Goal: Task Accomplishment & Management: Use online tool/utility

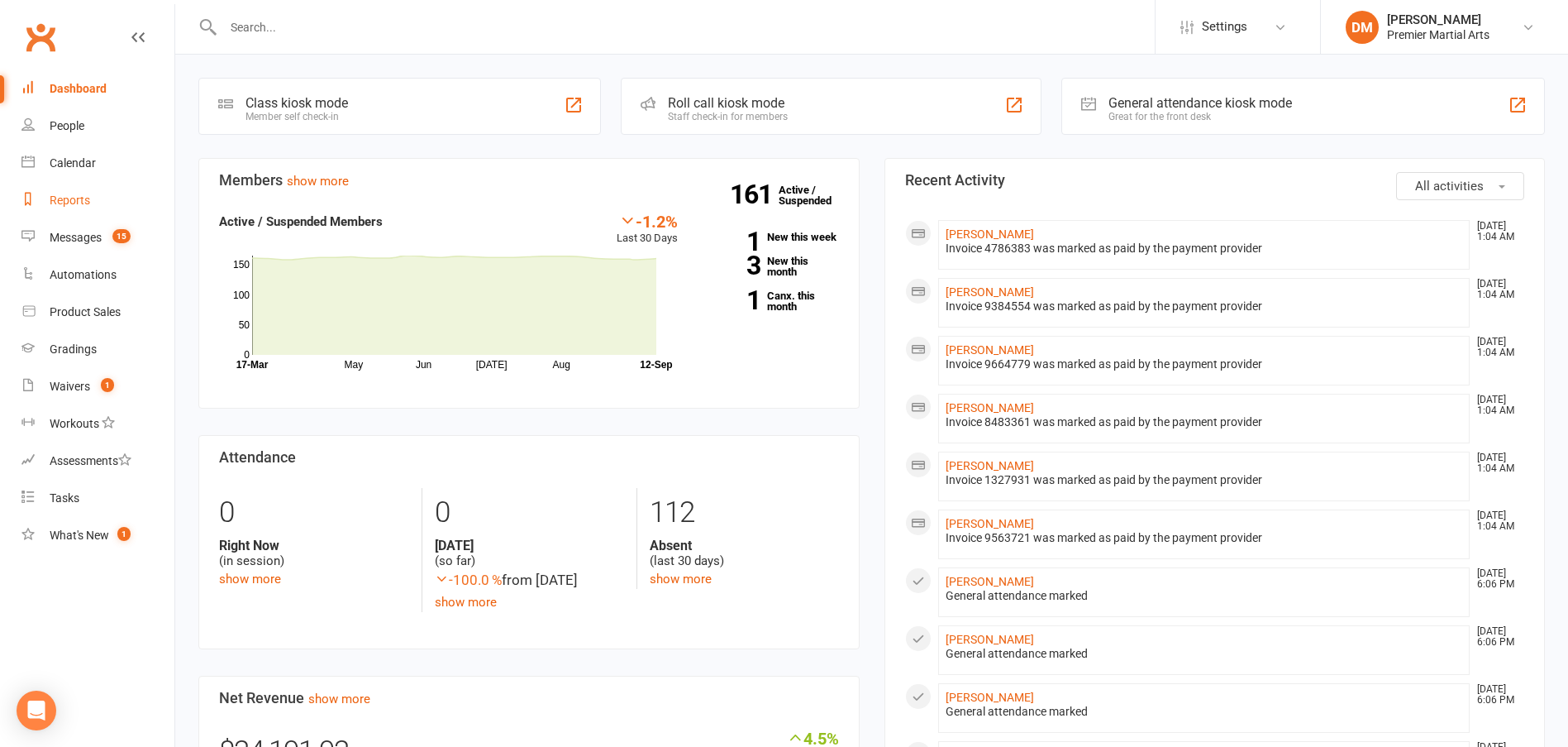
click at [75, 202] on div "Reports" at bounding box center [69, 200] width 41 height 13
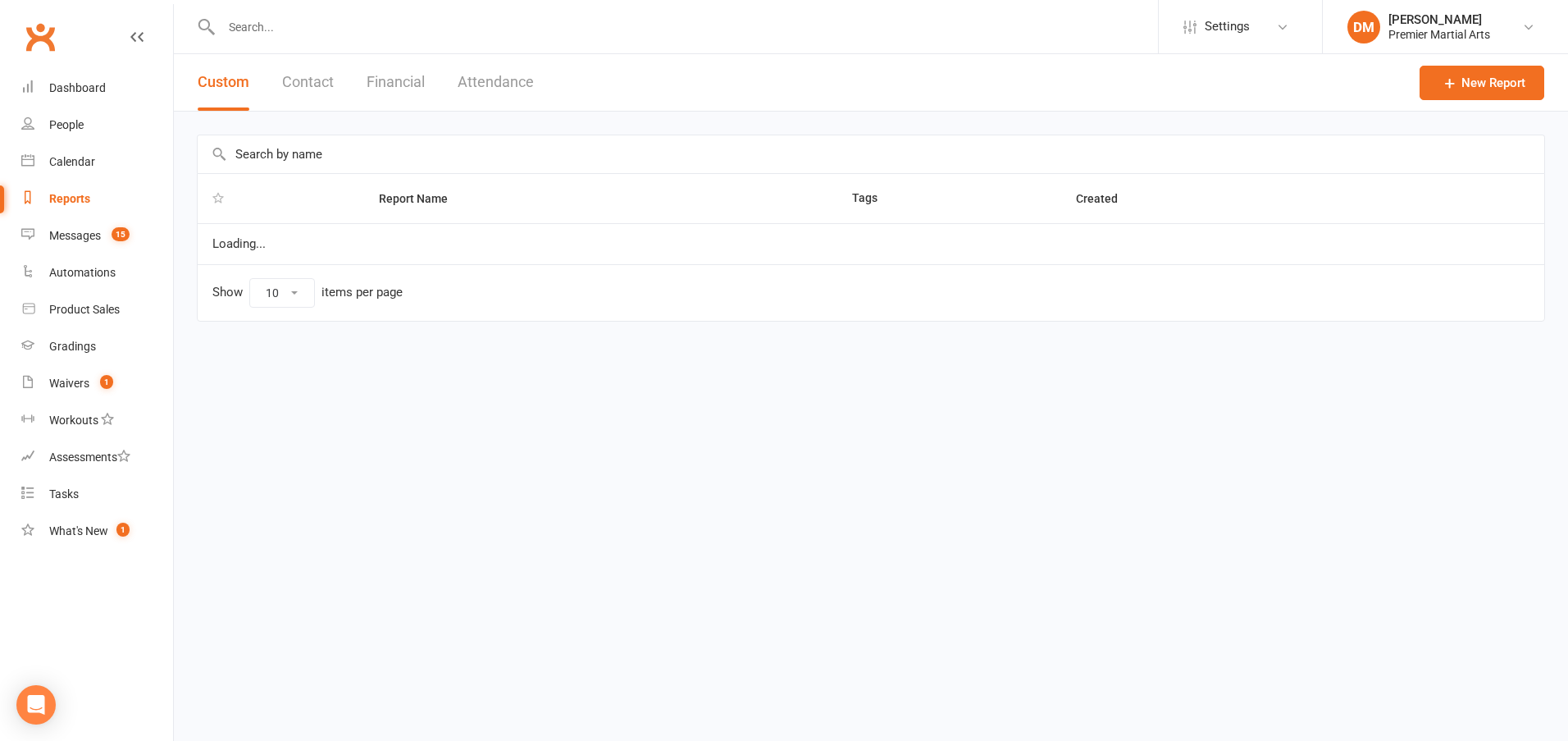
select select "100"
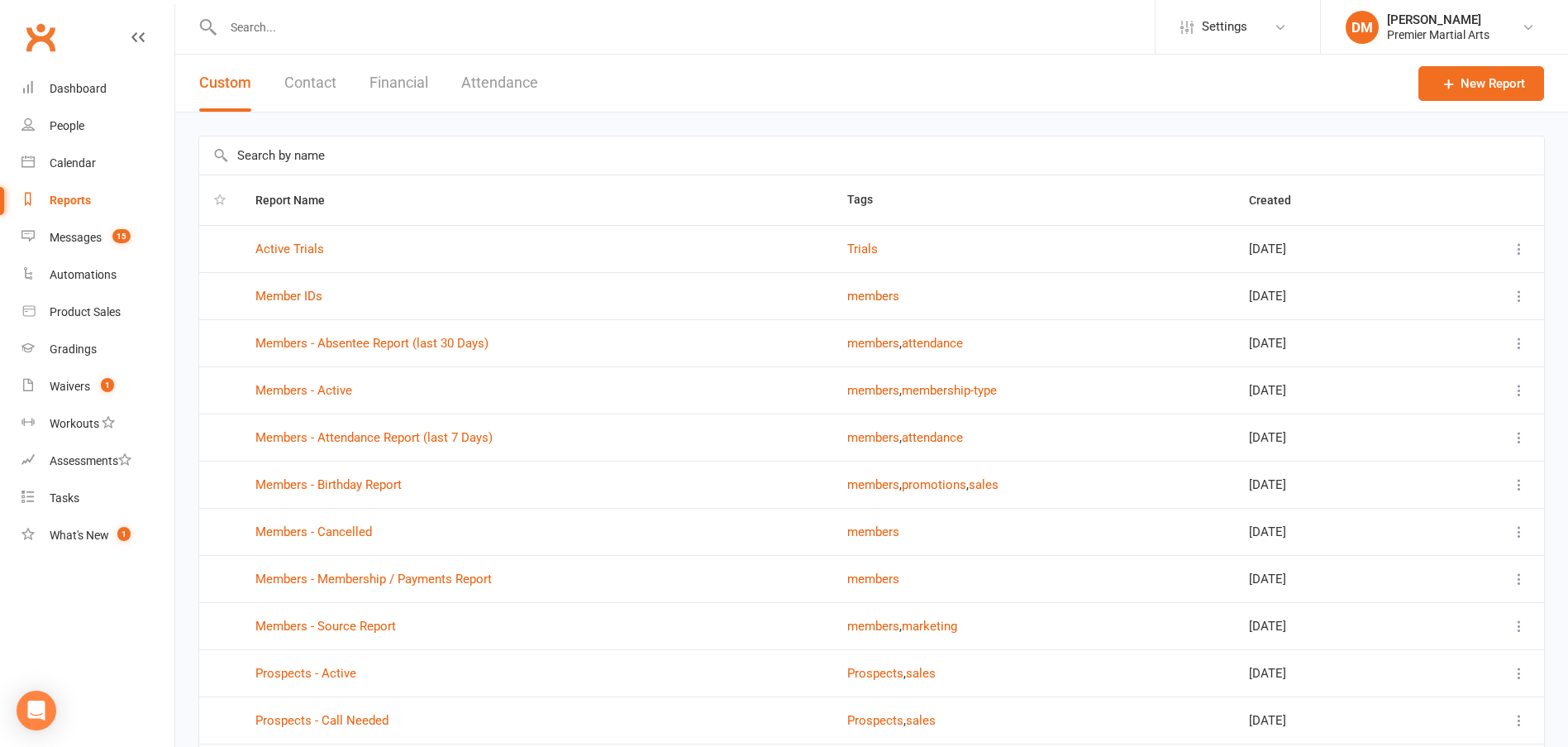
click at [398, 81] on button "Financial" at bounding box center [399, 83] width 59 height 57
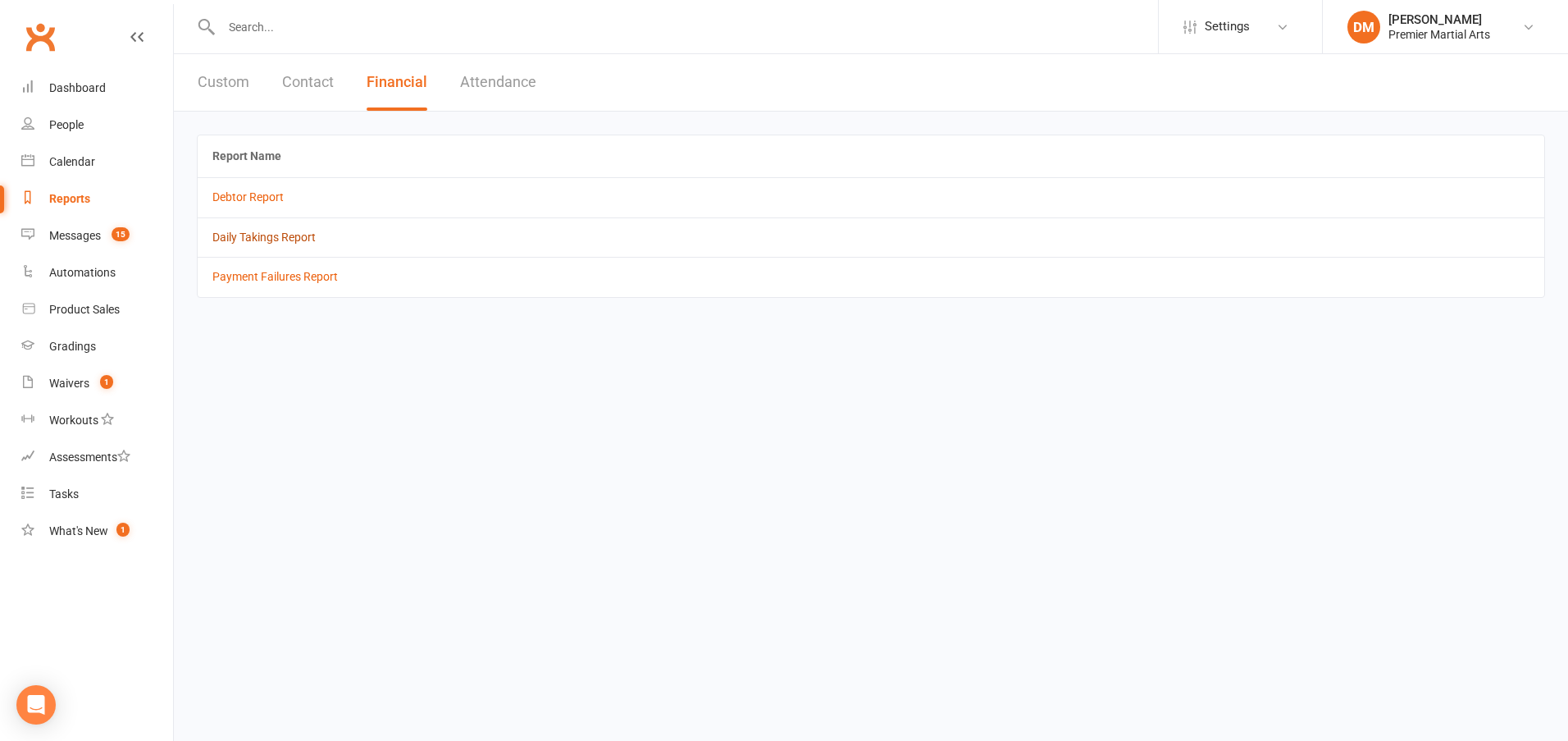
click at [255, 239] on link "Daily Takings Report" at bounding box center [264, 237] width 103 height 13
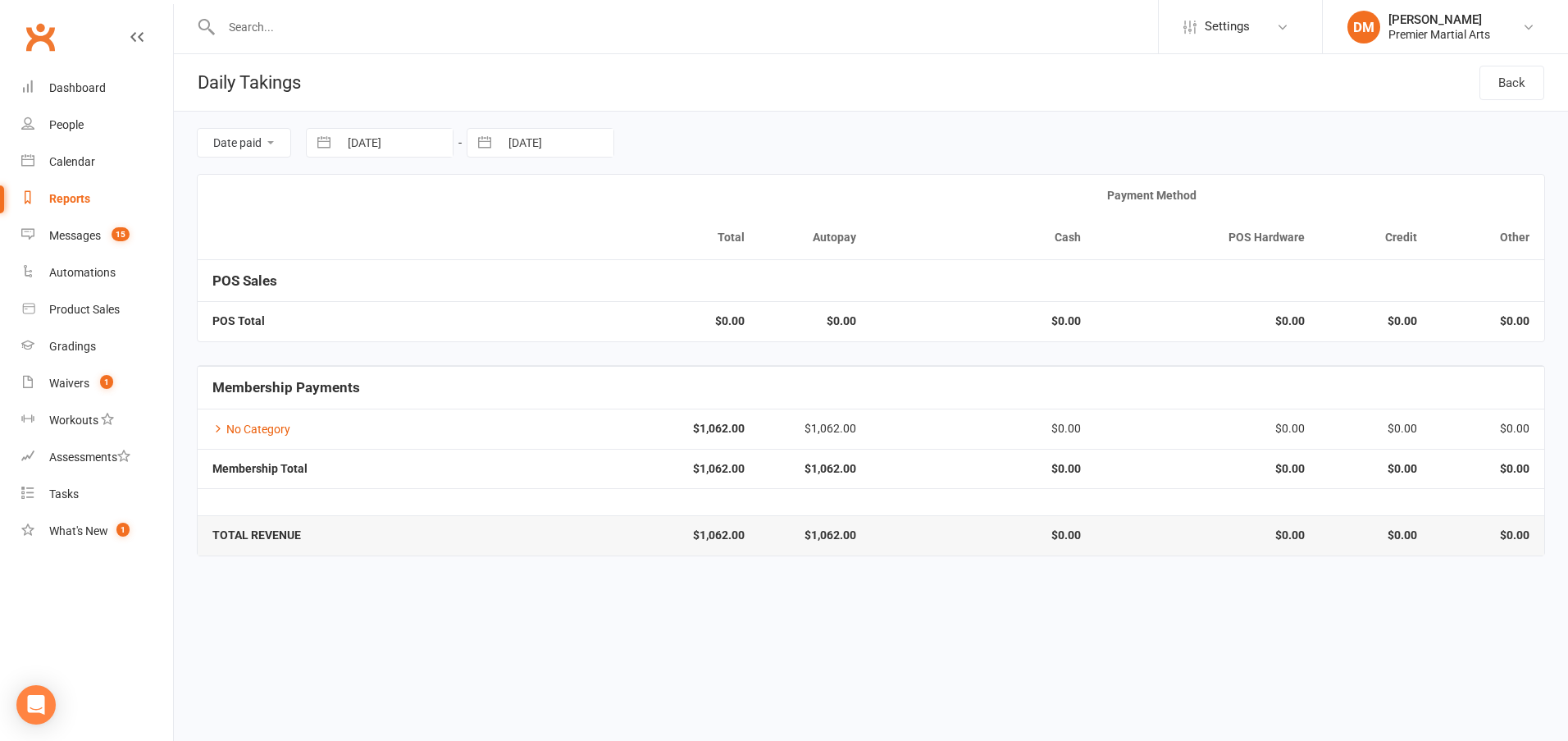
click at [255, 142] on select "Date paid Due date" at bounding box center [244, 143] width 93 height 28
click at [423, 145] on input "[DATE]" at bounding box center [396, 143] width 114 height 28
select select "7"
select select "2025"
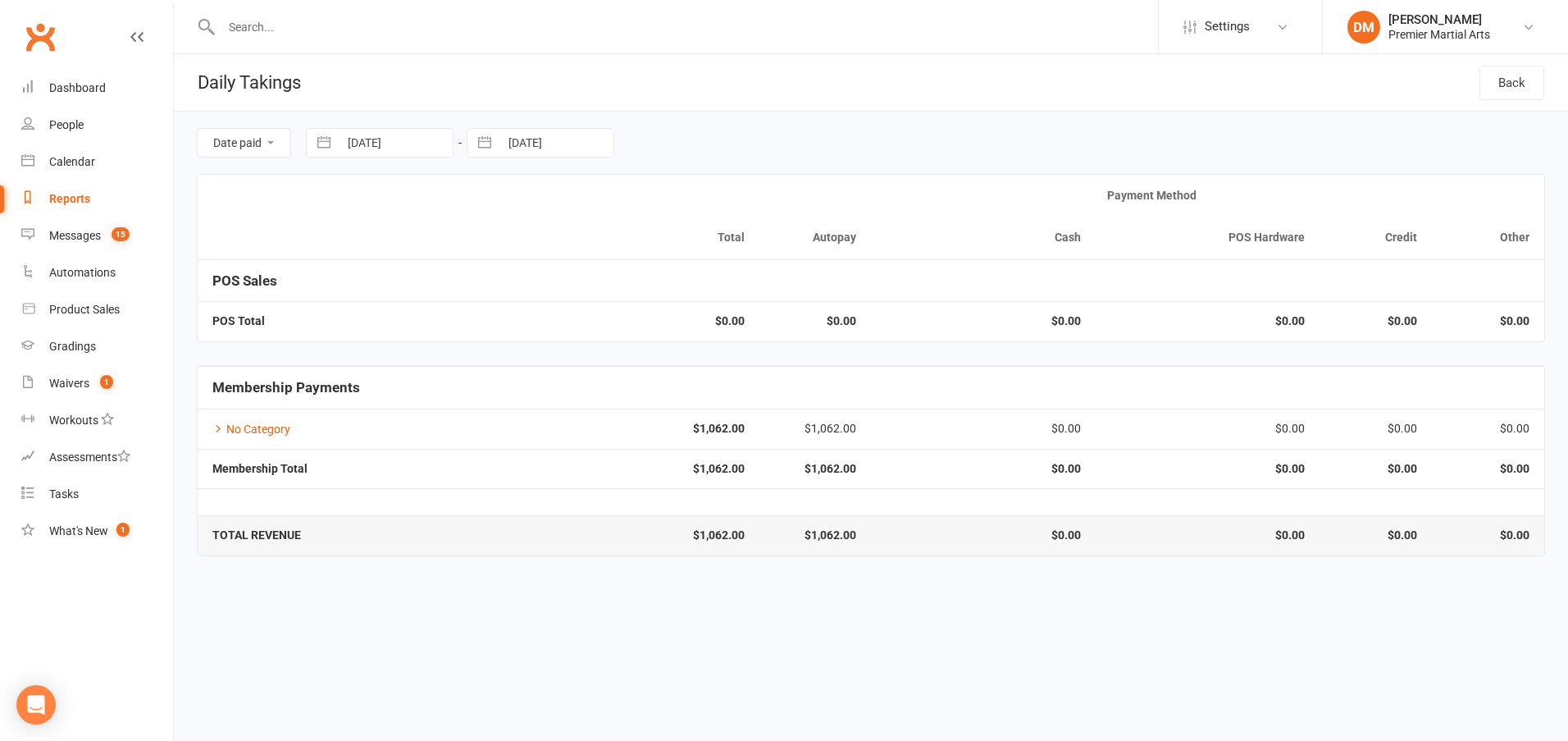
select select "8"
select select "2025"
select select "9"
select select "2025"
click at [346, 207] on icon "Move backward to switch to the previous month." at bounding box center [340, 210] width 15 height 15
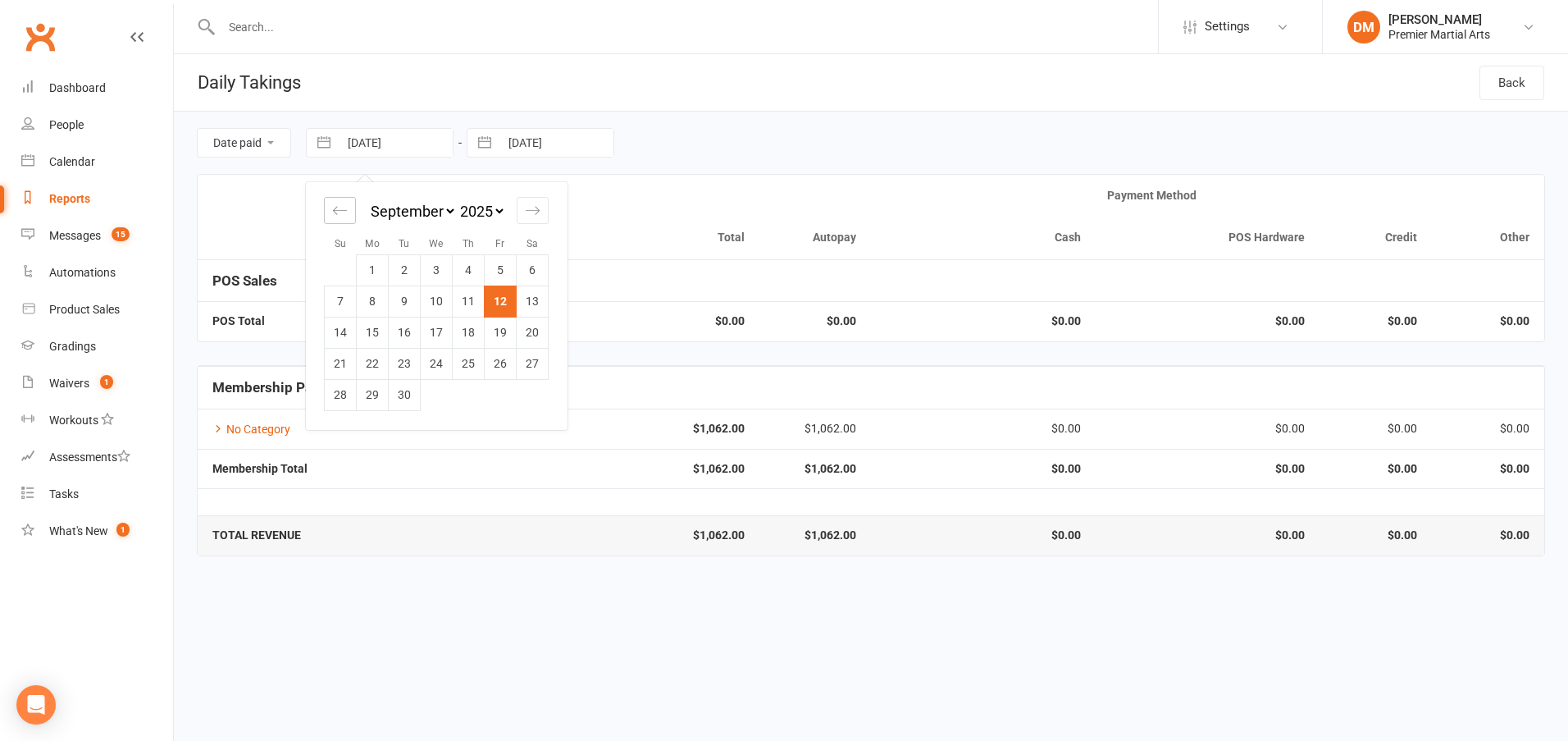
select select "6"
select select "2025"
click at [499, 265] on td "1" at bounding box center [500, 270] width 32 height 31
type input "[DATE]"
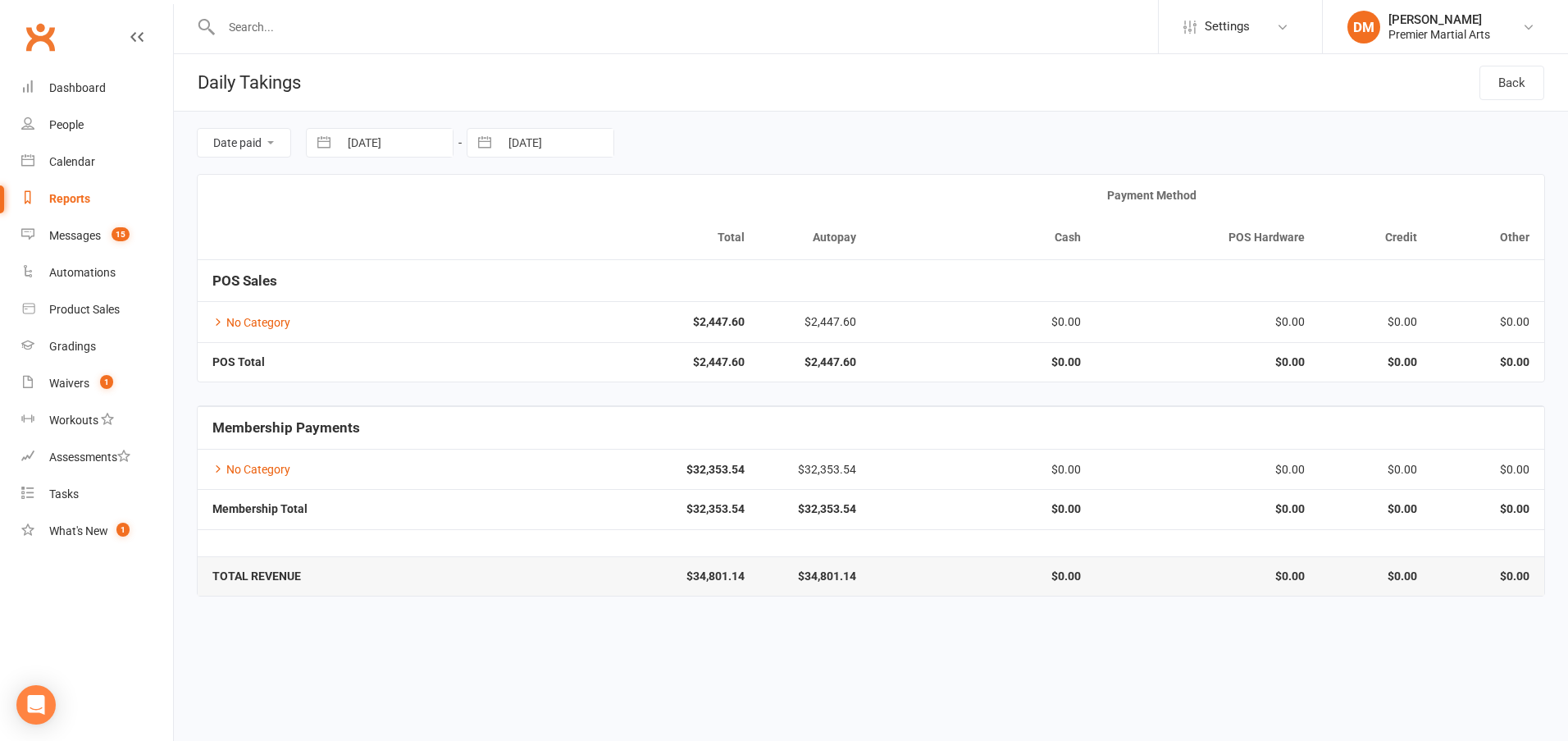
click at [561, 131] on input "[DATE]" at bounding box center [556, 143] width 114 height 28
select select "7"
select select "2025"
select select "8"
select select "2025"
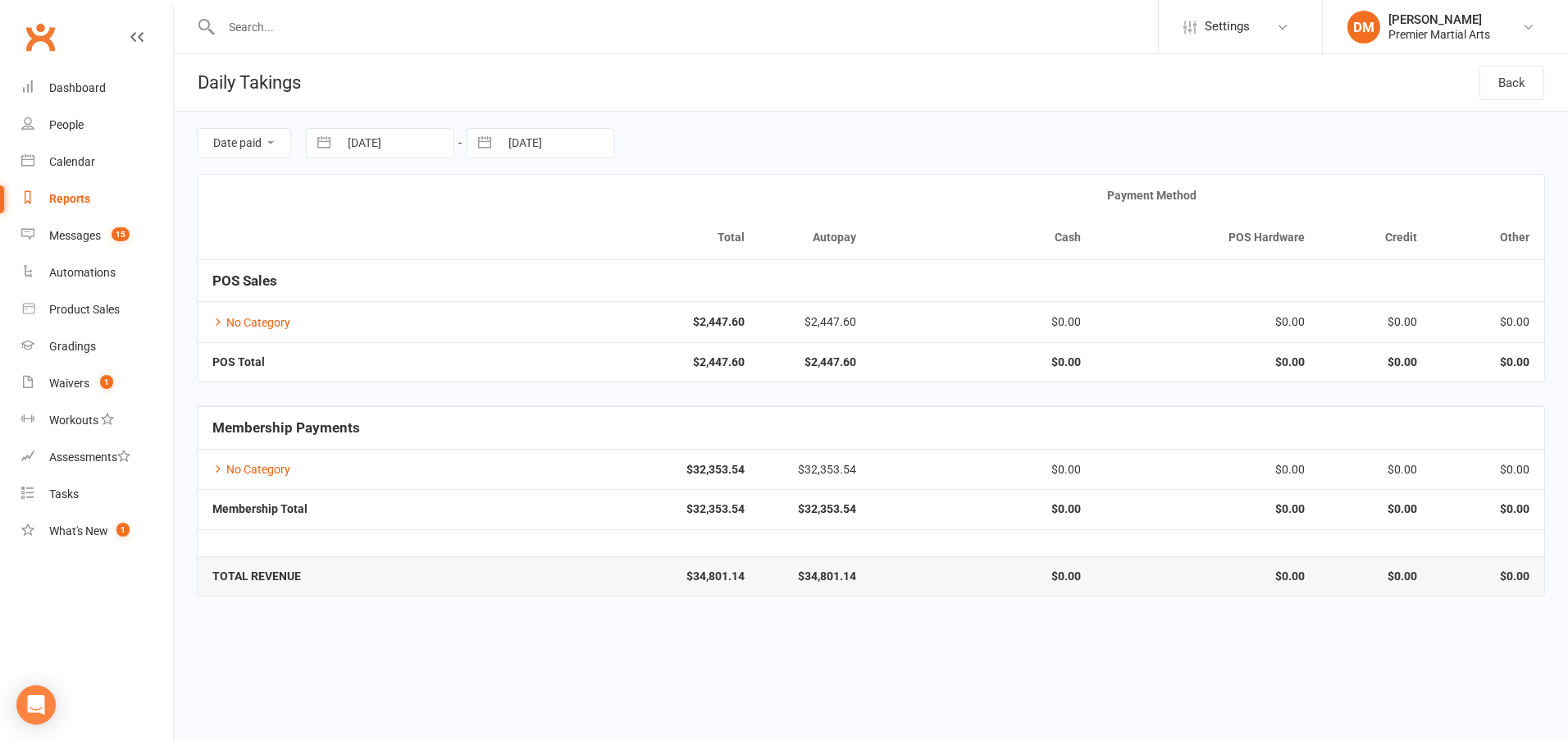
select select "9"
select select "2025"
click at [501, 210] on icon "Move backward to switch to the previous month." at bounding box center [501, 210] width 15 height 15
select select "6"
select select "2025"
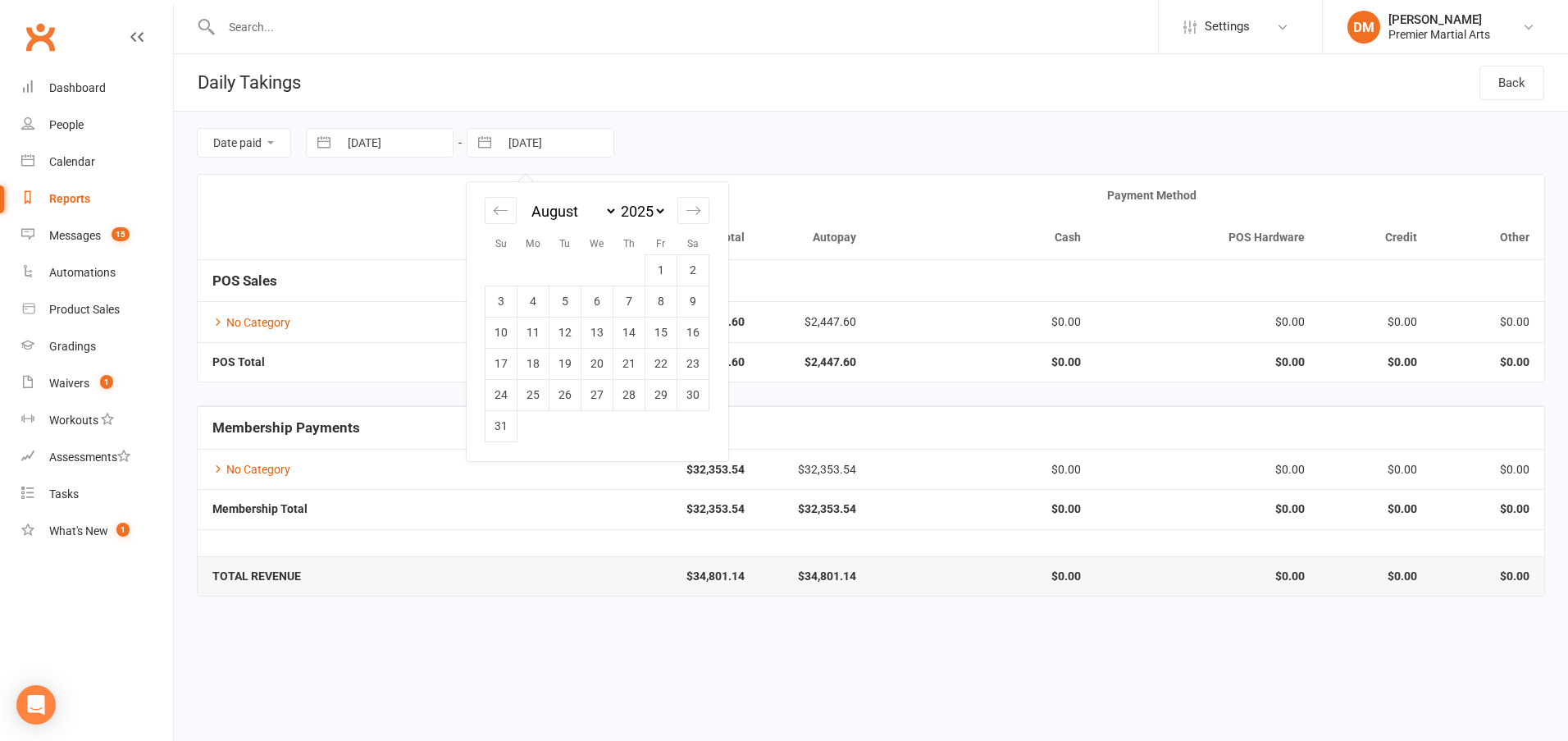
click at [661, 271] on td "1" at bounding box center [661, 270] width 32 height 31
type input "[DATE]"
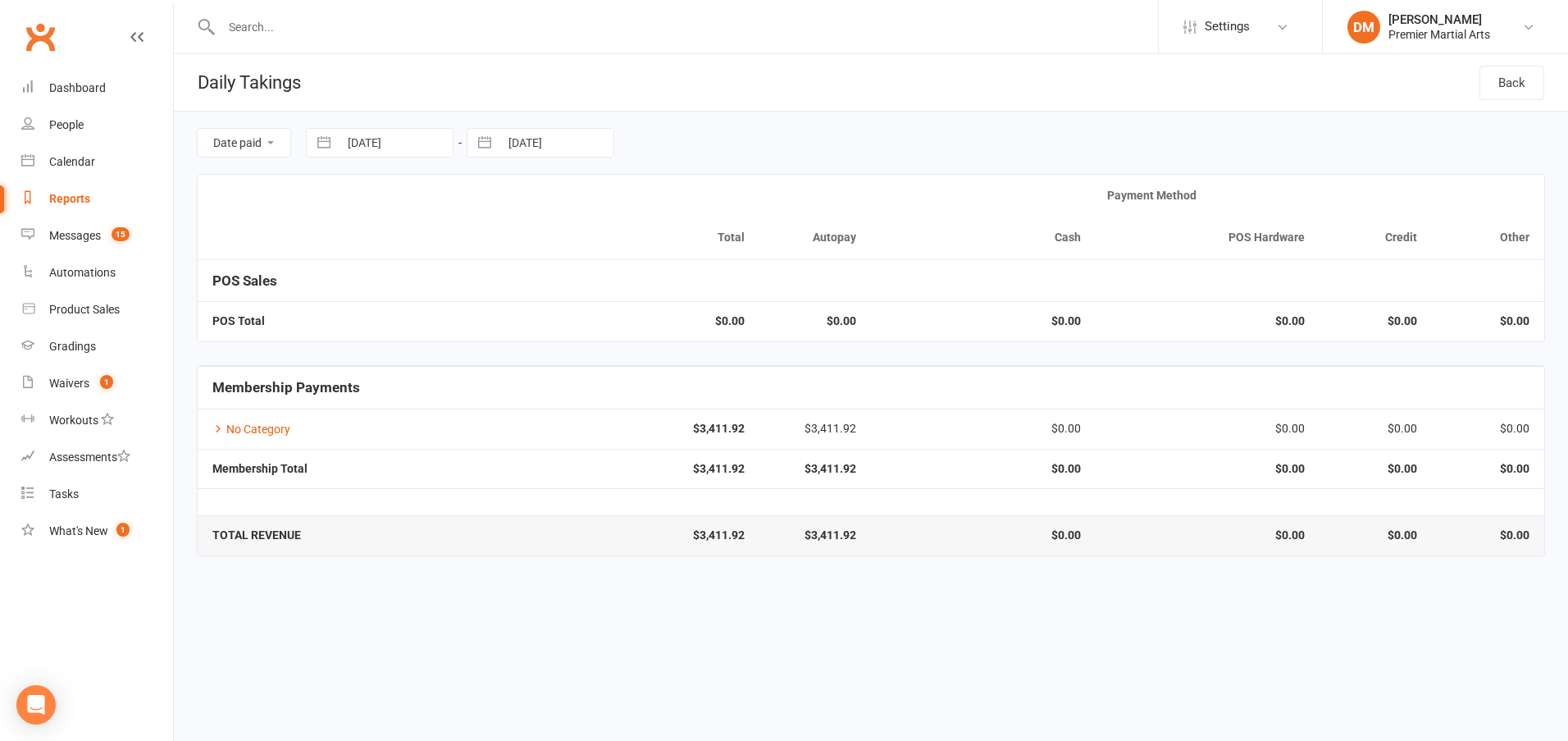
click at [419, 141] on input "[DATE]" at bounding box center [396, 143] width 114 height 28
select select "6"
select select "2025"
select select "7"
select select "2025"
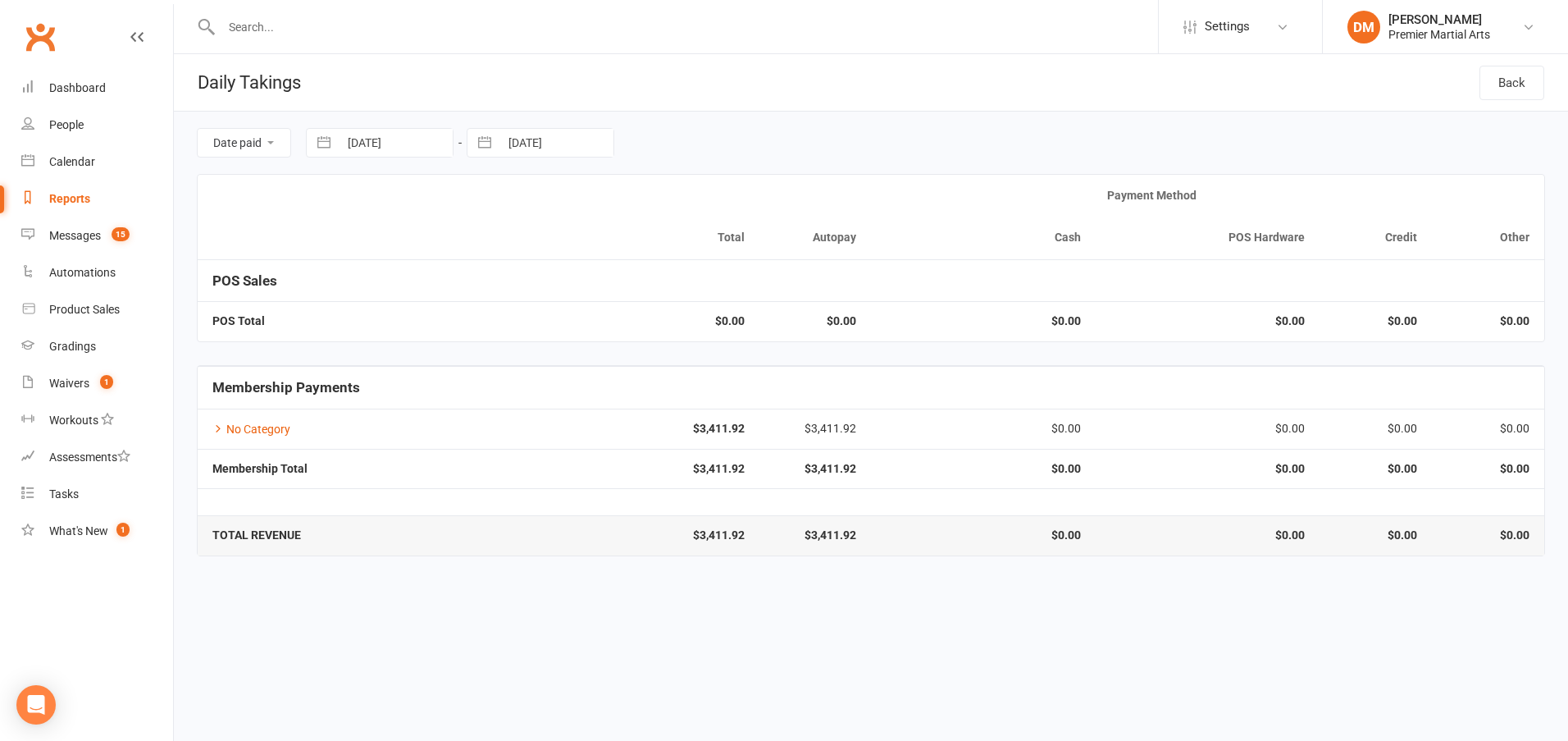
select select "8"
select select "2025"
click at [535, 276] on td "2" at bounding box center [532, 270] width 32 height 31
type input "[DATE]"
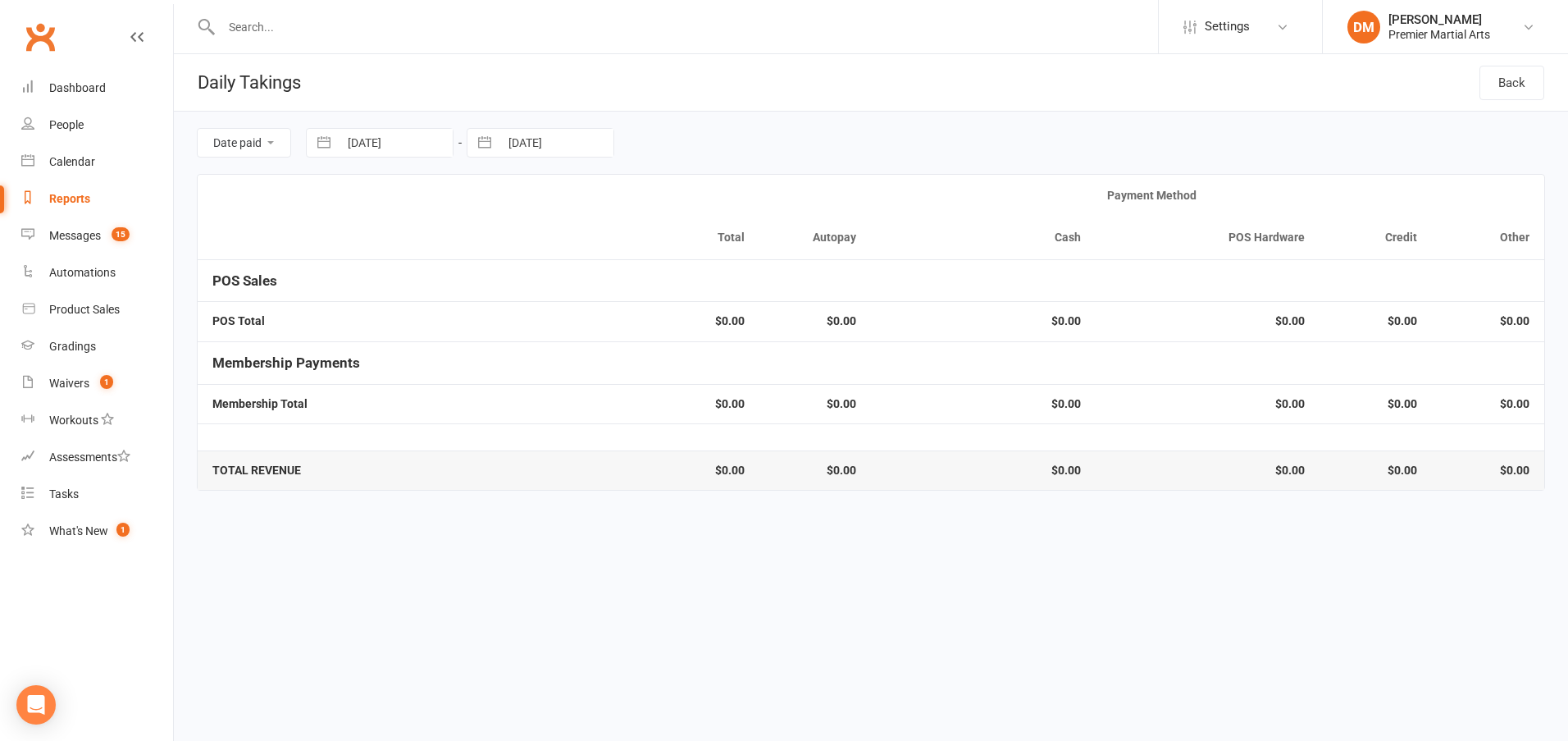
select select "6"
select select "2025"
select select "7"
select select "2025"
select select "8"
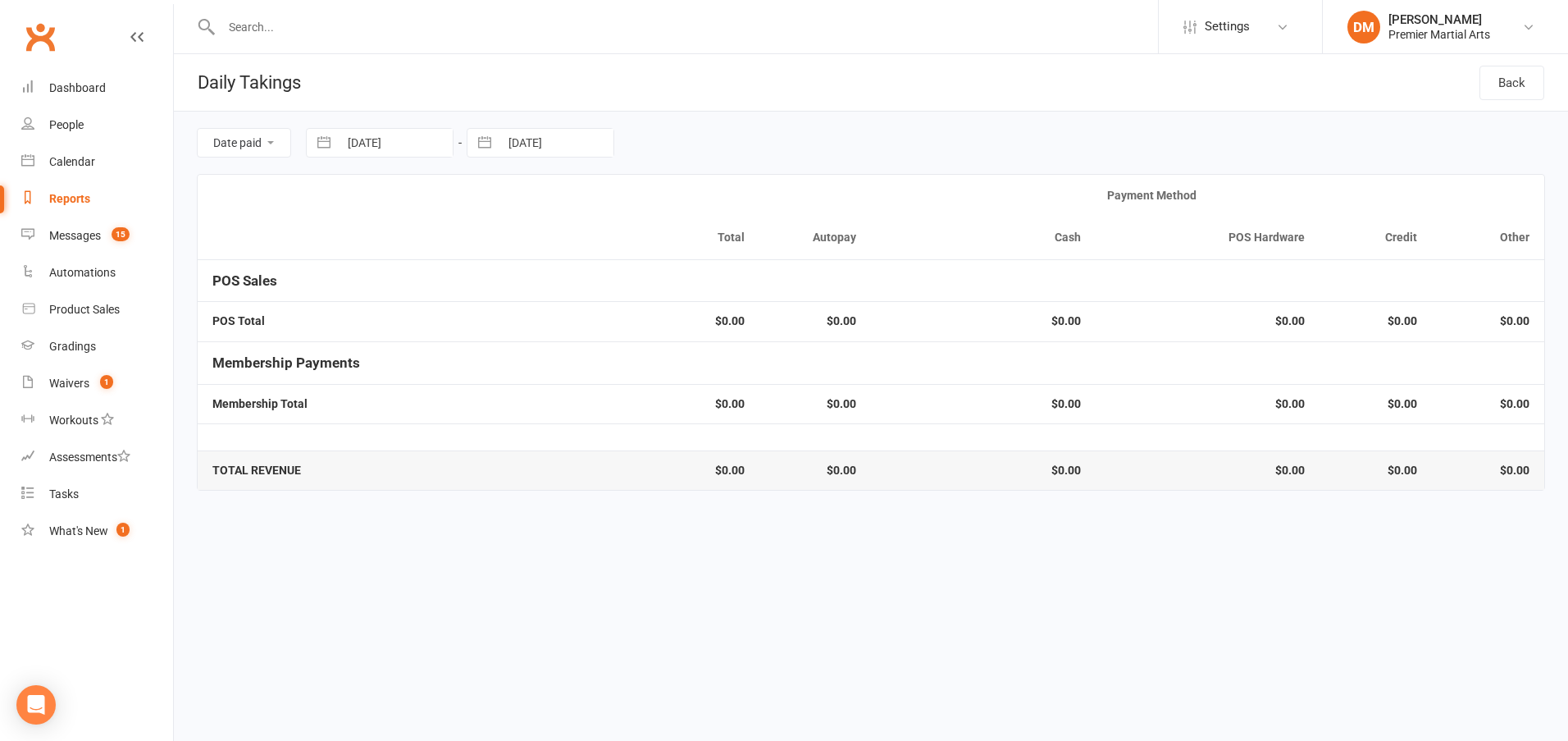
select select "2025"
click at [556, 146] on input "[DATE]" at bounding box center [556, 143] width 114 height 28
click at [691, 264] on td "2" at bounding box center [692, 270] width 32 height 31
type input "[DATE]"
click at [581, 139] on input "[DATE]" at bounding box center [556, 143] width 114 height 28
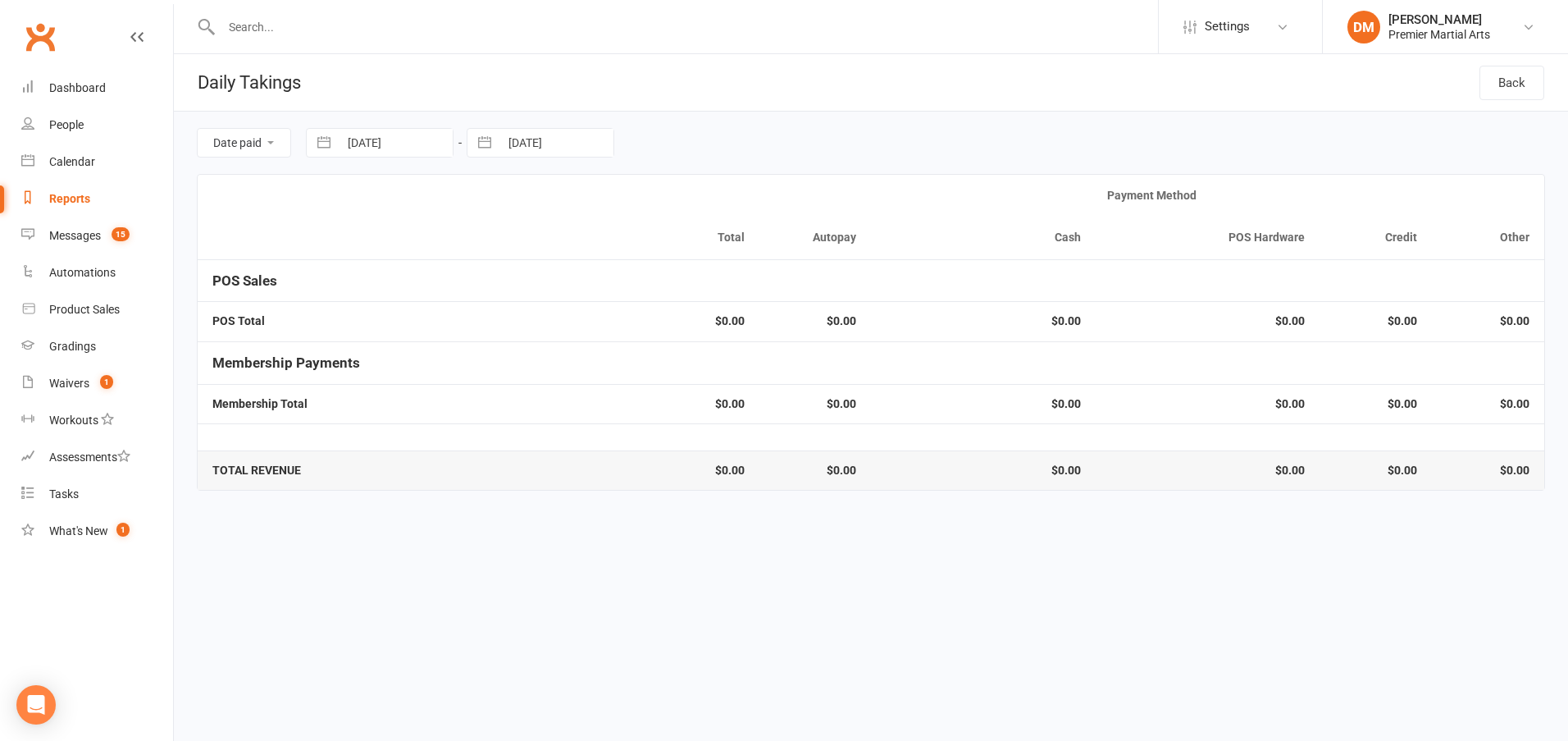
select select "6"
select select "2025"
select select "7"
select select "2025"
select select "8"
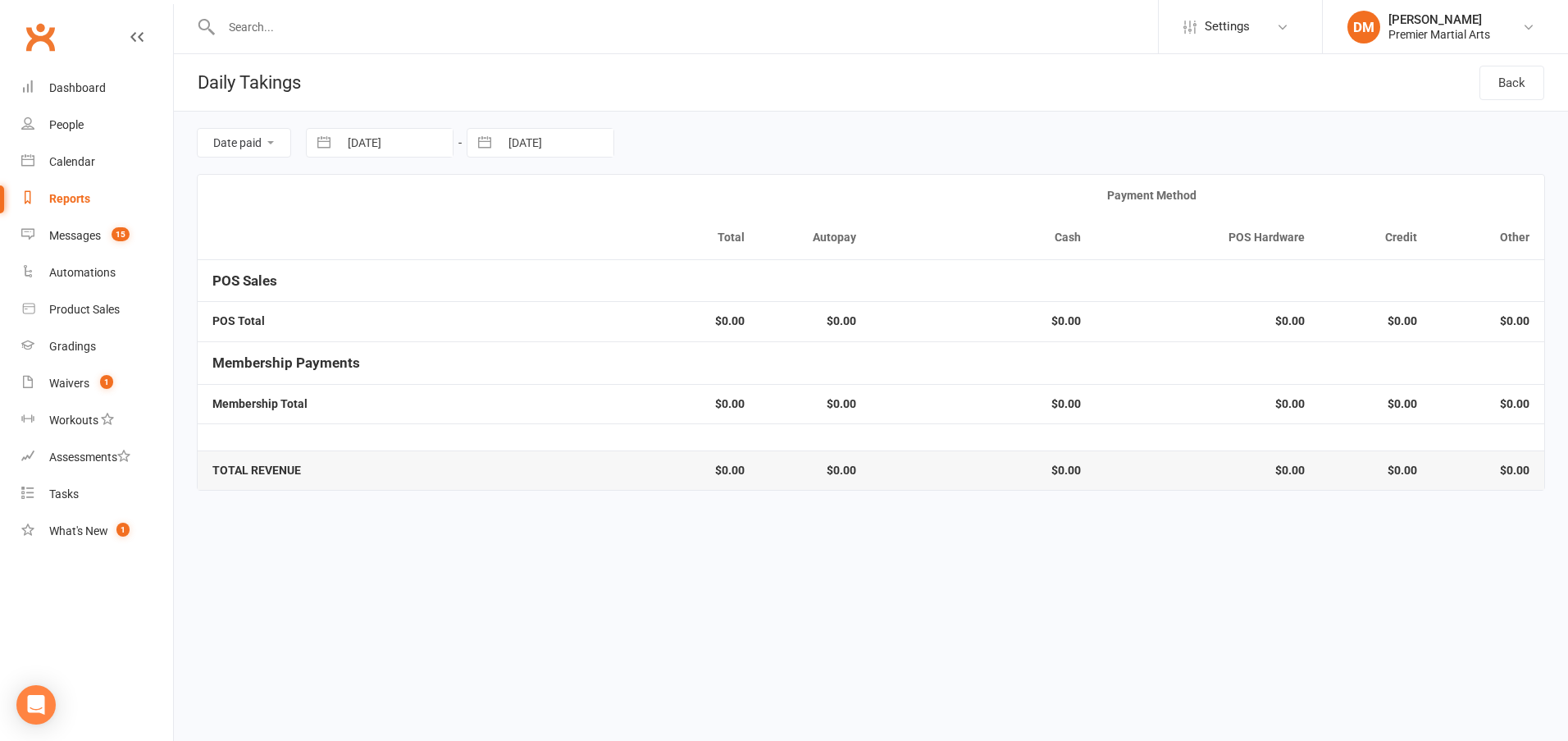
select select "2025"
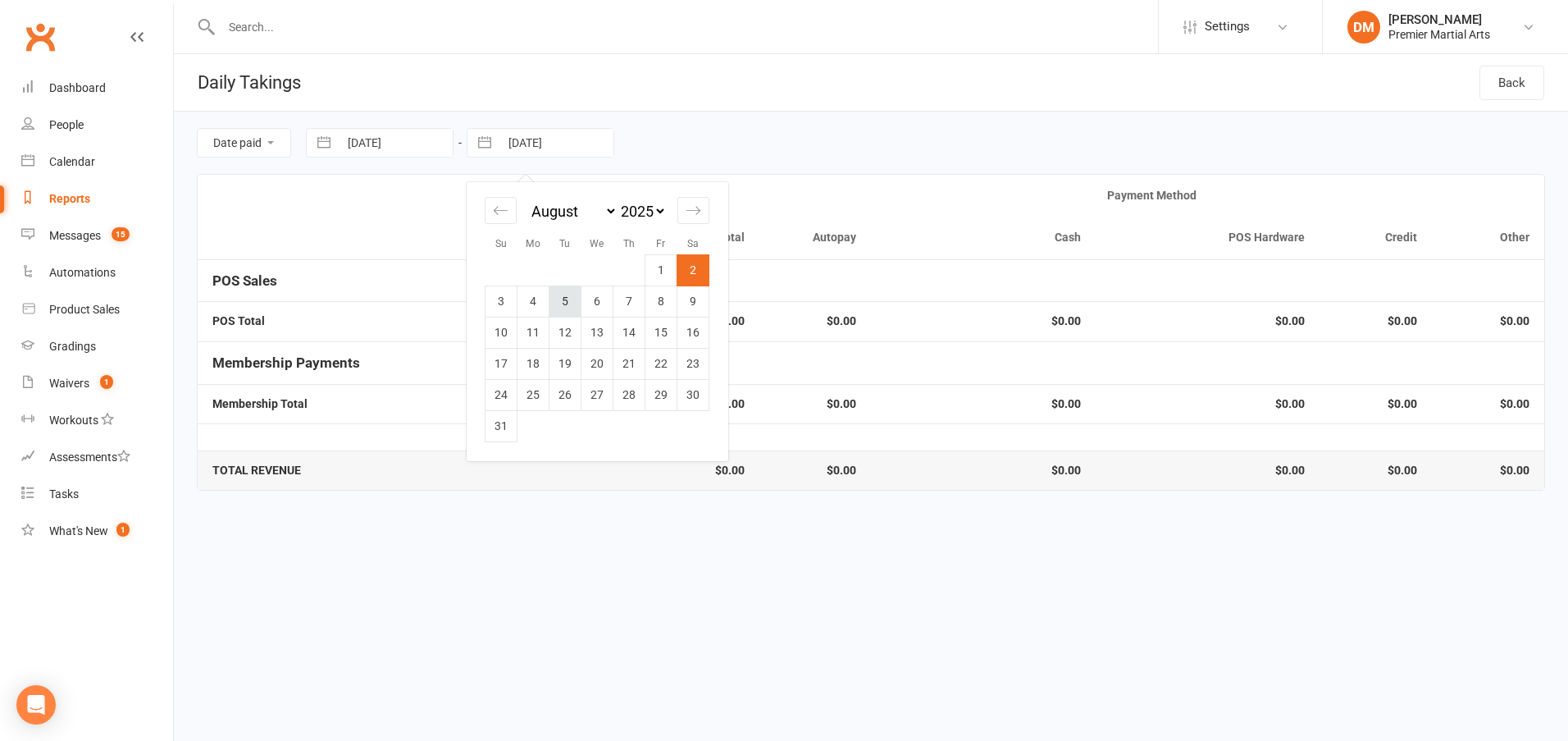
click at [564, 299] on td "5" at bounding box center [565, 301] width 32 height 31
type input "[DATE]"
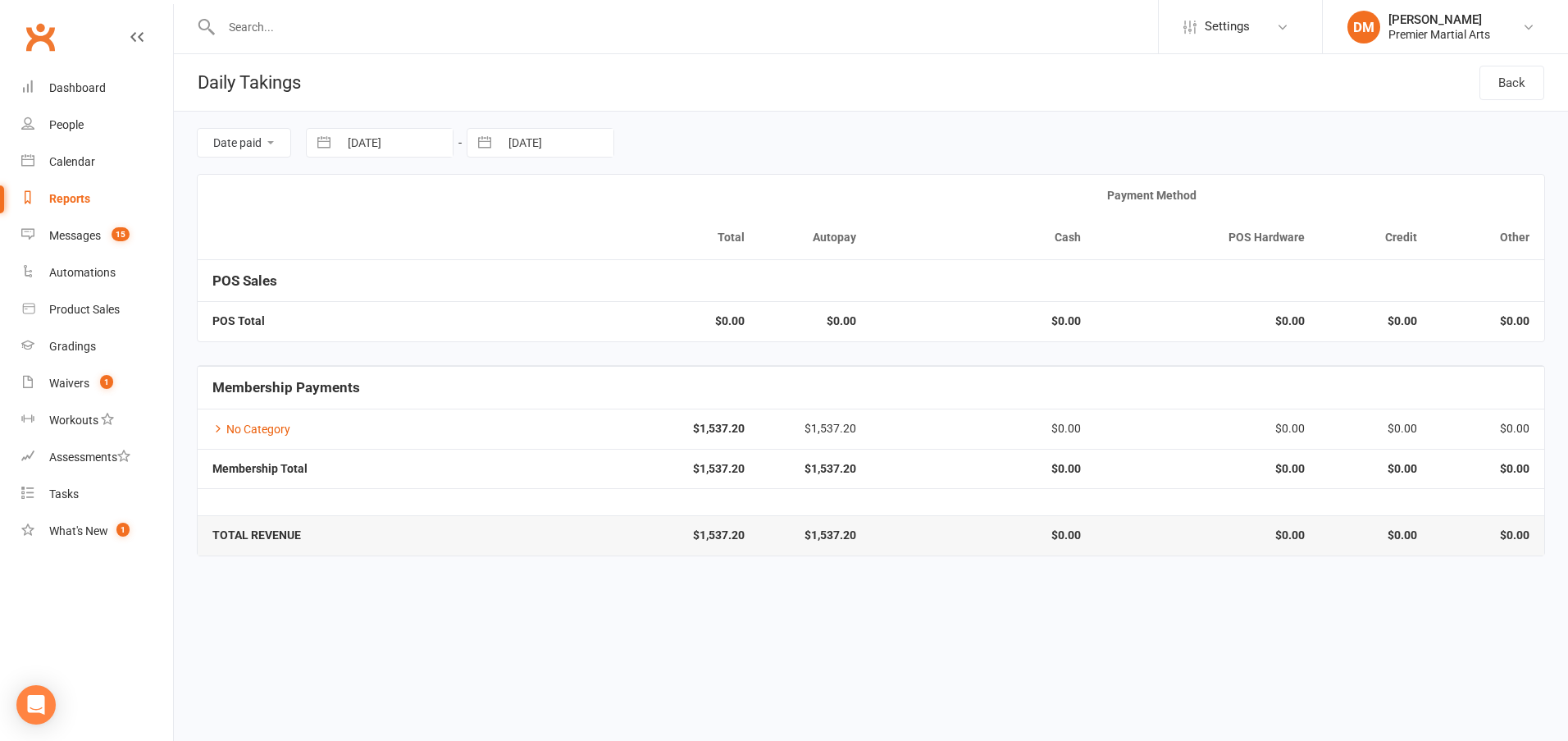
click at [403, 143] on input "[DATE]" at bounding box center [396, 143] width 114 height 28
select select "6"
select select "2025"
select select "7"
select select "2025"
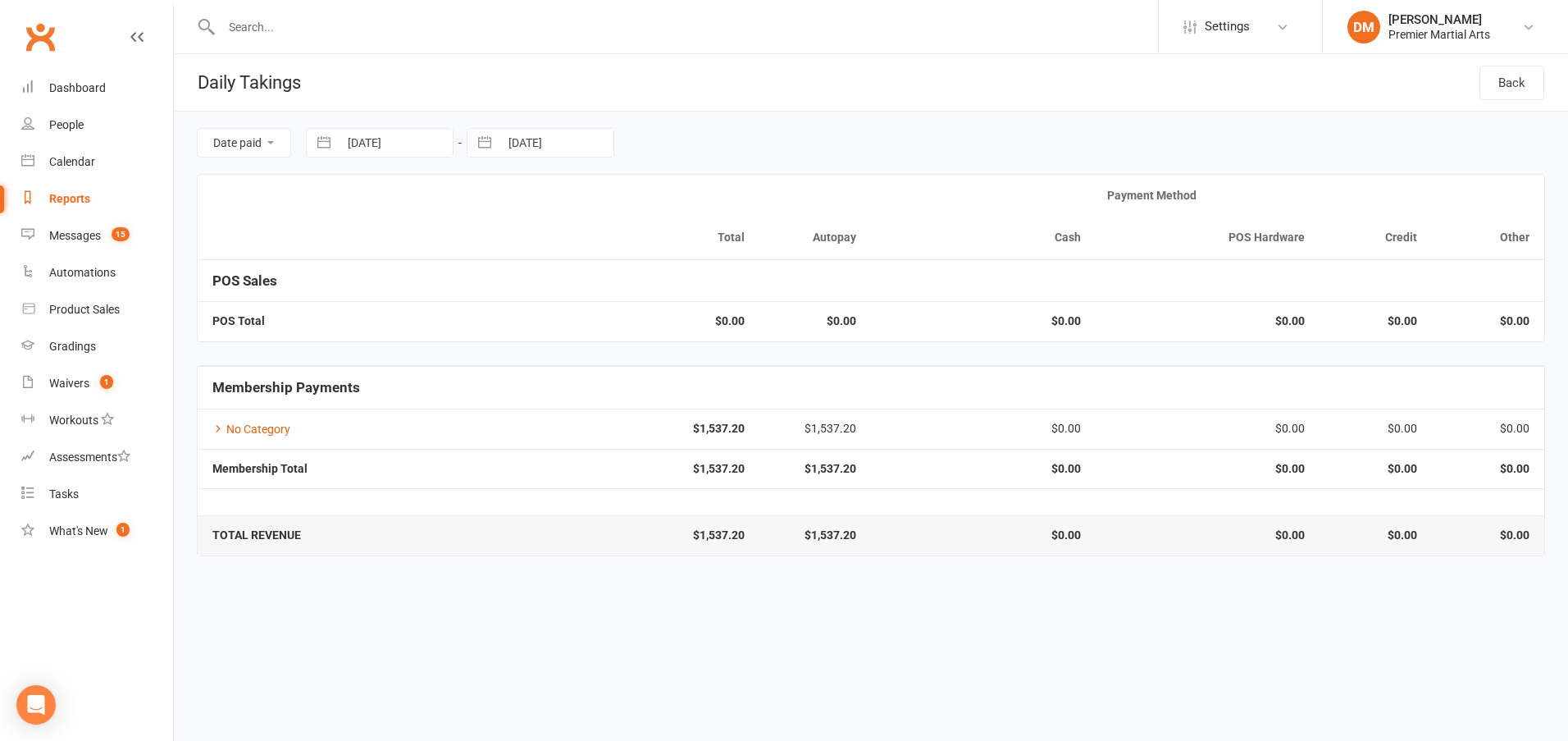
select select "8"
select select "2025"
click at [434, 295] on td "6" at bounding box center [436, 301] width 32 height 31
type input "[DATE]"
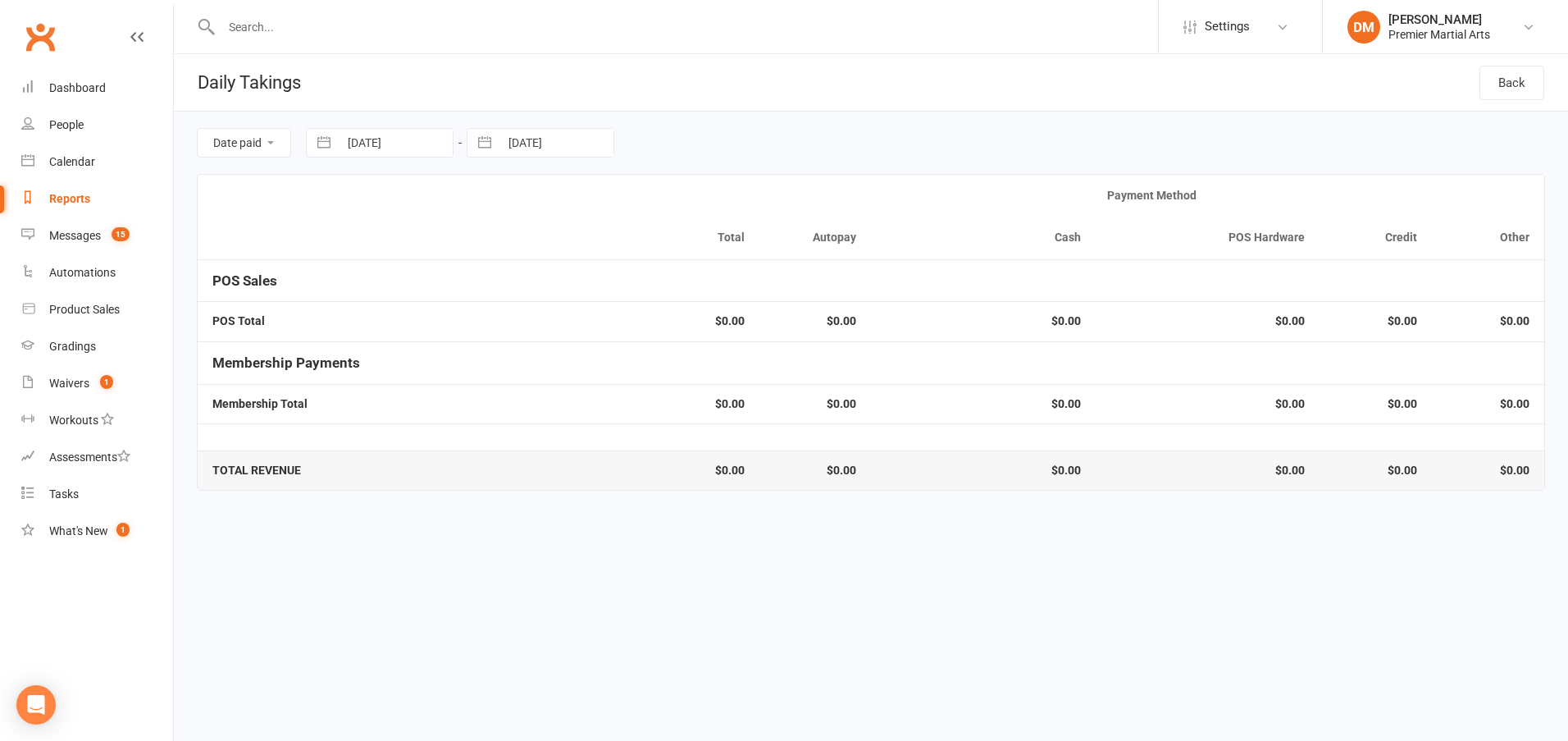
select select "6"
select select "2025"
select select "7"
select select "2025"
select select "8"
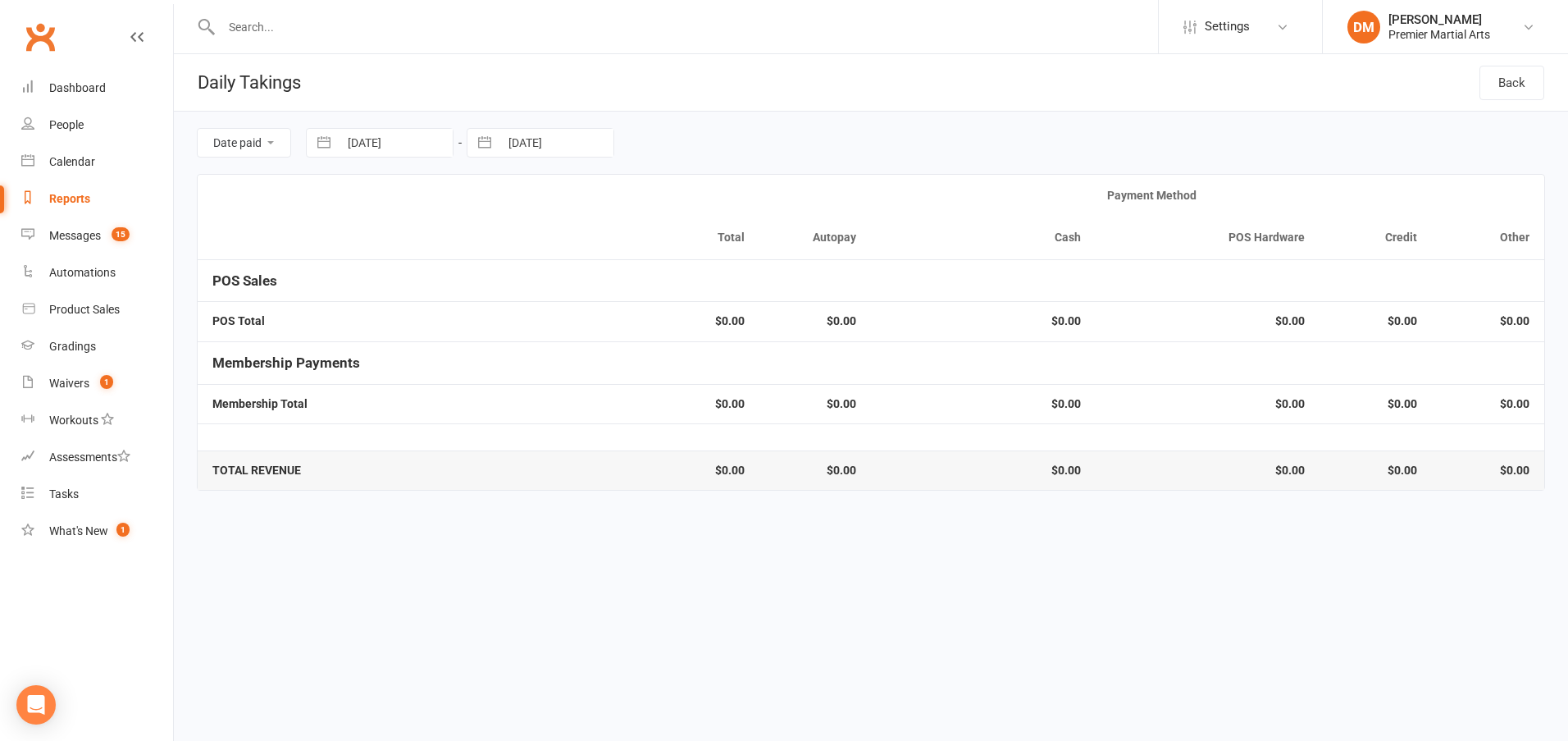
select select "2025"
click at [553, 149] on input "[DATE]" at bounding box center [556, 143] width 114 height 28
click at [507, 324] on td "10" at bounding box center [501, 332] width 32 height 31
type input "[DATE]"
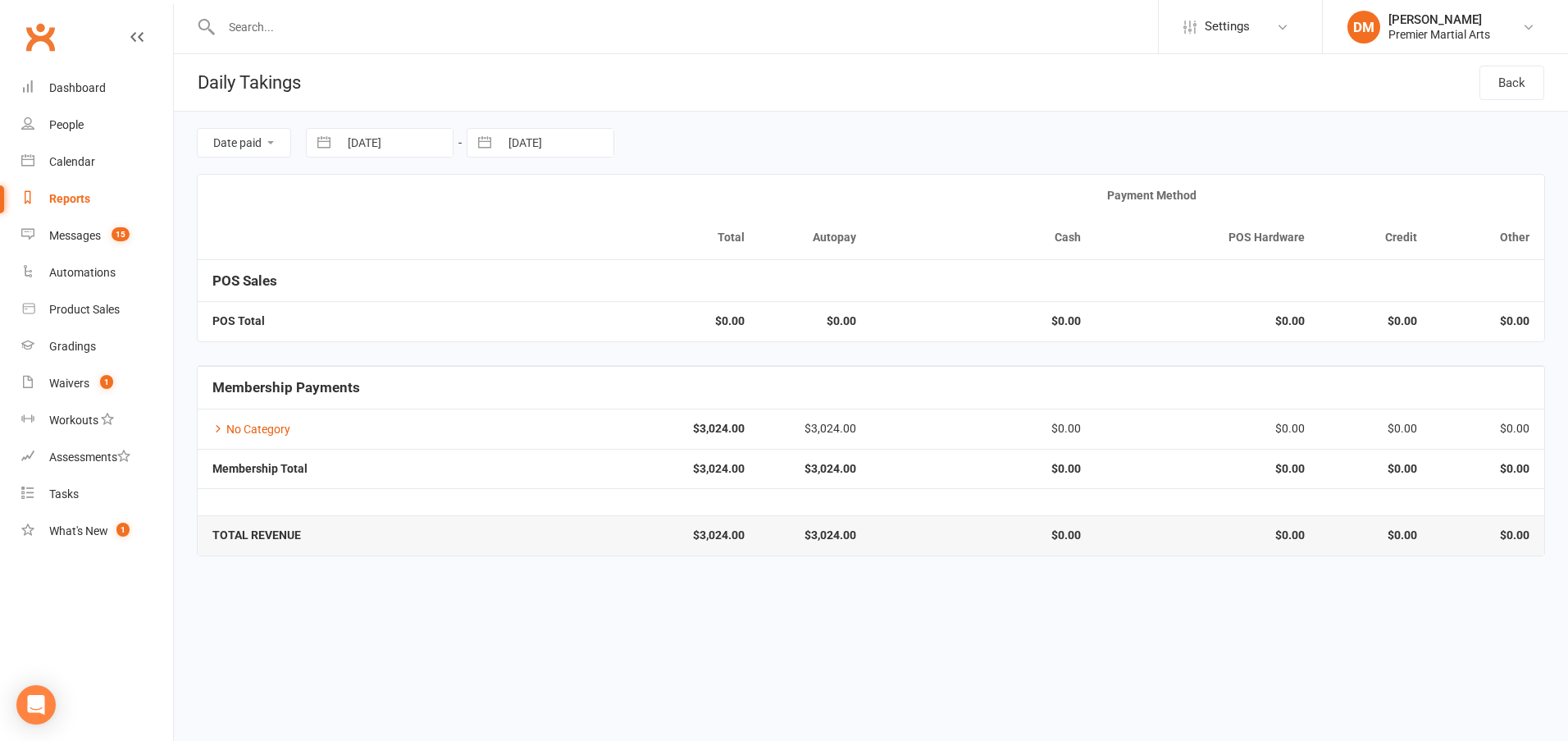
click at [540, 144] on input "[DATE]" at bounding box center [556, 143] width 114 height 28
select select "6"
select select "2025"
select select "7"
select select "2025"
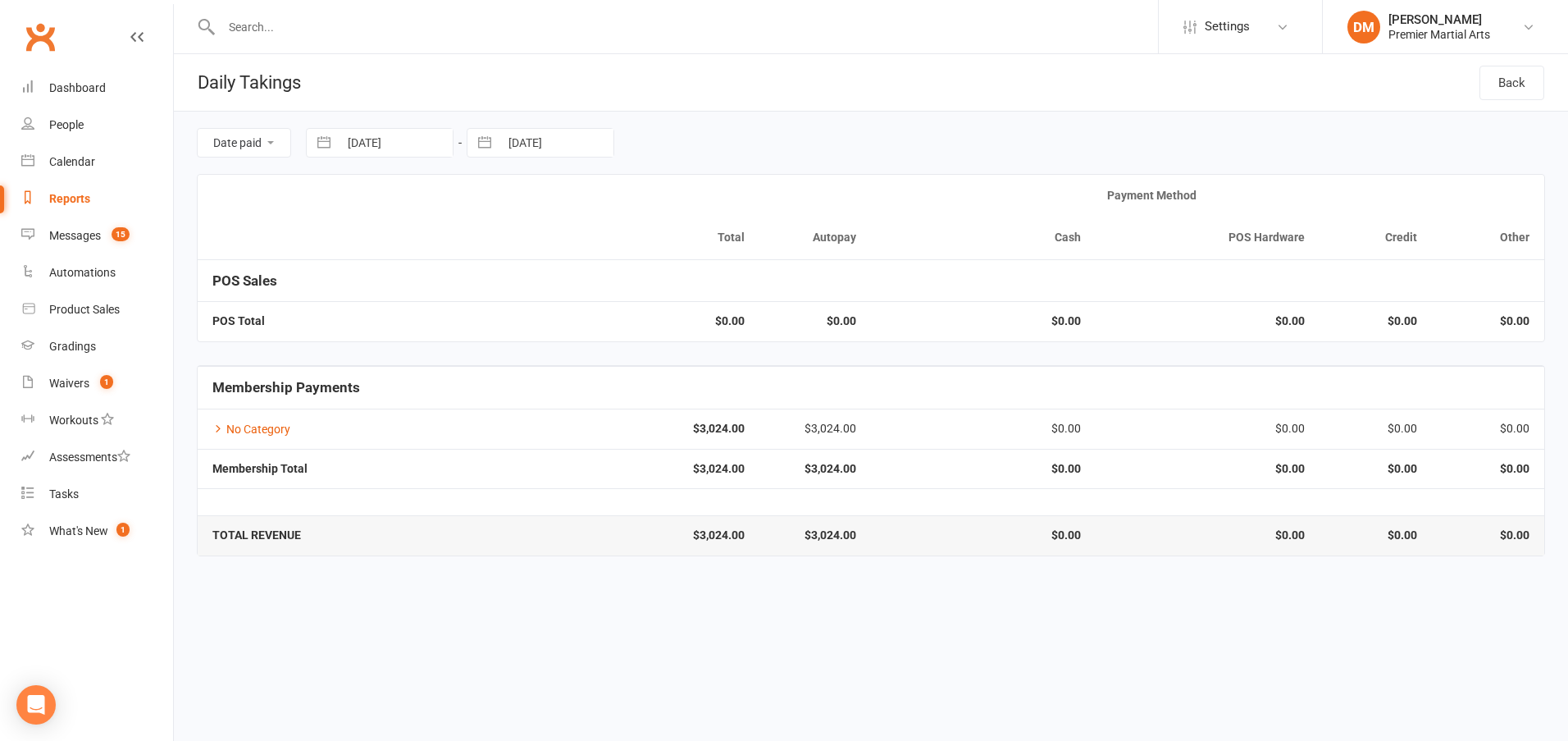
select select "8"
select select "2025"
click at [593, 304] on td "6" at bounding box center [597, 301] width 32 height 31
type input "[DATE]"
click at [387, 150] on input "[DATE]" at bounding box center [396, 143] width 114 height 28
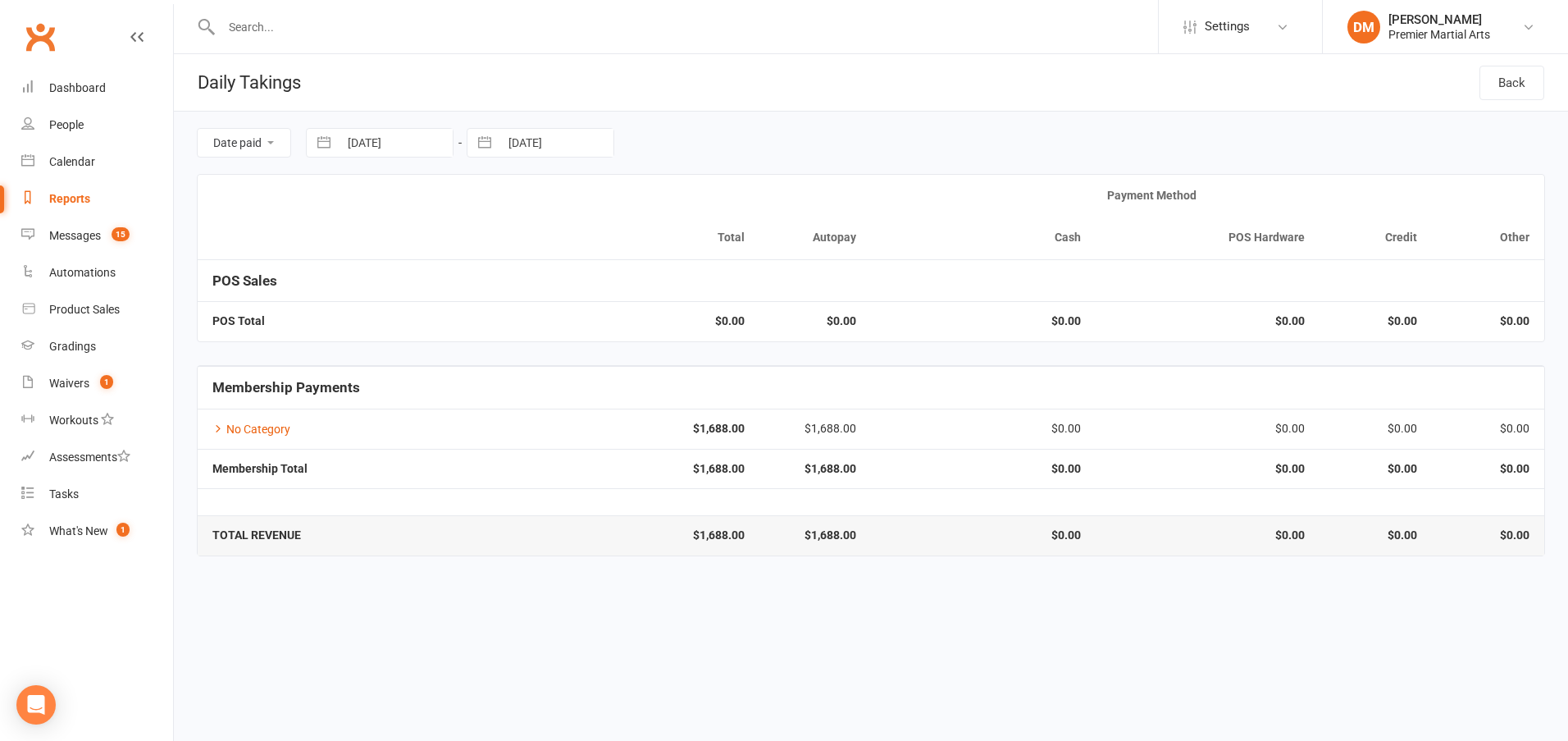
select select "6"
select select "2025"
select select "7"
select select "2025"
select select "8"
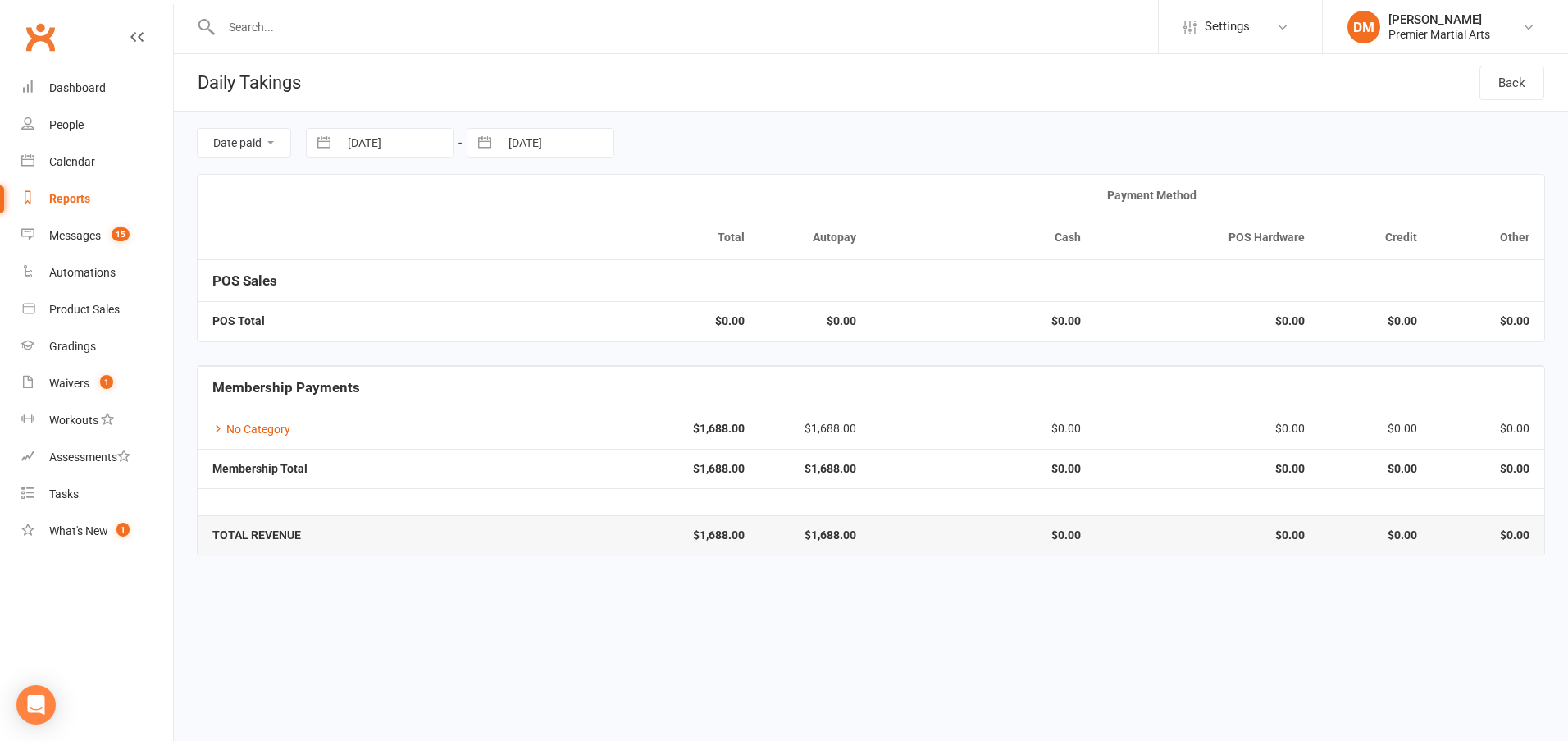
select select "2025"
click at [464, 291] on td "7" at bounding box center [468, 301] width 32 height 31
type input "[DATE]"
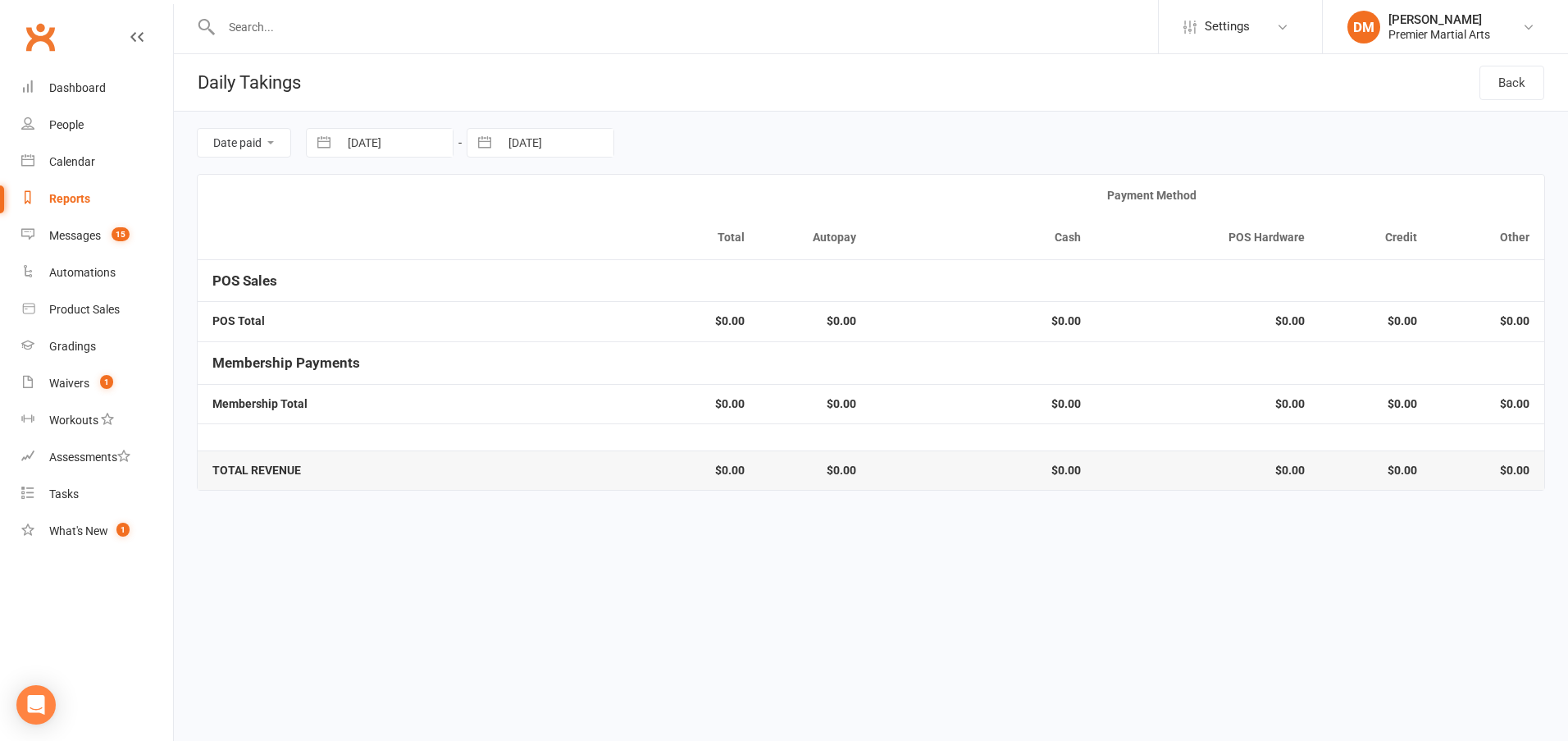
click at [556, 145] on input "[DATE]" at bounding box center [556, 143] width 114 height 28
select select "6"
select select "2025"
select select "7"
select select "2025"
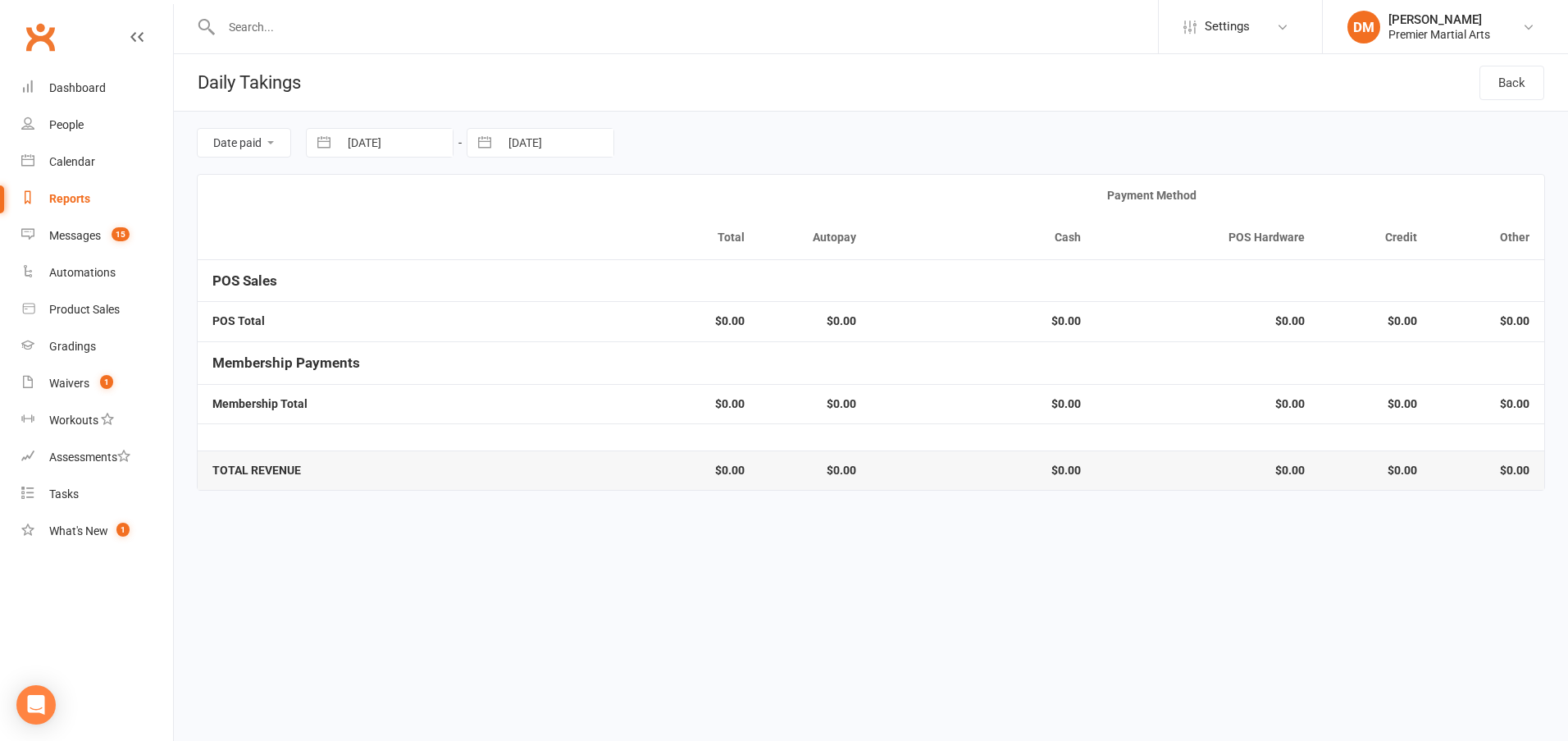
select select "8"
select select "2025"
click at [631, 304] on td "7" at bounding box center [629, 301] width 32 height 31
type input "[DATE]"
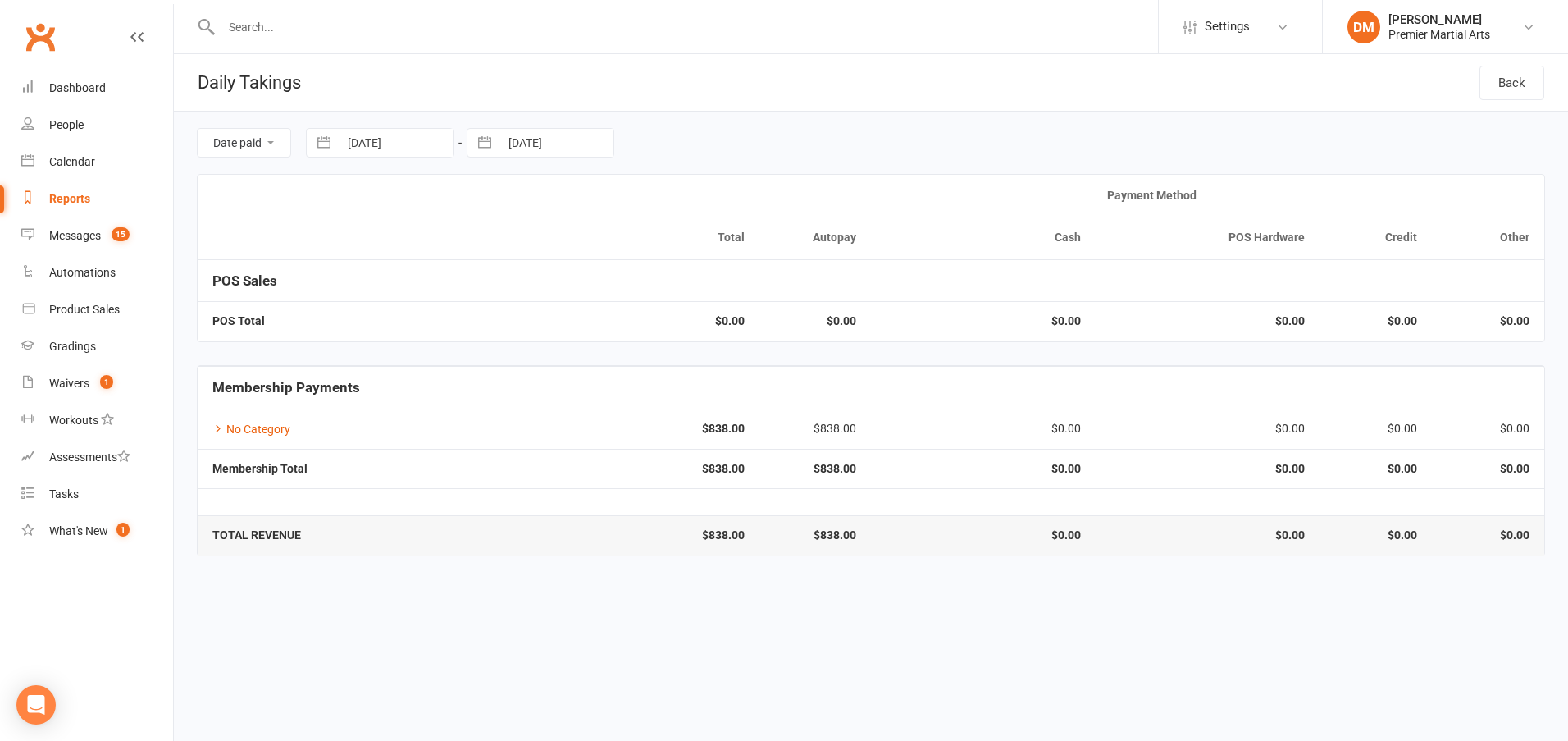
click at [391, 139] on input "[DATE]" at bounding box center [396, 143] width 114 height 28
select select "6"
select select "2025"
select select "7"
select select "2025"
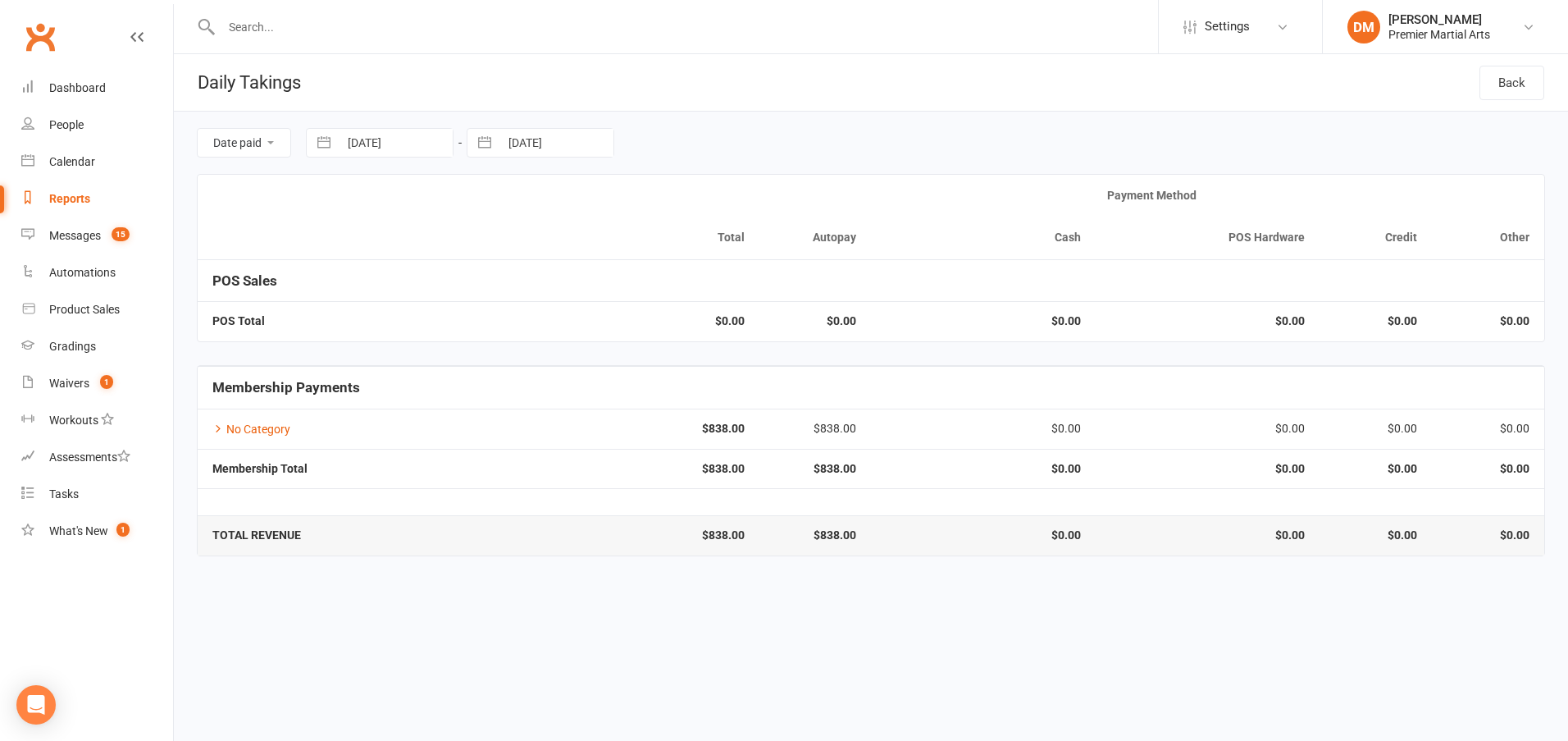
select select "8"
select select "2025"
click at [498, 298] on td "8" at bounding box center [500, 301] width 32 height 31
type input "[DATE]"
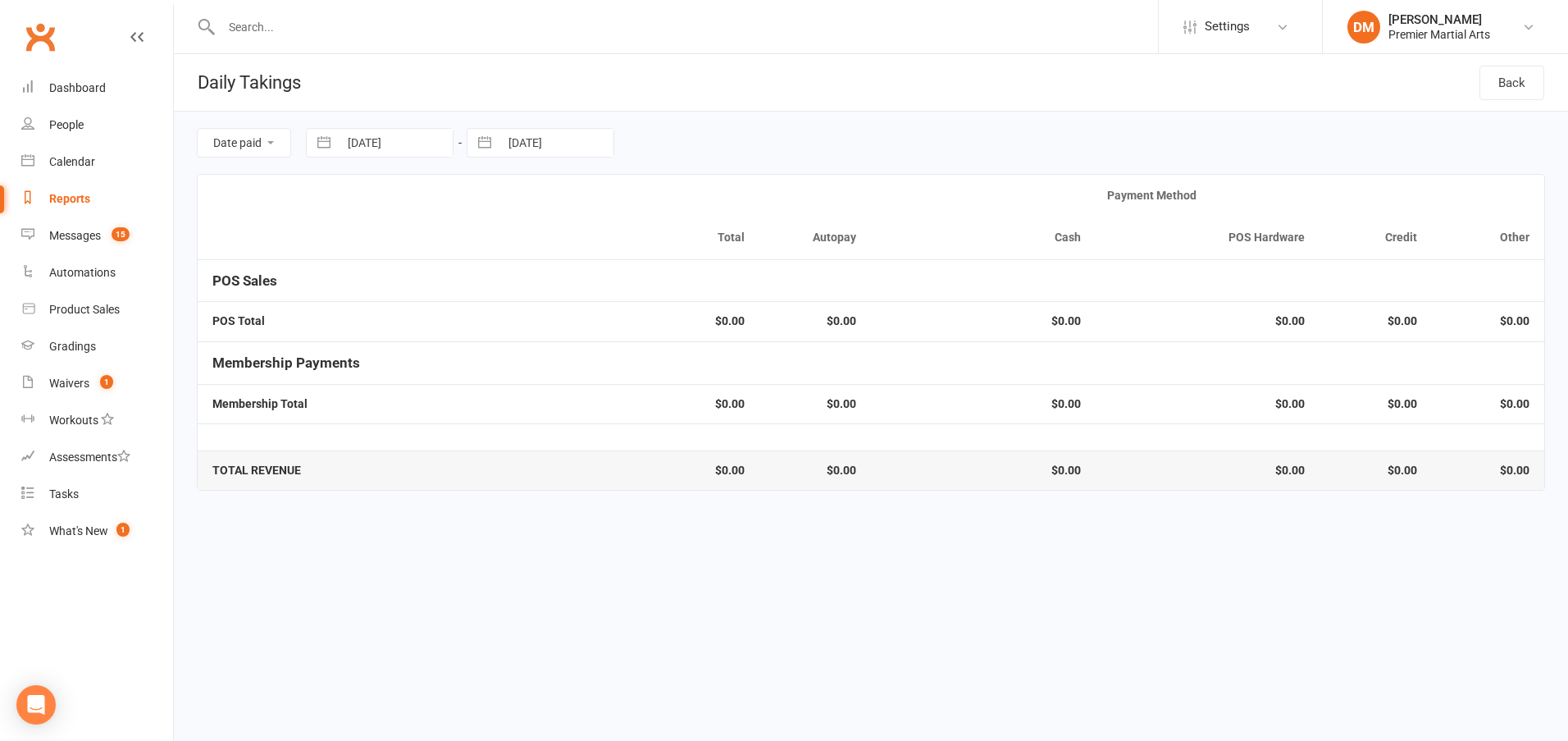
select select "6"
select select "2025"
select select "7"
select select "2025"
select select "8"
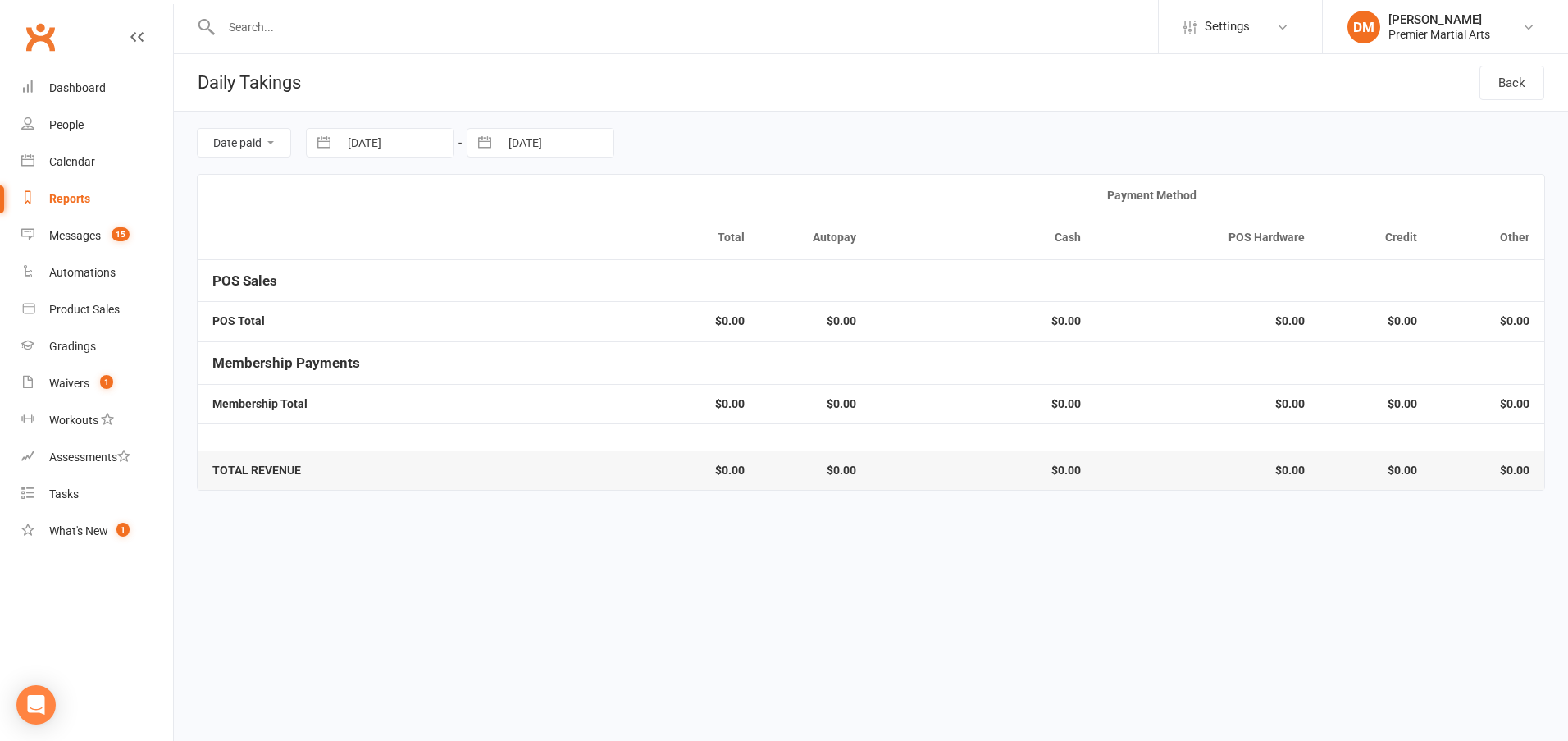
select select "2025"
click at [536, 149] on input "[DATE]" at bounding box center [556, 143] width 114 height 28
click at [659, 299] on td "8" at bounding box center [661, 301] width 32 height 31
type input "[DATE]"
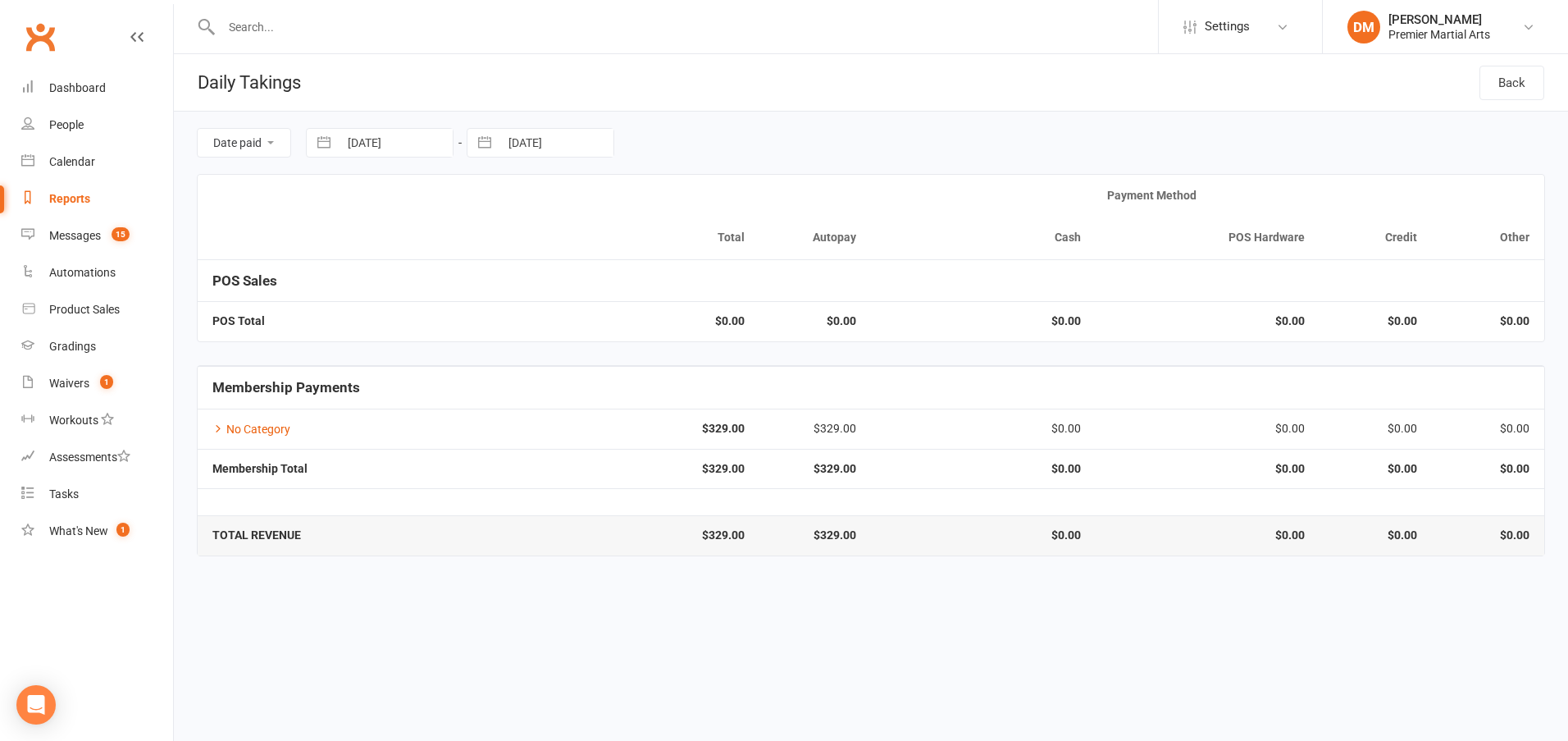
click at [355, 149] on input "[DATE]" at bounding box center [396, 143] width 114 height 28
select select "6"
select select "2025"
select select "7"
select select "2025"
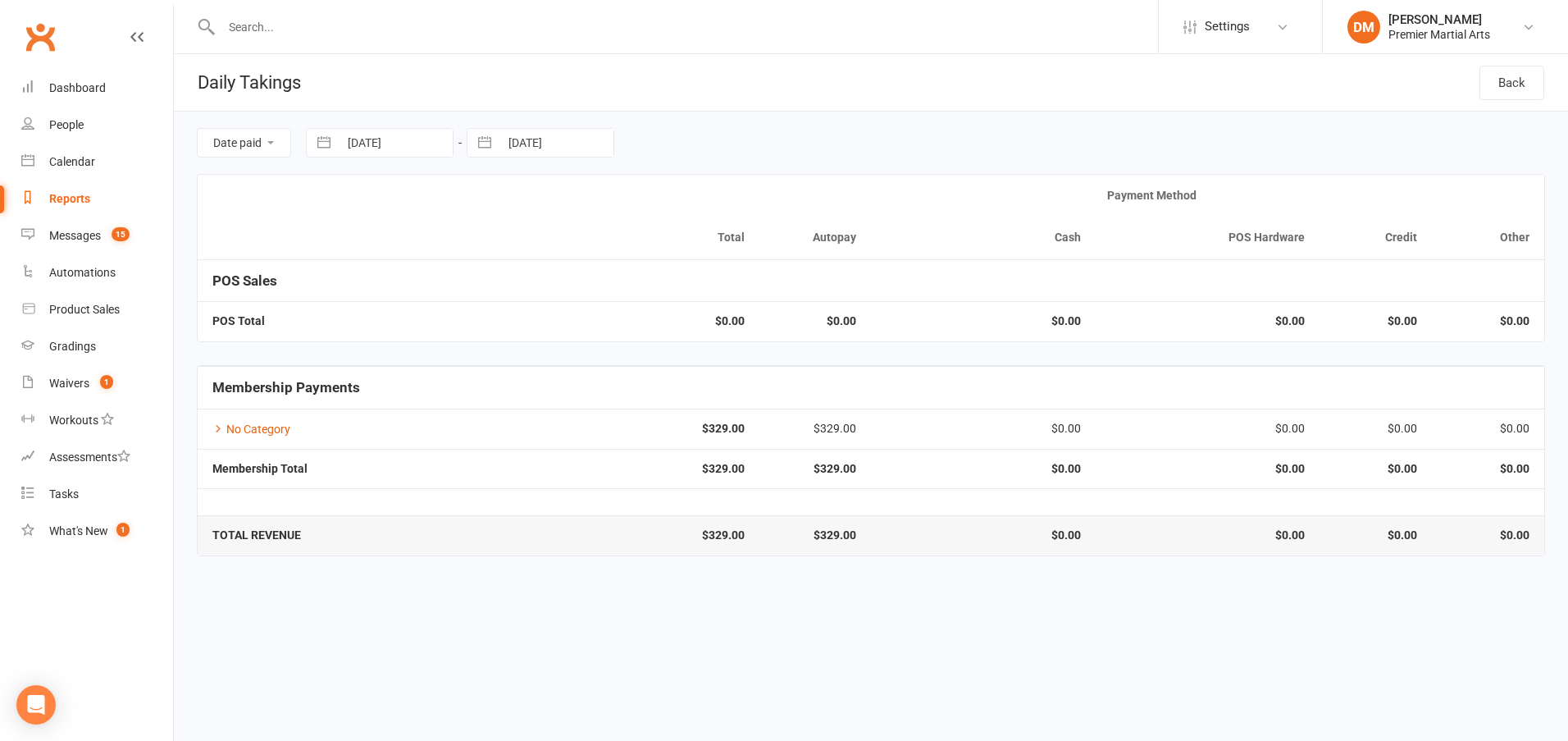
select select "8"
select select "2025"
click at [523, 304] on td "9" at bounding box center [532, 301] width 32 height 31
type input "[DATE]"
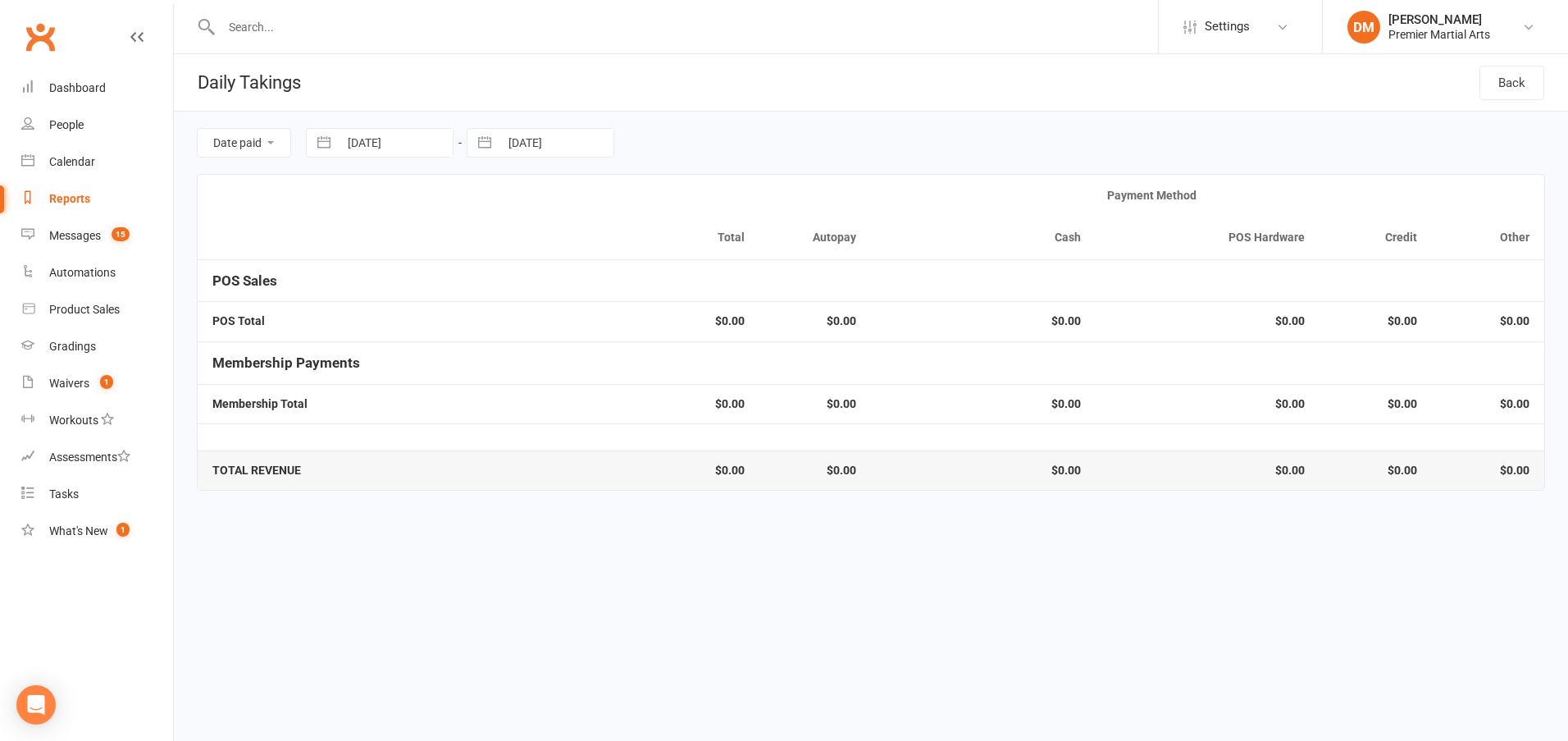
click at [565, 145] on input "[DATE]" at bounding box center [556, 143] width 114 height 28
select select "6"
select select "2025"
select select "7"
select select "2025"
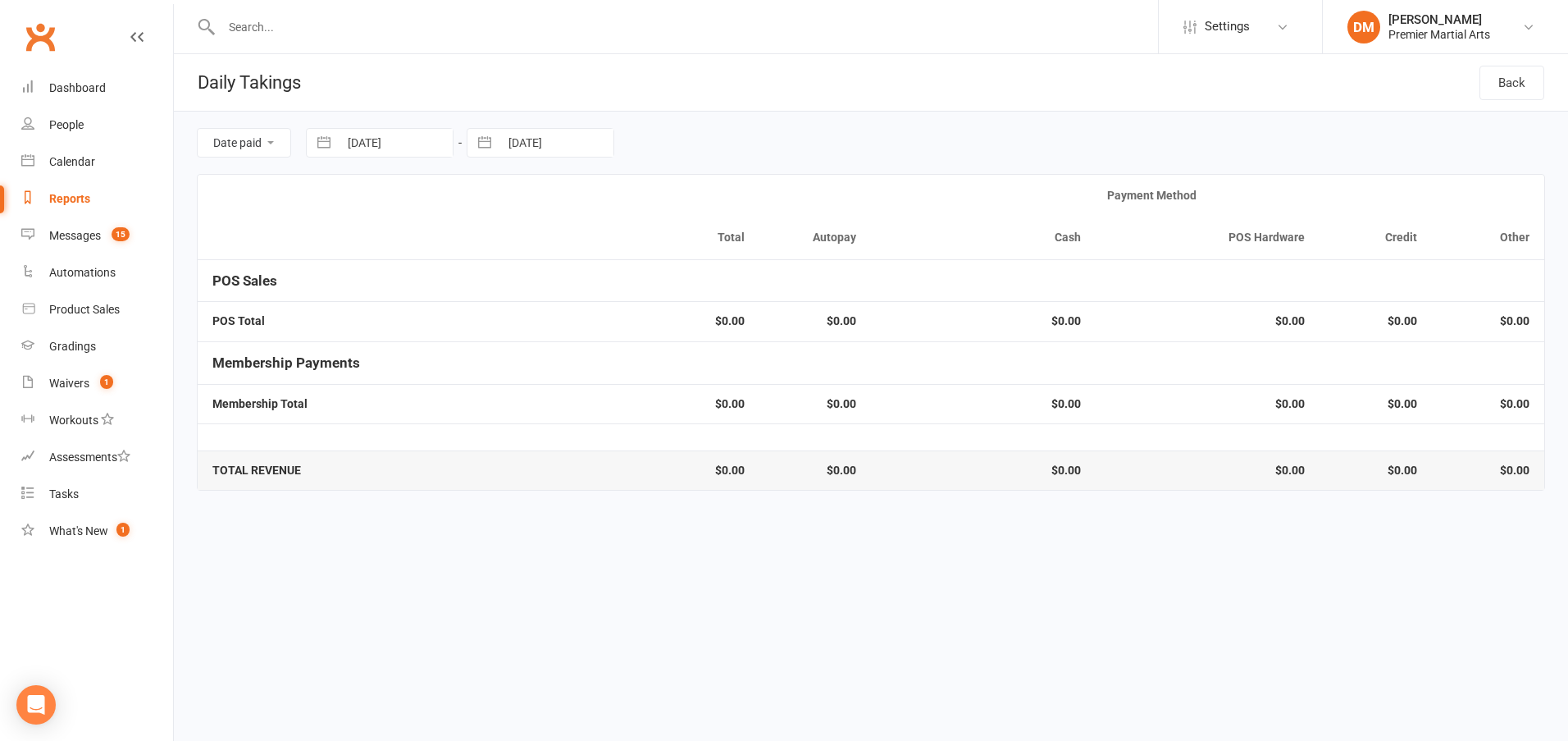
select select "8"
select select "2025"
click at [692, 301] on td "9" at bounding box center [692, 301] width 32 height 31
type input "[DATE]"
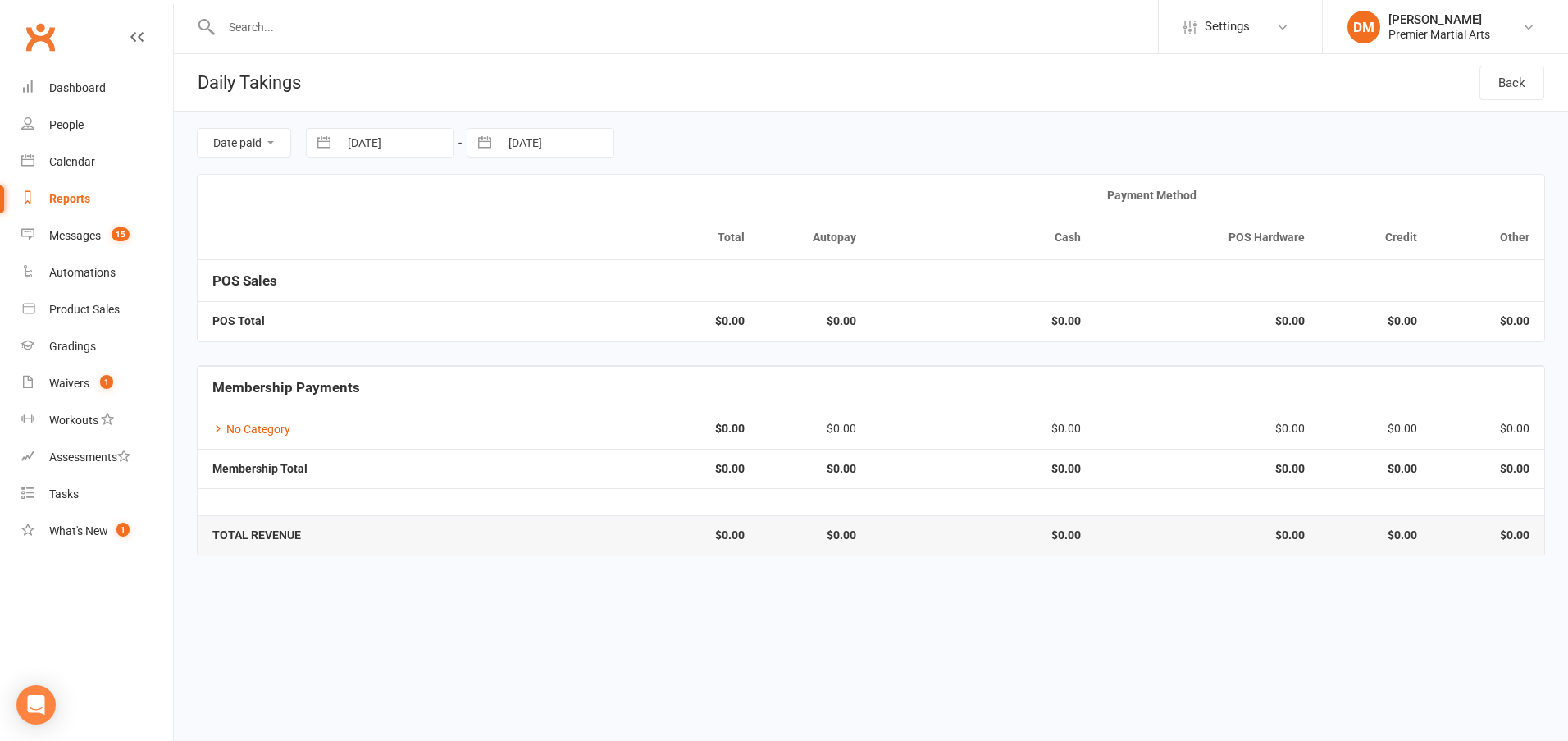
click at [382, 147] on input "[DATE]" at bounding box center [396, 143] width 114 height 28
select select "6"
select select "2025"
select select "7"
select select "2025"
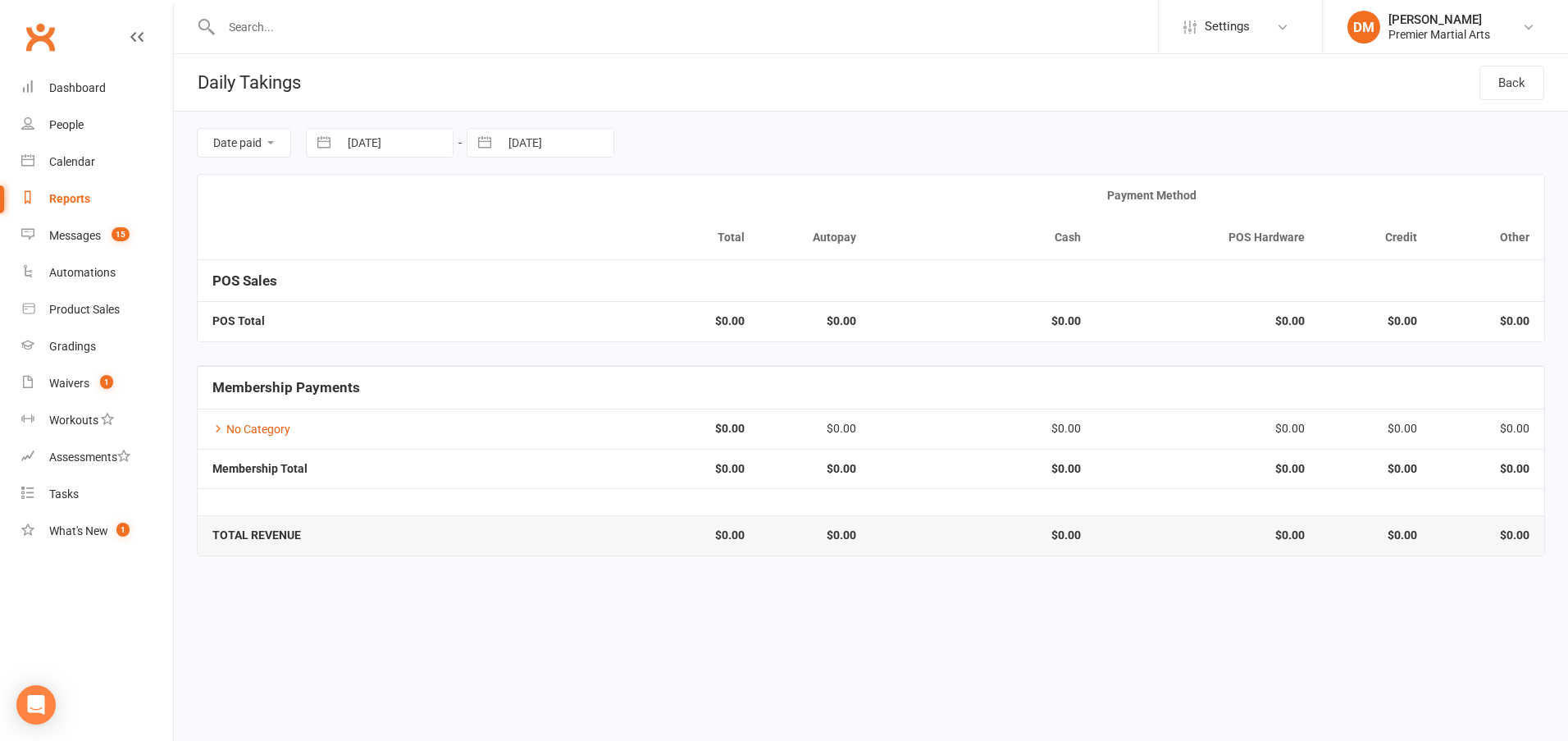
select select "8"
select select "2025"
click at [329, 324] on td "10" at bounding box center [340, 332] width 32 height 31
type input "[DATE]"
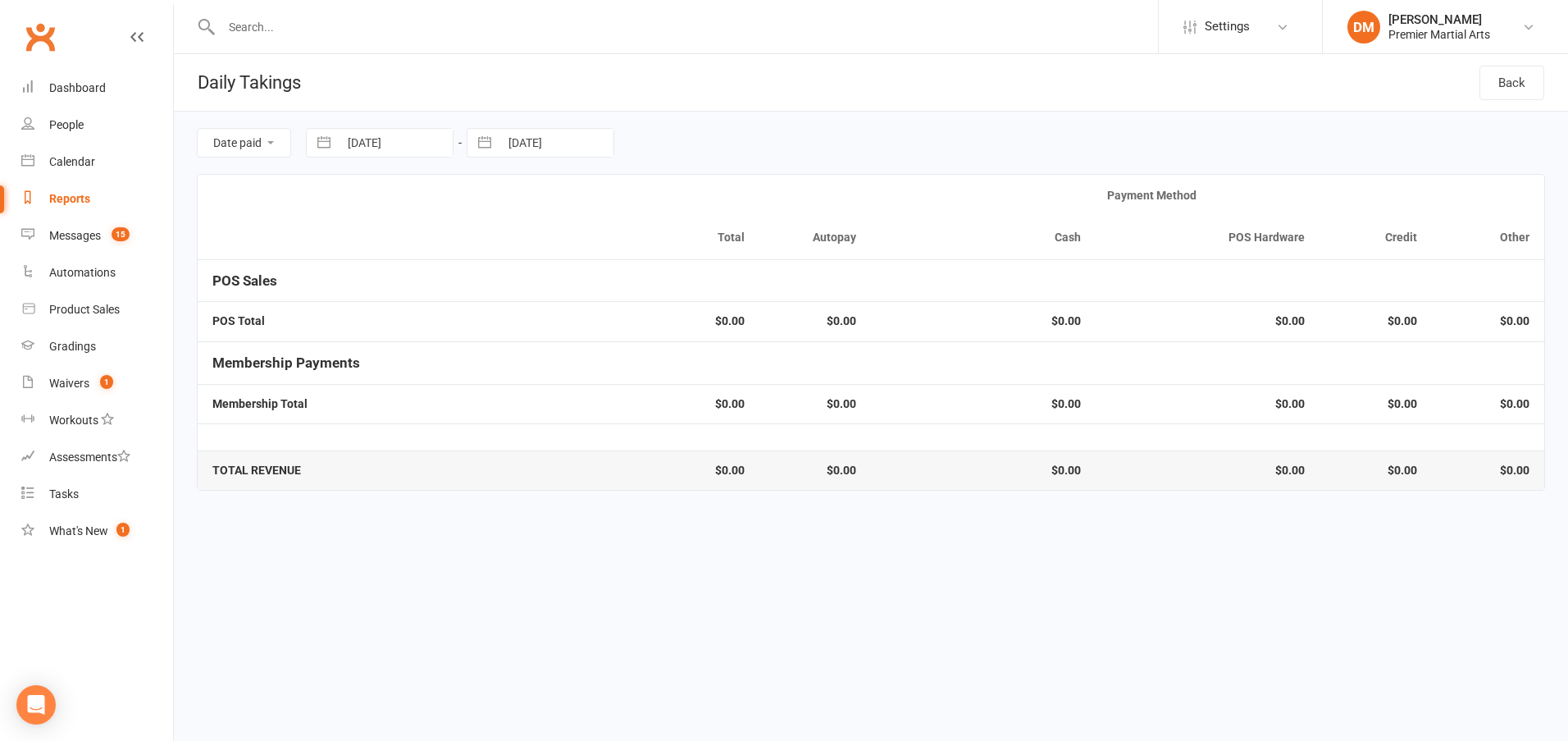
click at [532, 139] on input "[DATE]" at bounding box center [556, 143] width 114 height 28
select select "6"
select select "2025"
select select "7"
select select "2025"
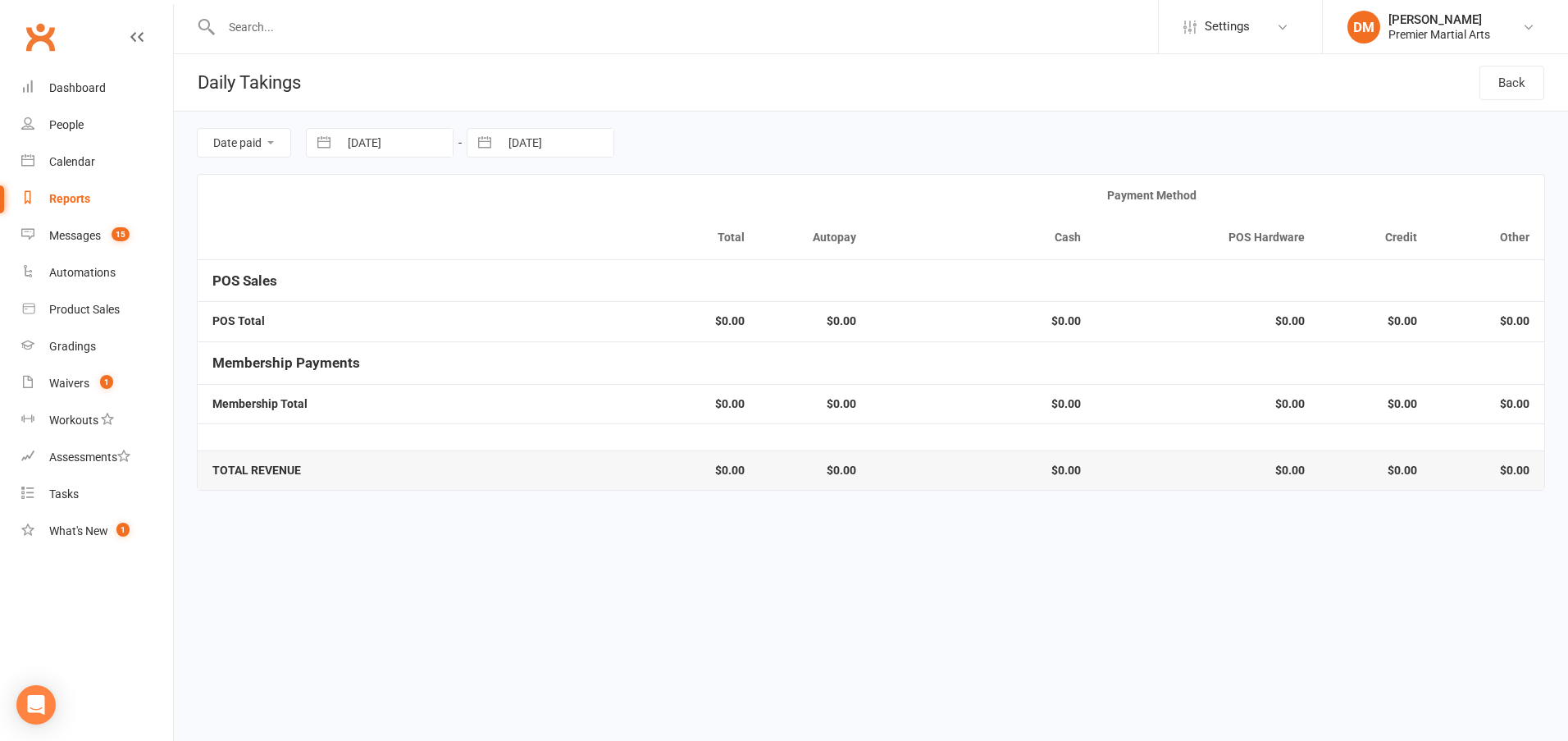
select select "8"
select select "2025"
click at [501, 331] on td "10" at bounding box center [501, 332] width 32 height 31
type input "[DATE]"
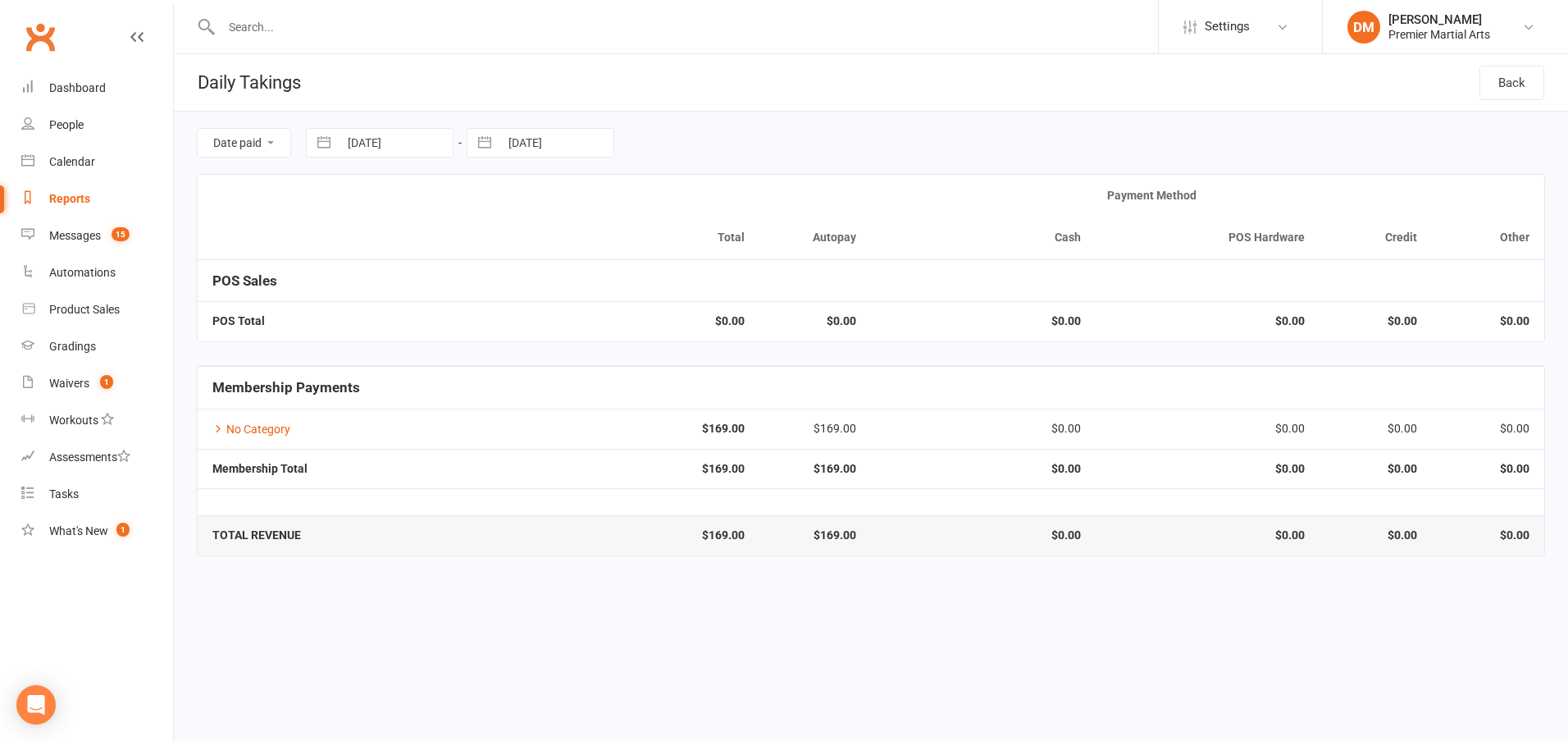
click at [412, 145] on input "[DATE]" at bounding box center [396, 143] width 114 height 28
select select "6"
select select "2025"
select select "7"
select select "2025"
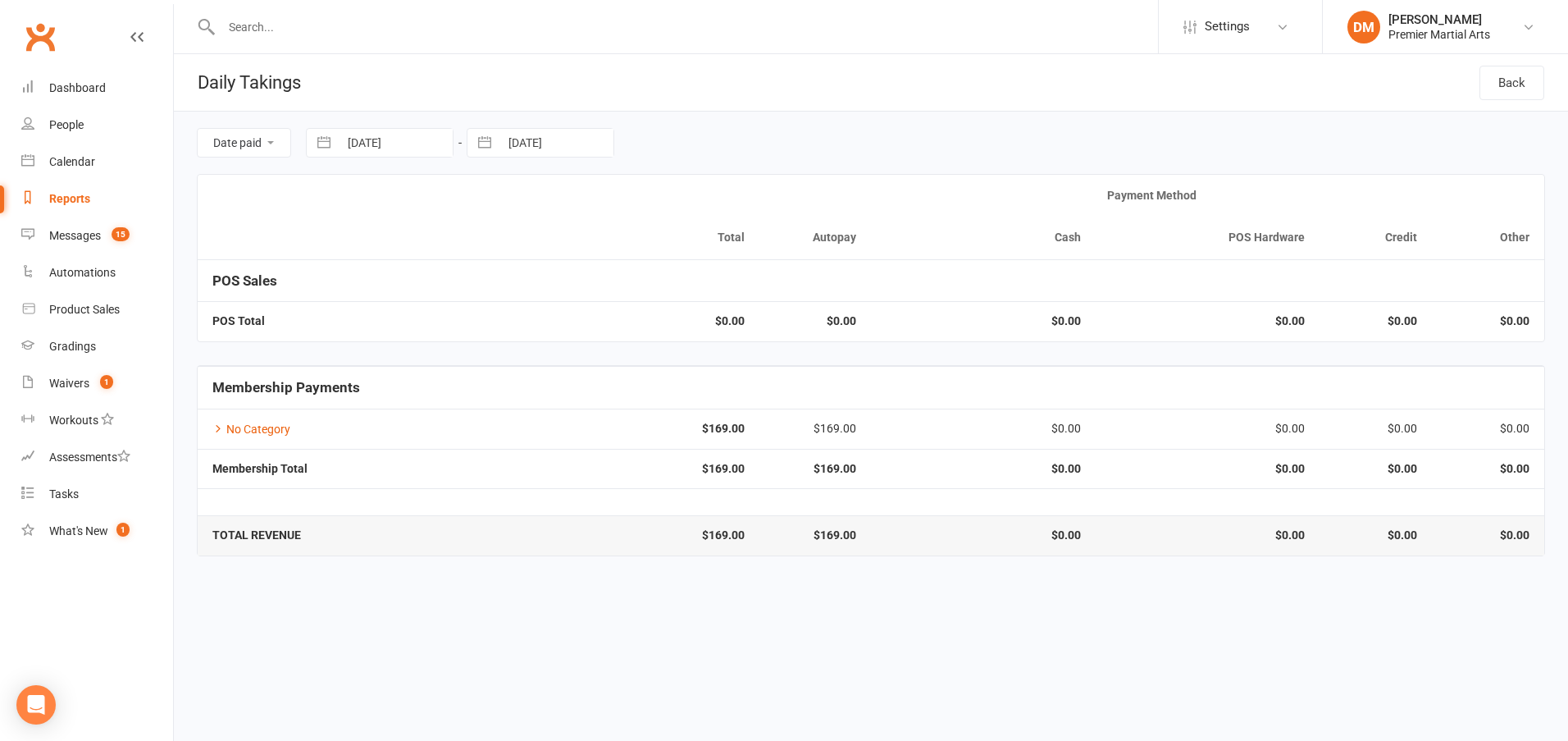
select select "8"
select select "2025"
click at [523, 304] on td "9" at bounding box center [532, 301] width 32 height 31
type input "[DATE]"
click at [535, 153] on input "[DATE]" at bounding box center [556, 143] width 114 height 28
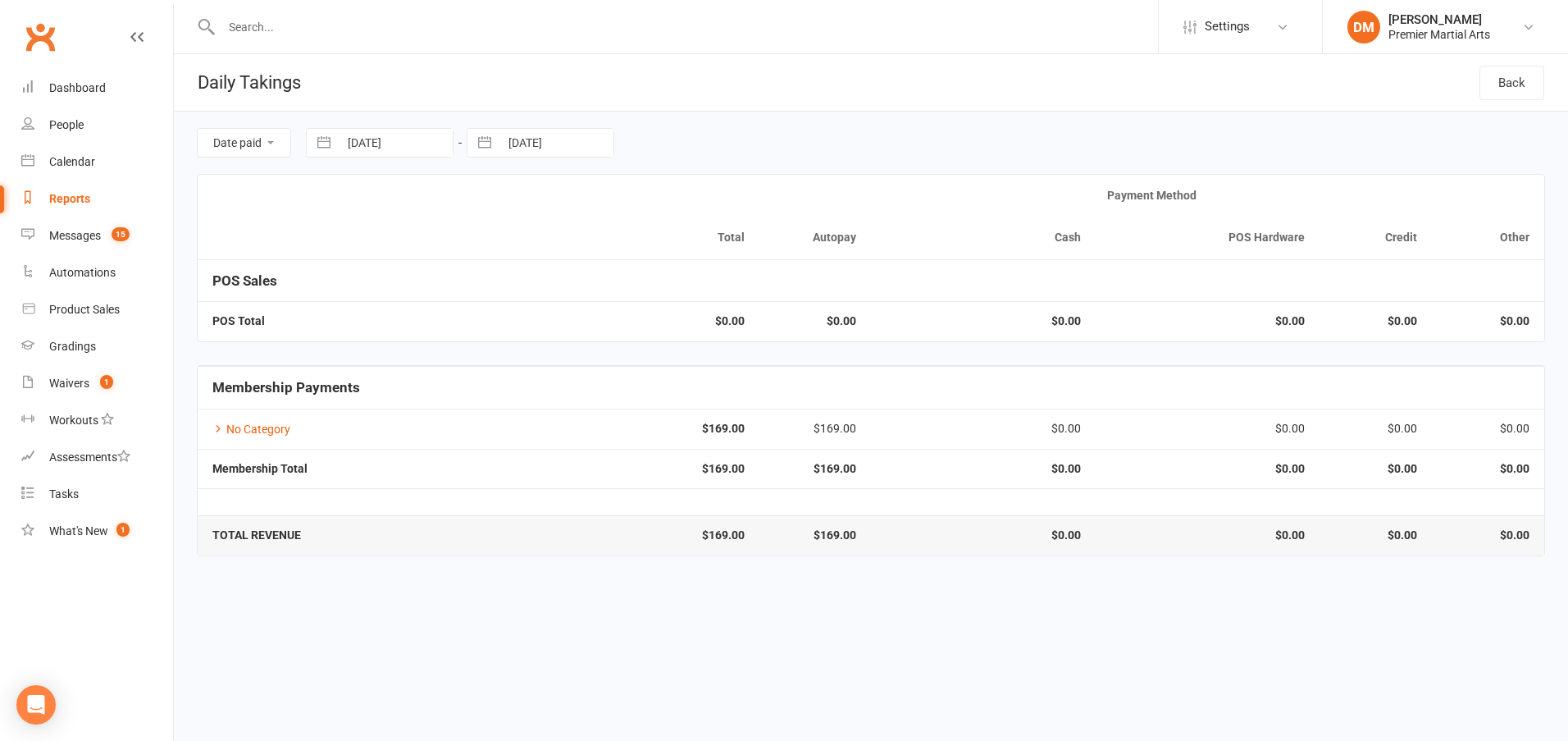
select select "6"
select select "2025"
select select "7"
select select "2025"
select select "8"
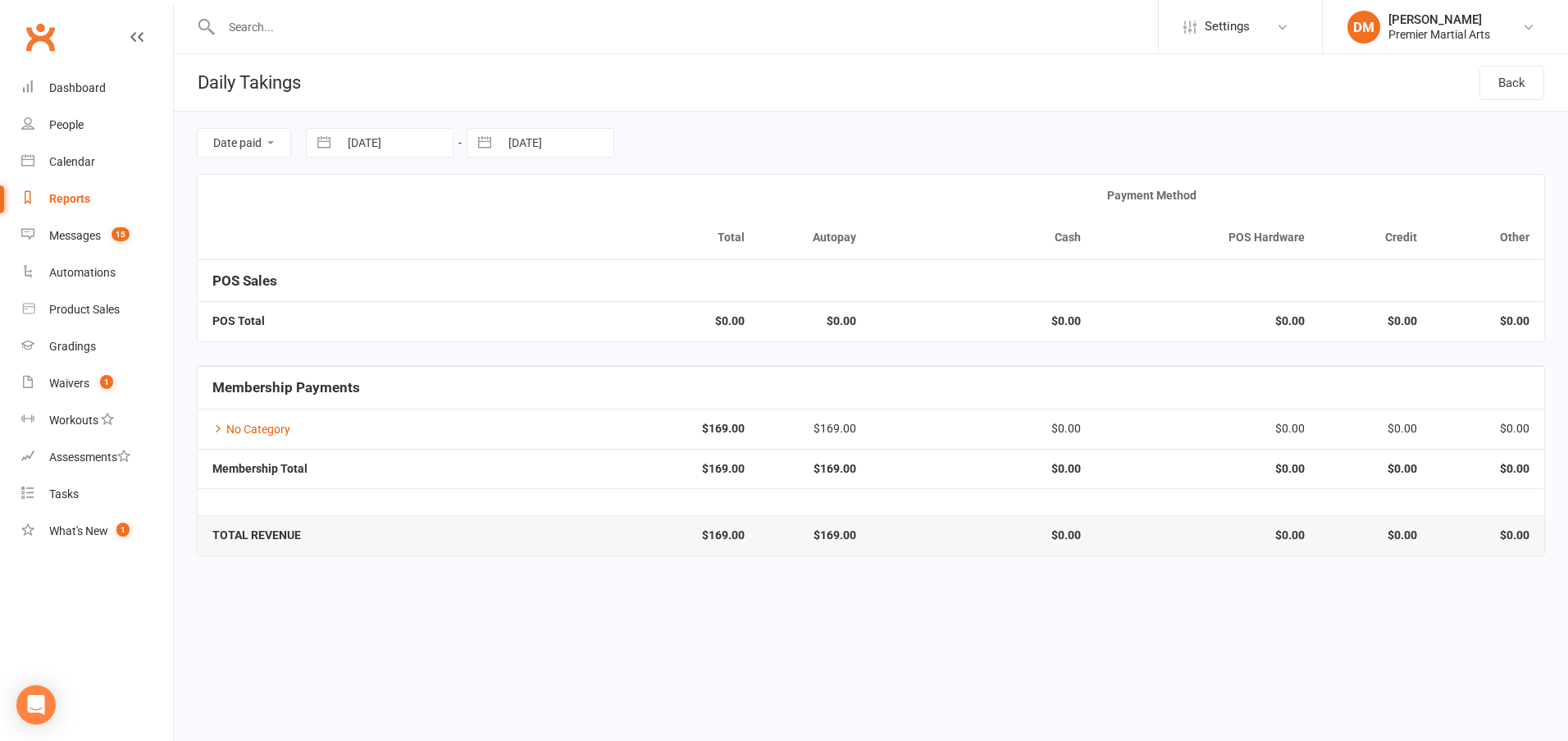
select select "2025"
click at [702, 306] on td "9" at bounding box center [692, 301] width 32 height 31
type input "[DATE]"
select select "6"
select select "2025"
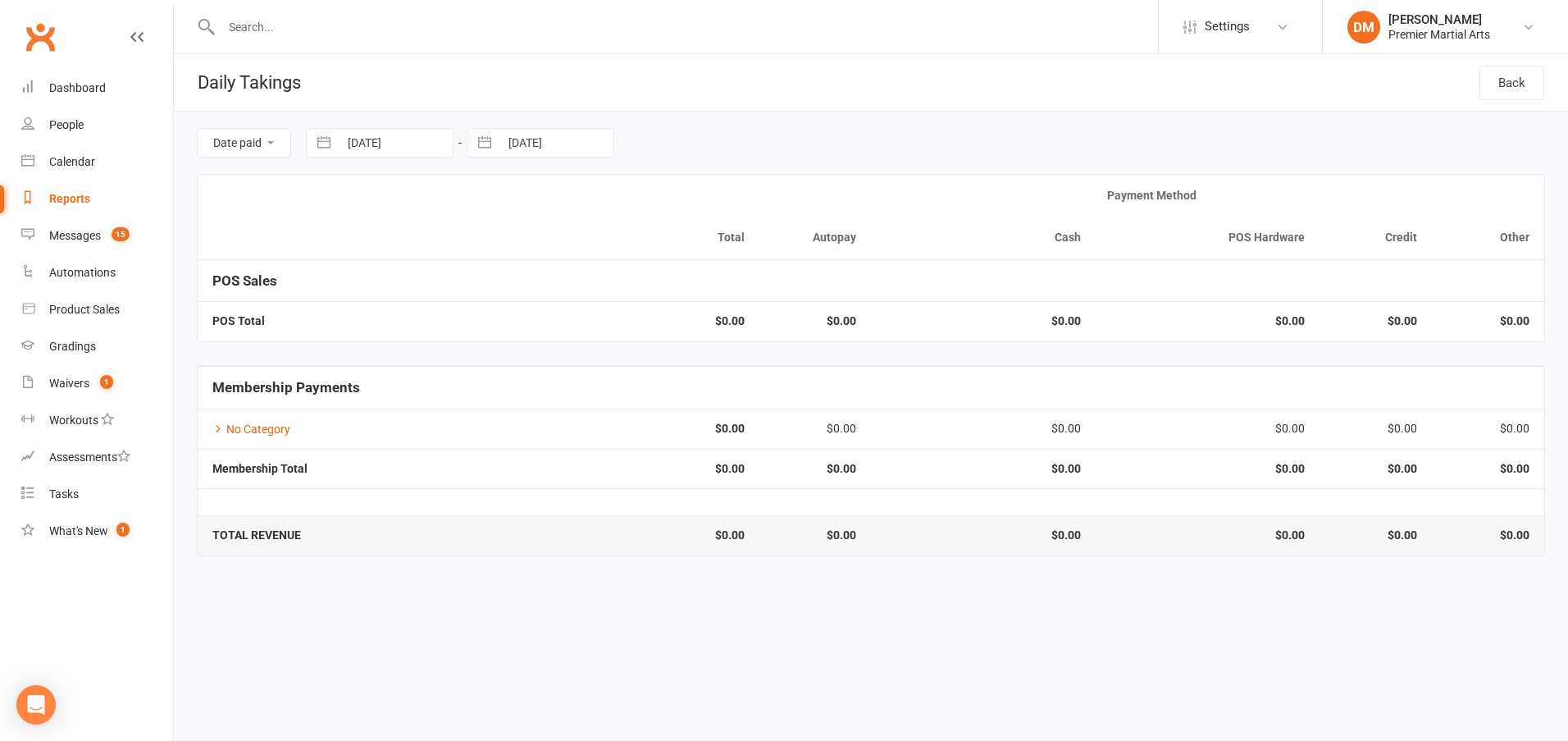
select select "7"
select select "2025"
select select "8"
select select "2025"
click at [404, 145] on input "[DATE]" at bounding box center [396, 143] width 114 height 28
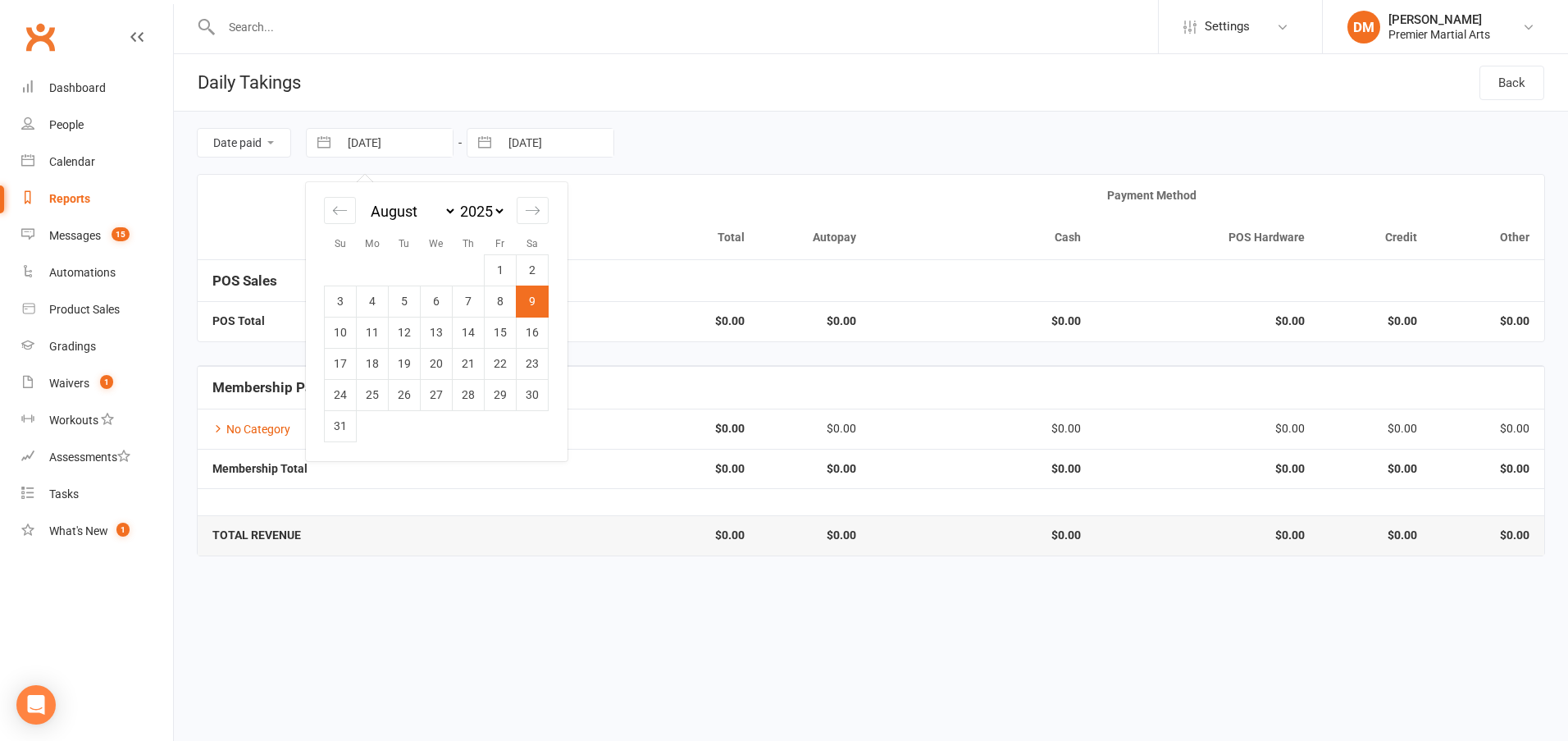
drag, startPoint x: 501, startPoint y: 303, endPoint x: 531, endPoint y: 196, distance: 111.1
click at [500, 303] on td "8" at bounding box center [500, 301] width 32 height 31
type input "[DATE]"
select select "6"
select select "2025"
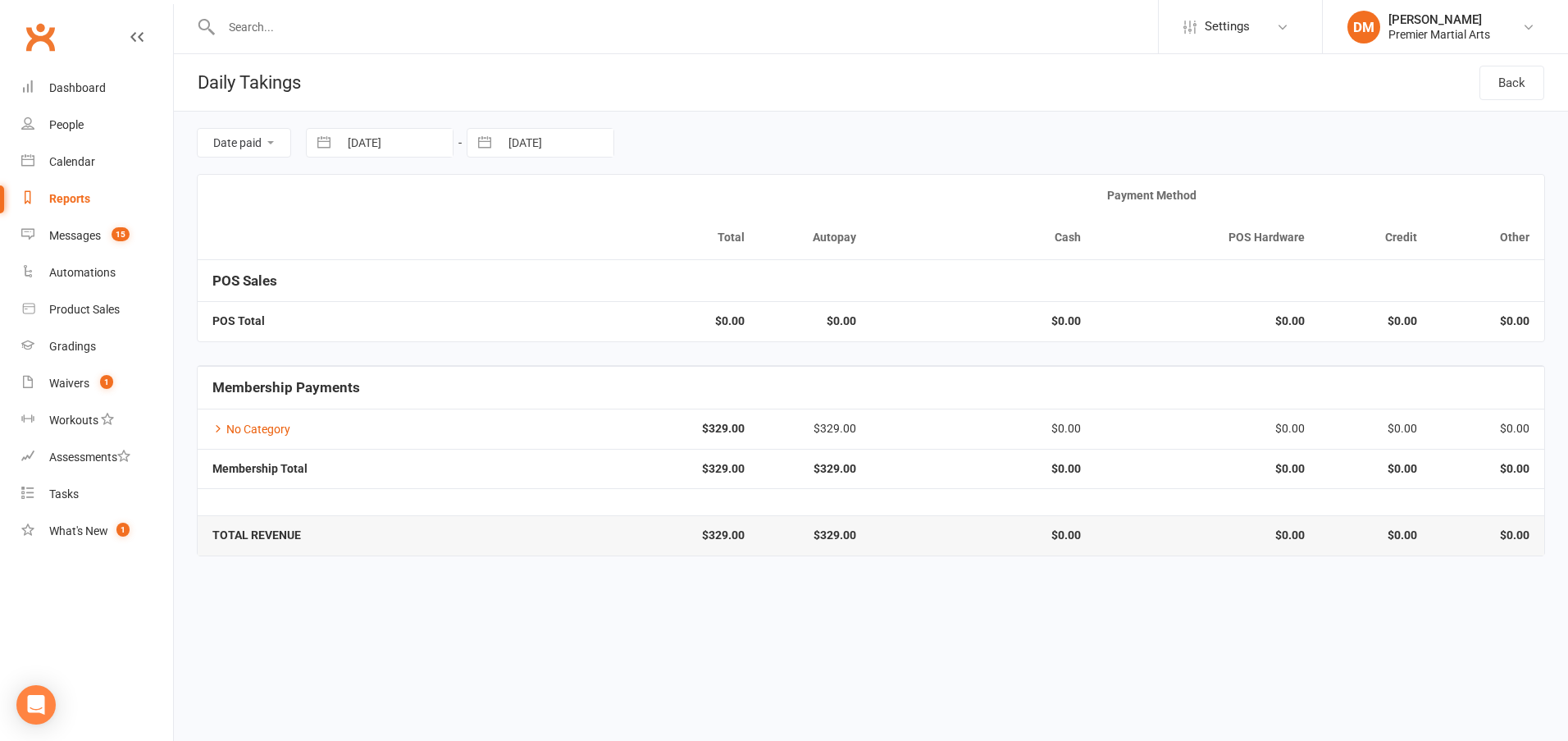
select select "7"
select select "2025"
select select "8"
select select "2025"
click at [406, 144] on input "[DATE]" at bounding box center [396, 143] width 114 height 28
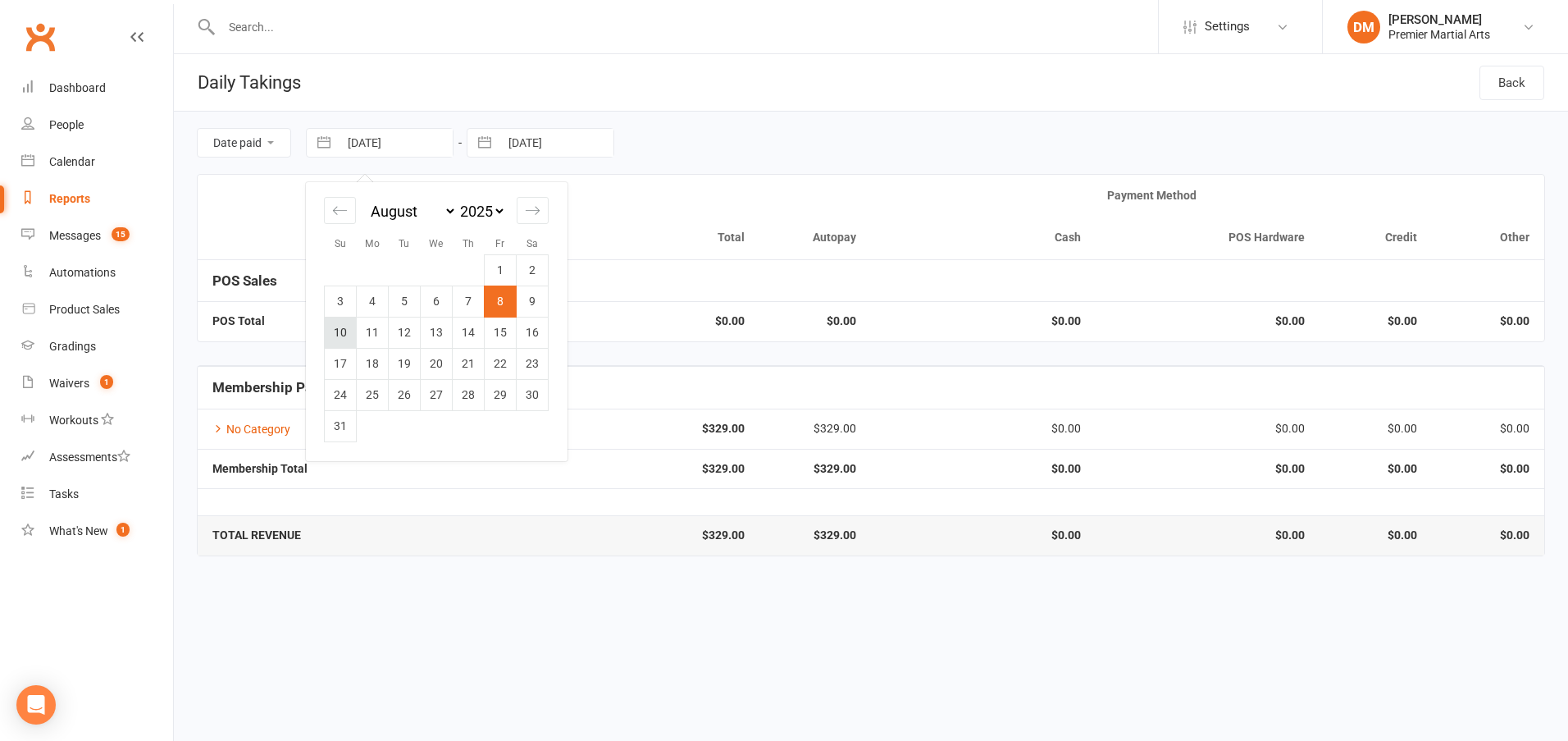
click at [344, 330] on td "10" at bounding box center [340, 332] width 32 height 31
type input "[DATE]"
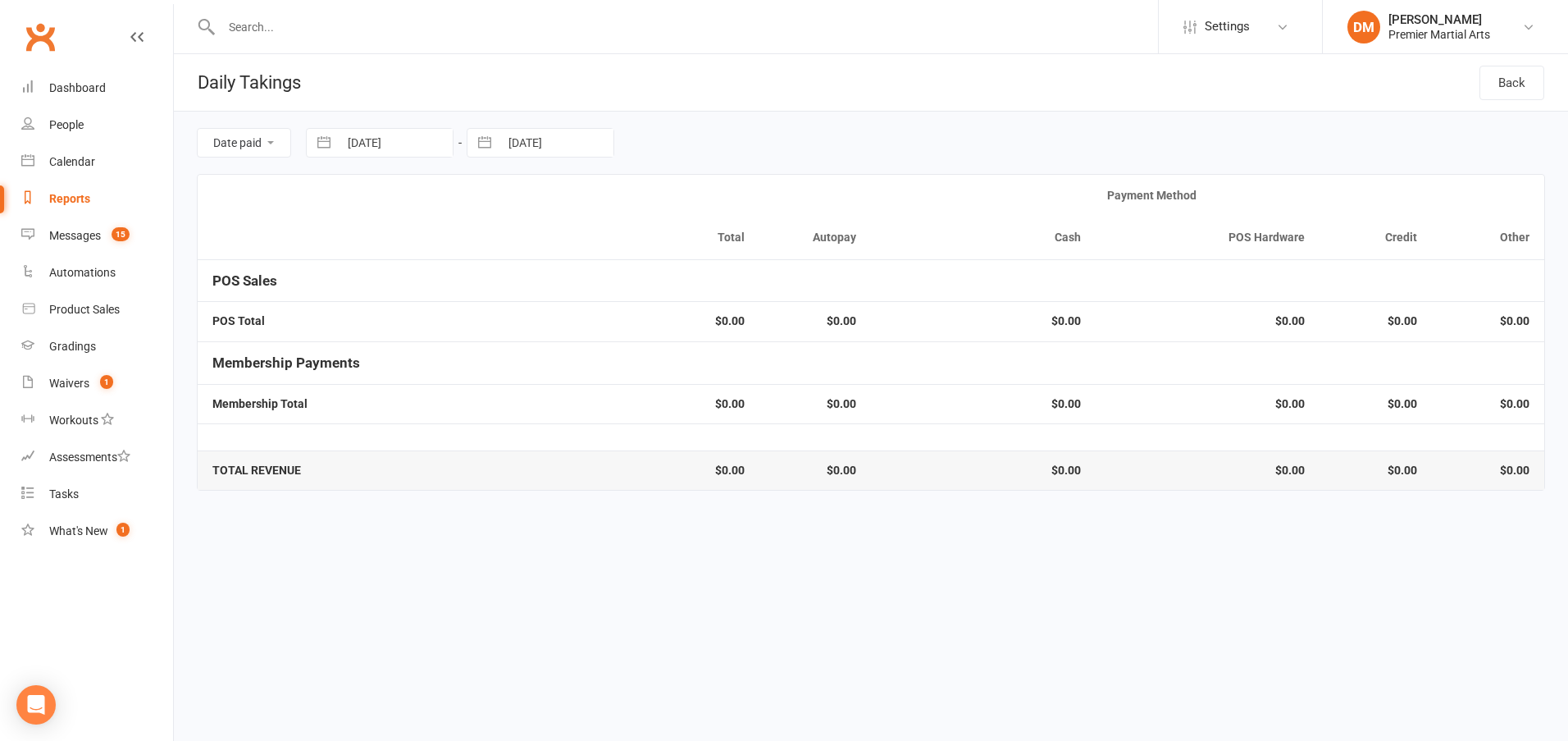
click at [533, 145] on input "[DATE]" at bounding box center [556, 143] width 114 height 28
select select "6"
select select "2025"
select select "7"
select select "2025"
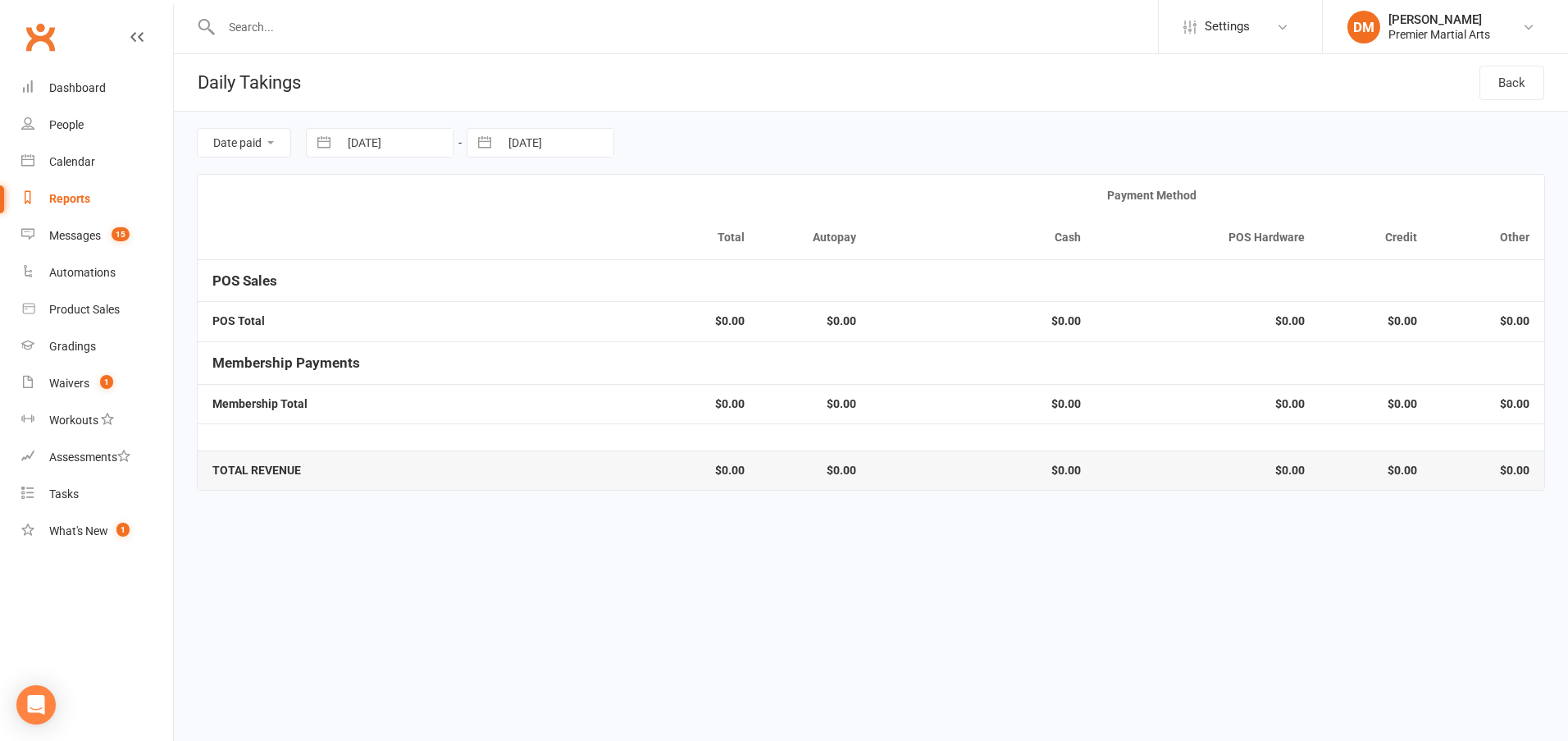
select select "8"
select select "2025"
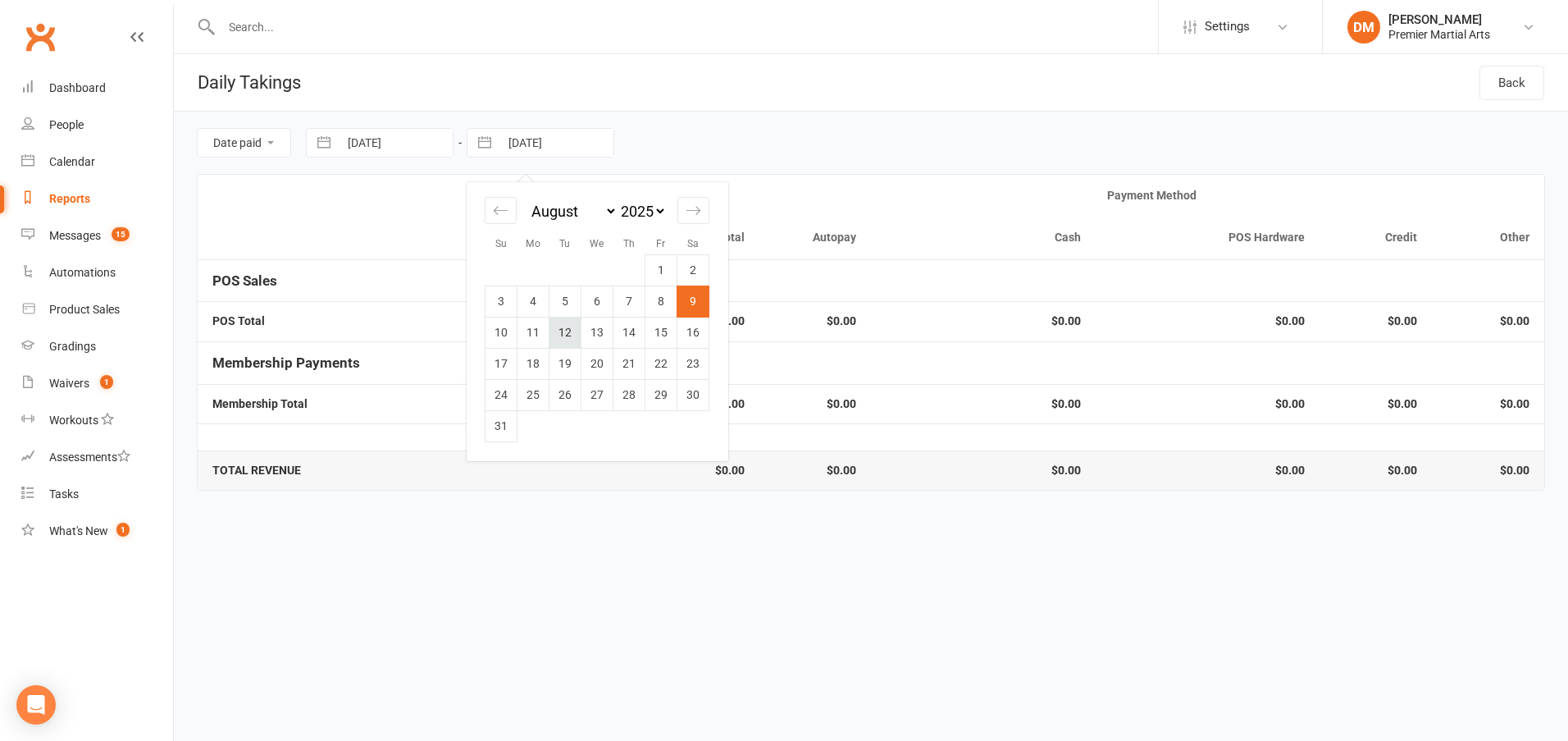
click at [562, 327] on td "12" at bounding box center [565, 332] width 32 height 31
type input "[DATE]"
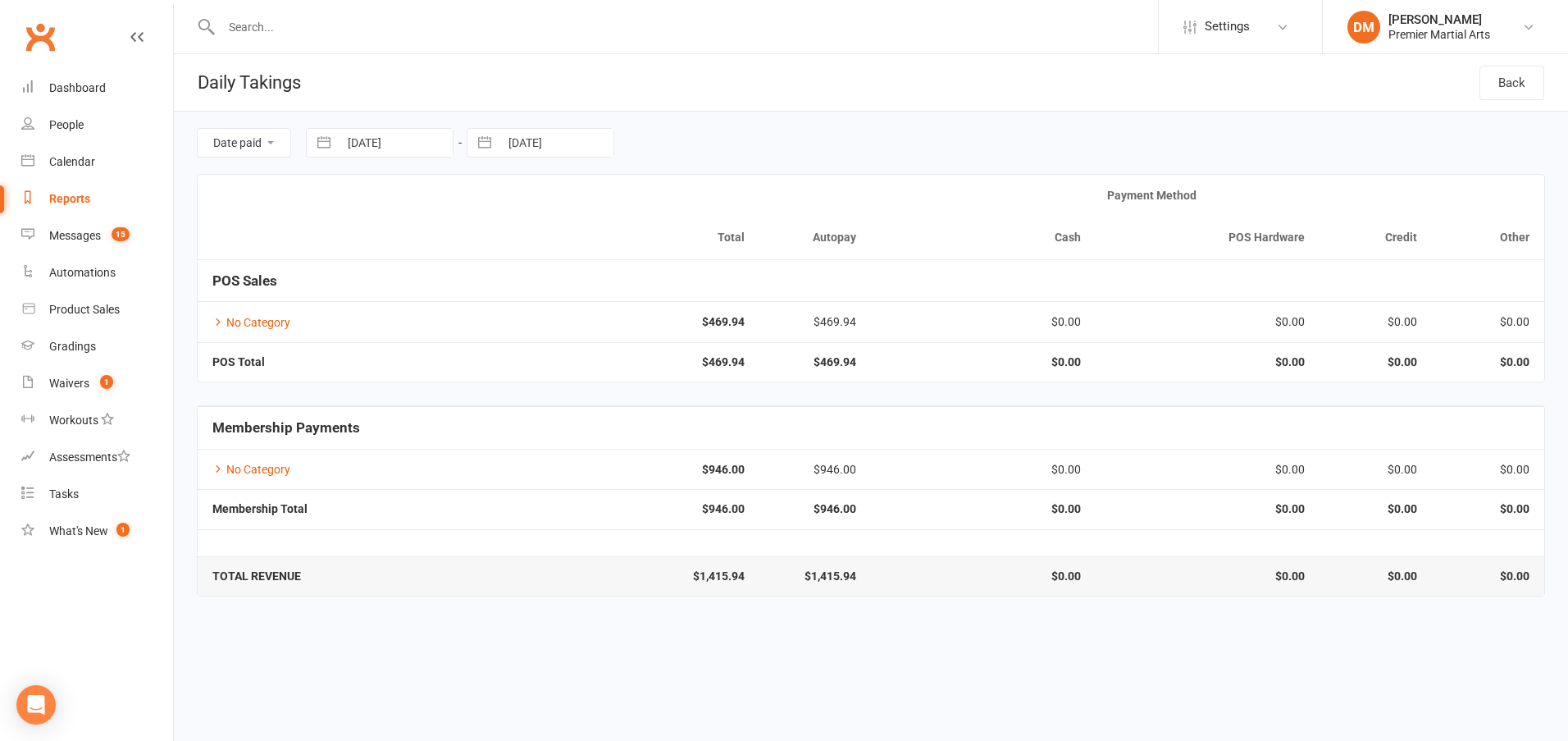
click at [437, 139] on input "[DATE]" at bounding box center [396, 143] width 114 height 28
select select "6"
select select "2025"
select select "7"
select select "2025"
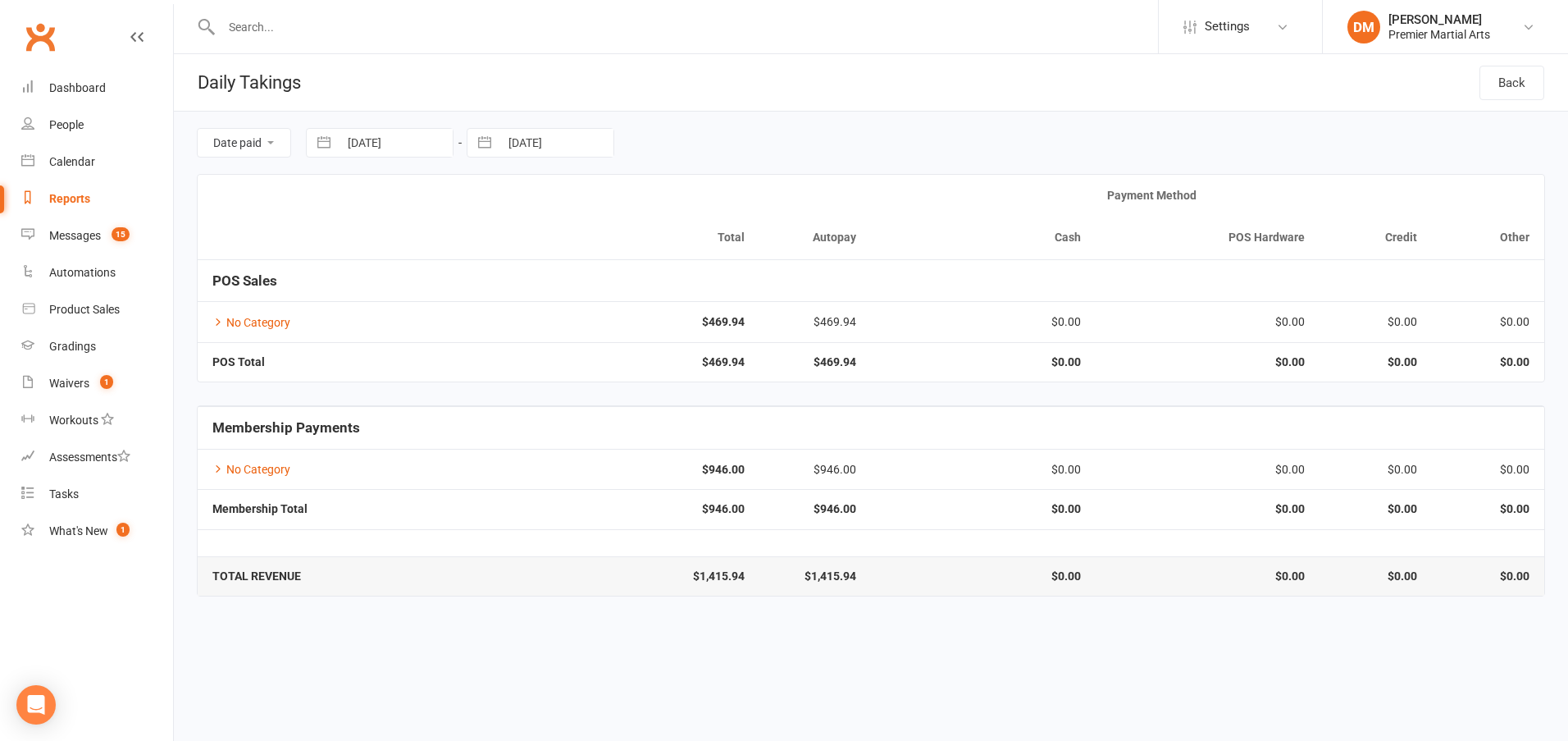
select select "8"
select select "2025"
click at [537, 136] on input "[DATE]" at bounding box center [556, 143] width 114 height 28
select select "6"
select select "2025"
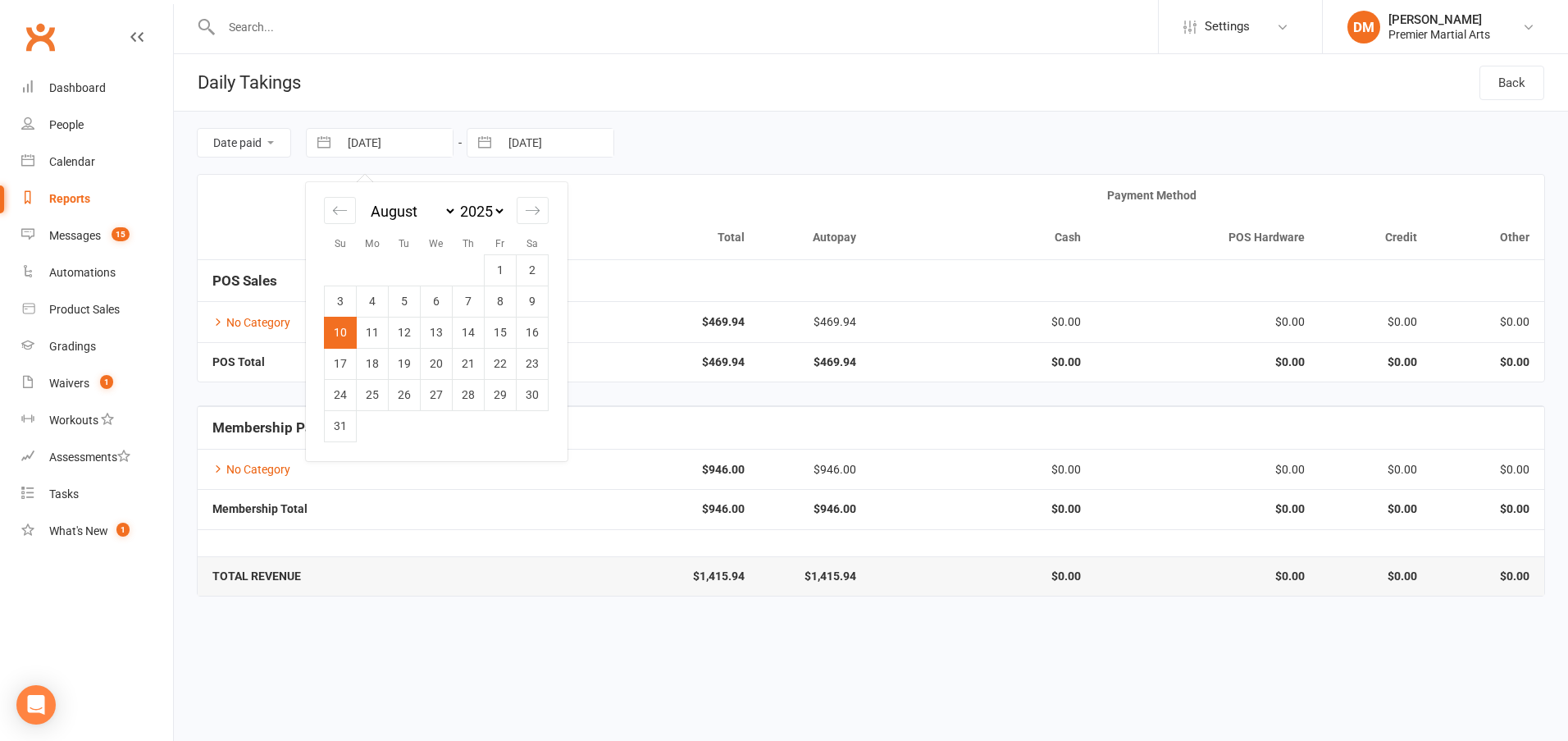
select select "7"
select select "2025"
select select "8"
select select "2025"
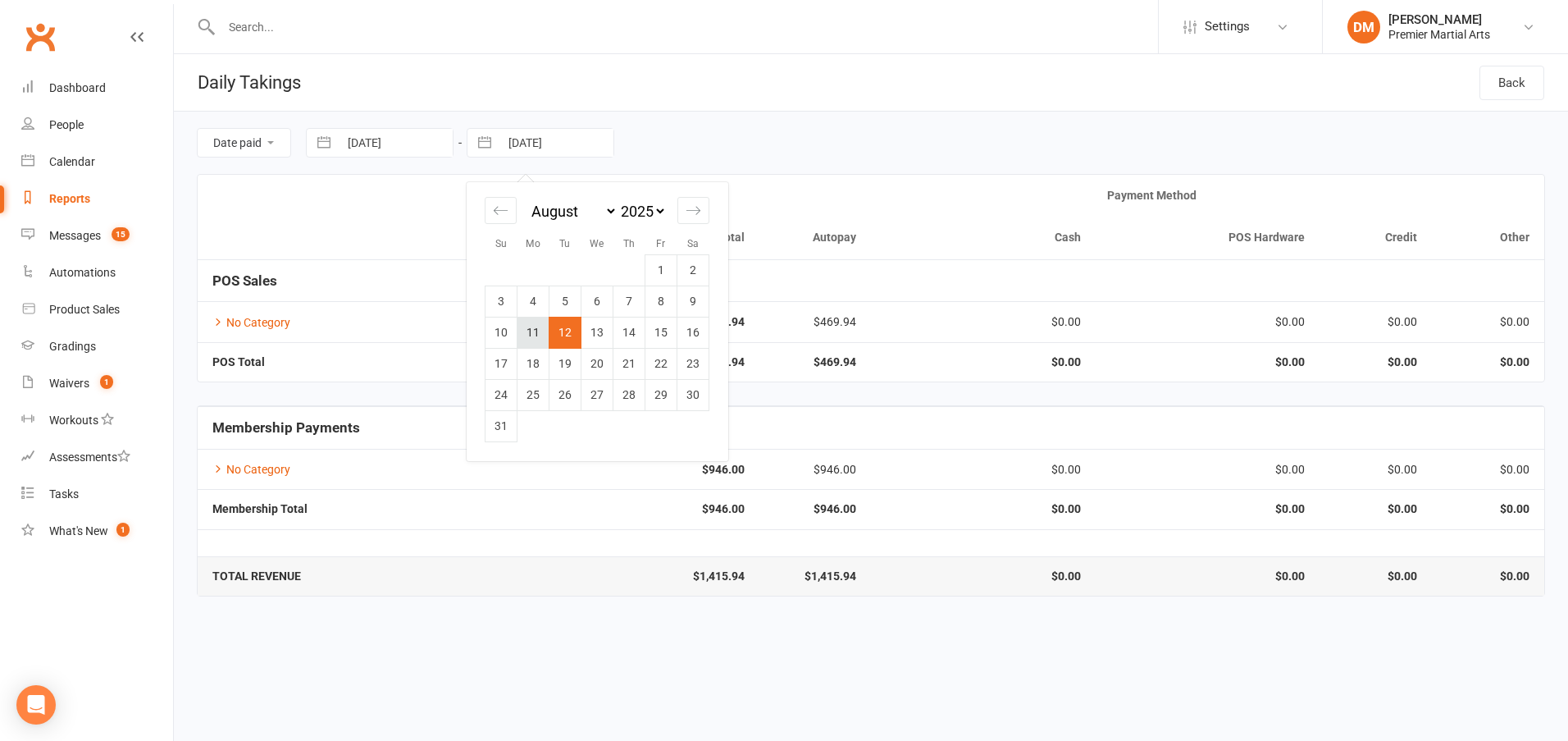
click at [532, 329] on td "11" at bounding box center [533, 332] width 32 height 31
type input "[DATE]"
click at [424, 139] on input "[DATE]" at bounding box center [396, 143] width 114 height 28
select select "6"
select select "2025"
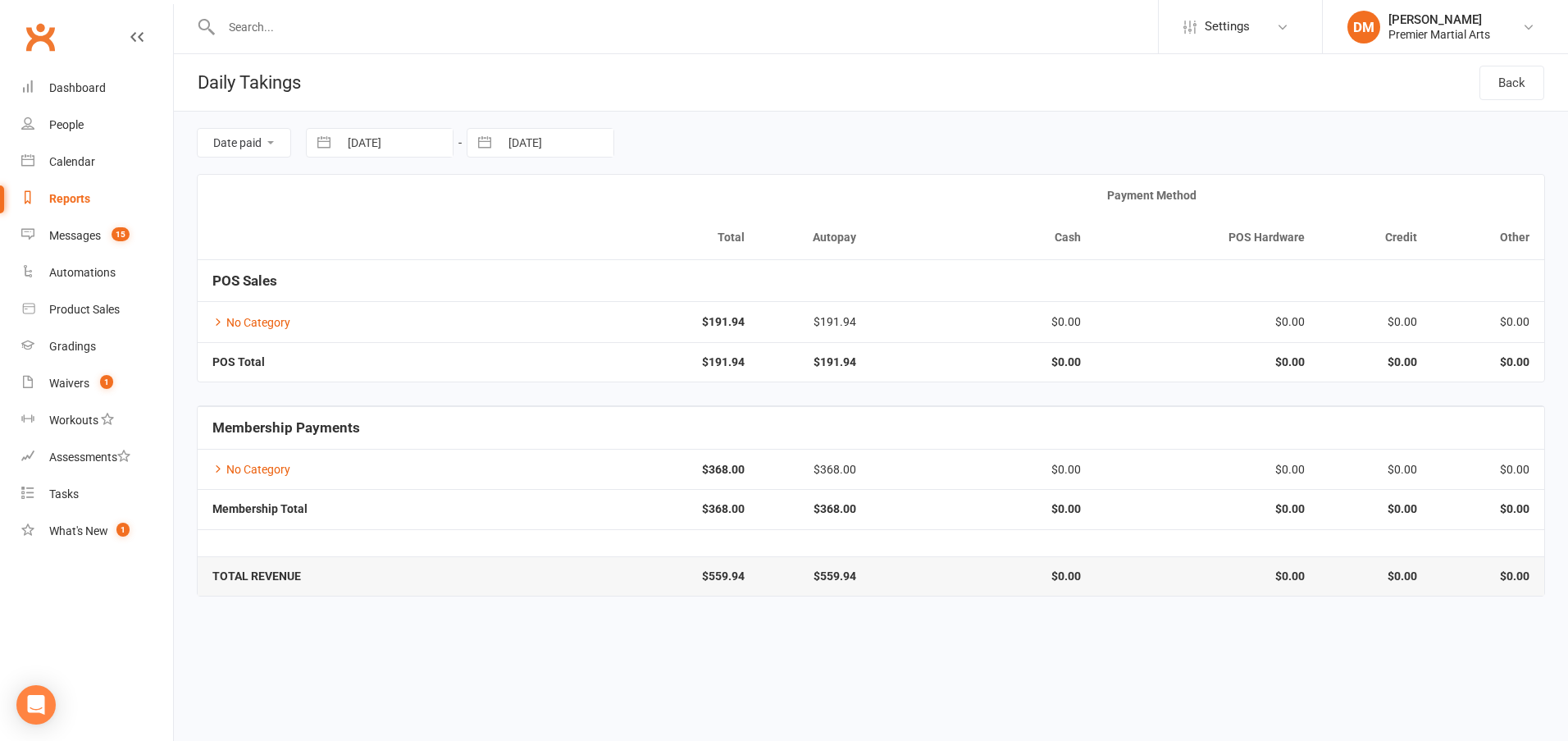
select select "7"
select select "2025"
select select "8"
select select "2025"
click at [412, 331] on td "12" at bounding box center [404, 332] width 32 height 31
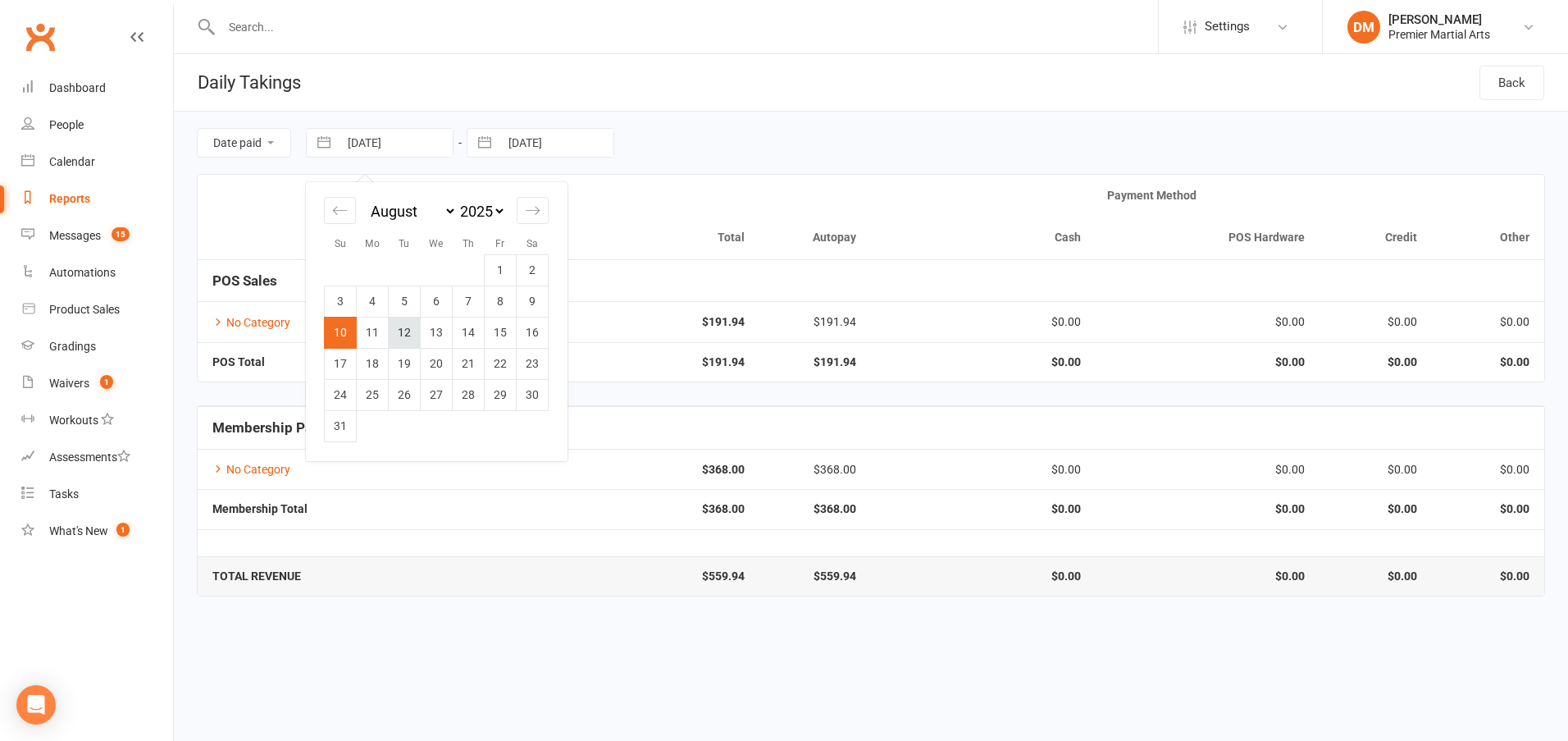
type input "[DATE]"
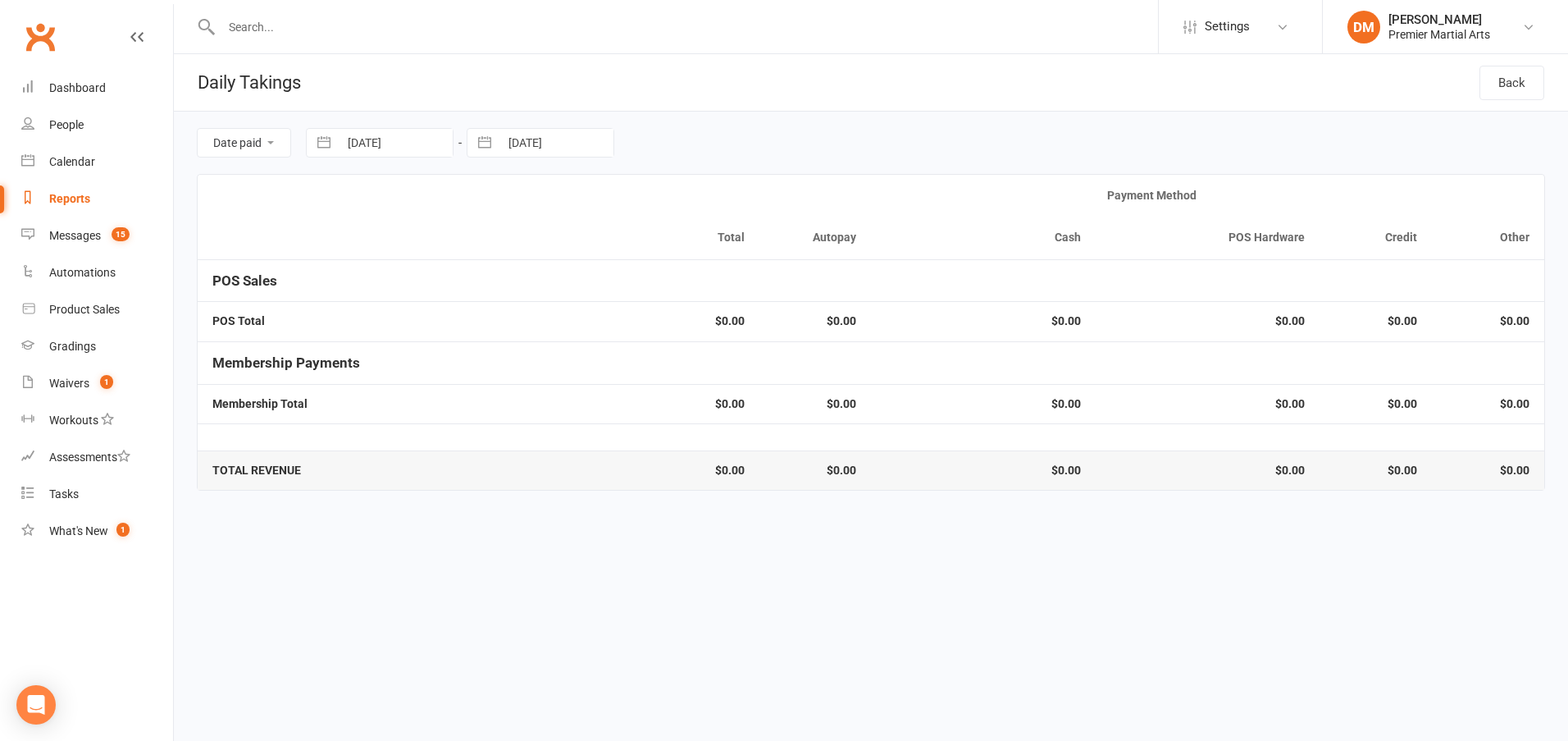
click at [573, 145] on input "[DATE]" at bounding box center [556, 143] width 114 height 28
select select "6"
select select "2025"
select select "7"
select select "2025"
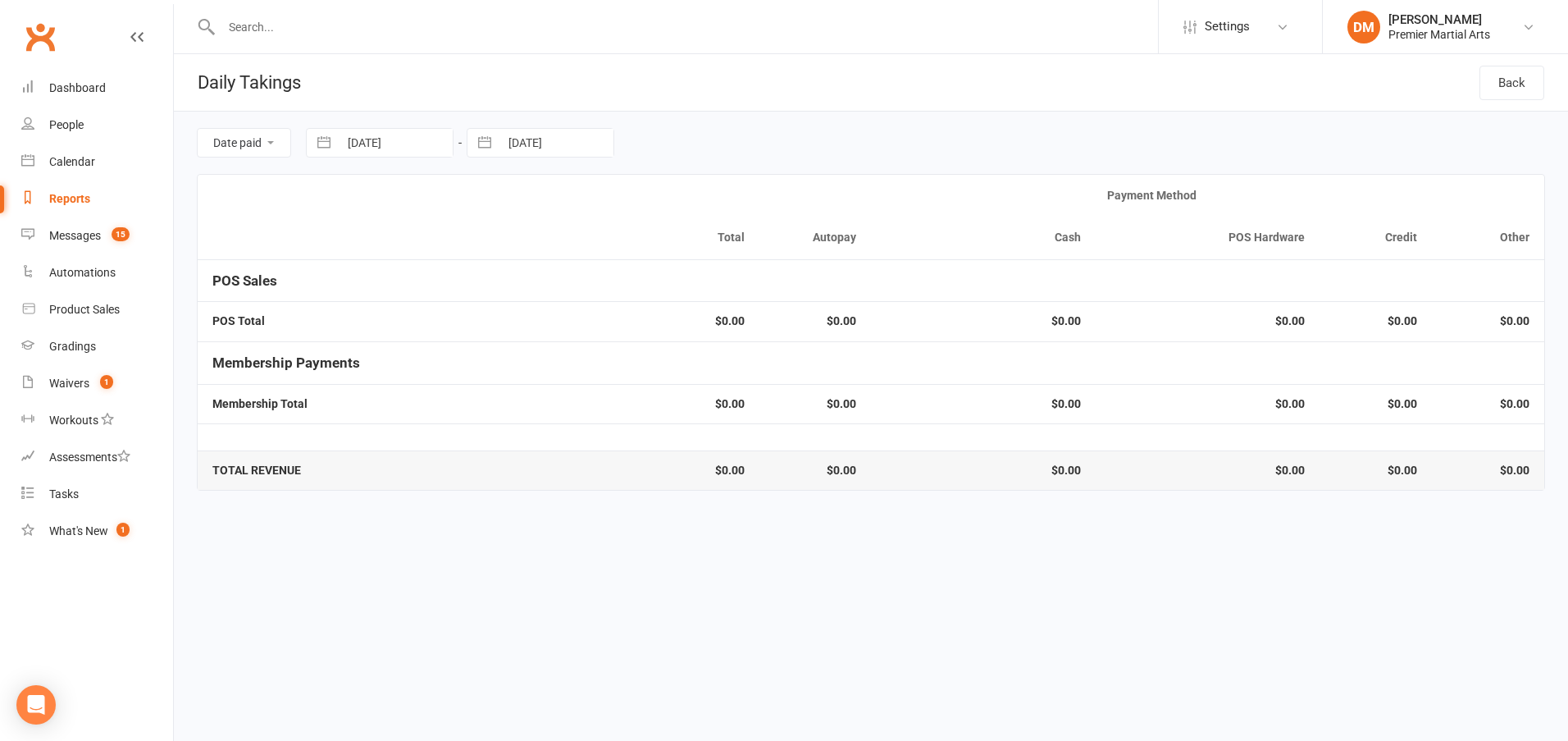
select select "8"
select select "2025"
click at [561, 327] on td "12" at bounding box center [565, 332] width 32 height 31
type input "[DATE]"
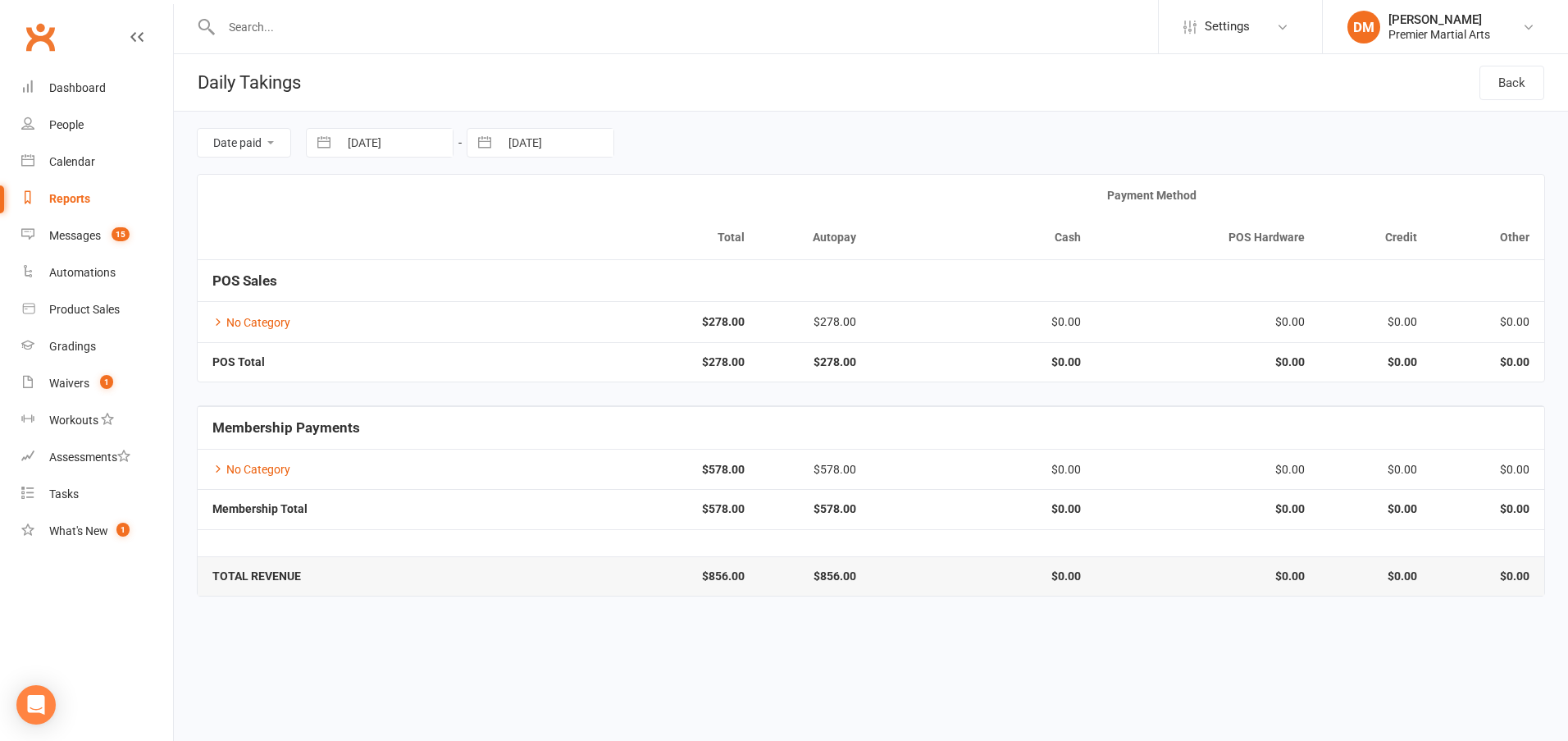
click at [387, 145] on input "[DATE]" at bounding box center [396, 143] width 114 height 28
select select "6"
select select "2025"
select select "7"
select select "2025"
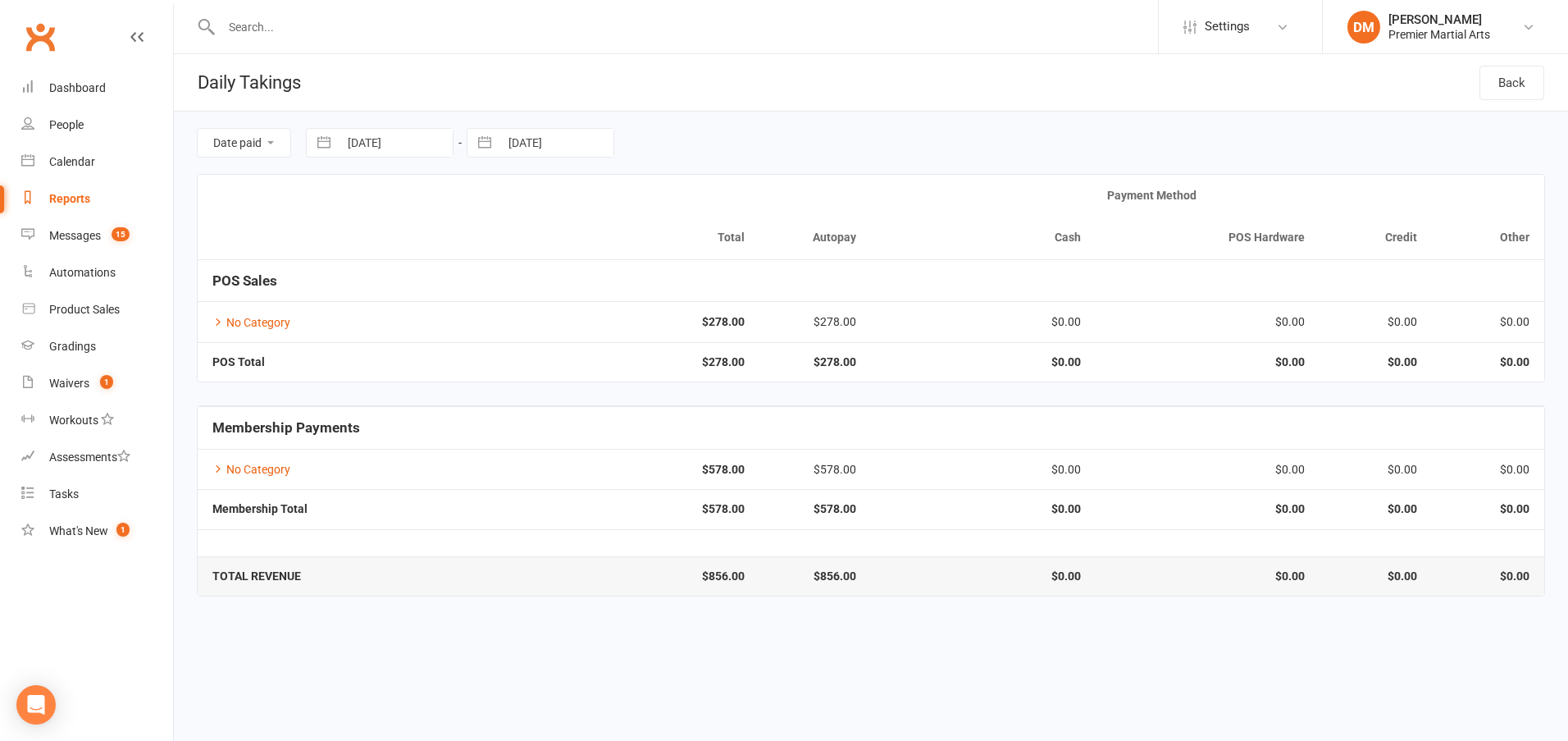
select select "8"
select select "2025"
click at [445, 333] on td "13" at bounding box center [436, 332] width 32 height 31
type input "[DATE]"
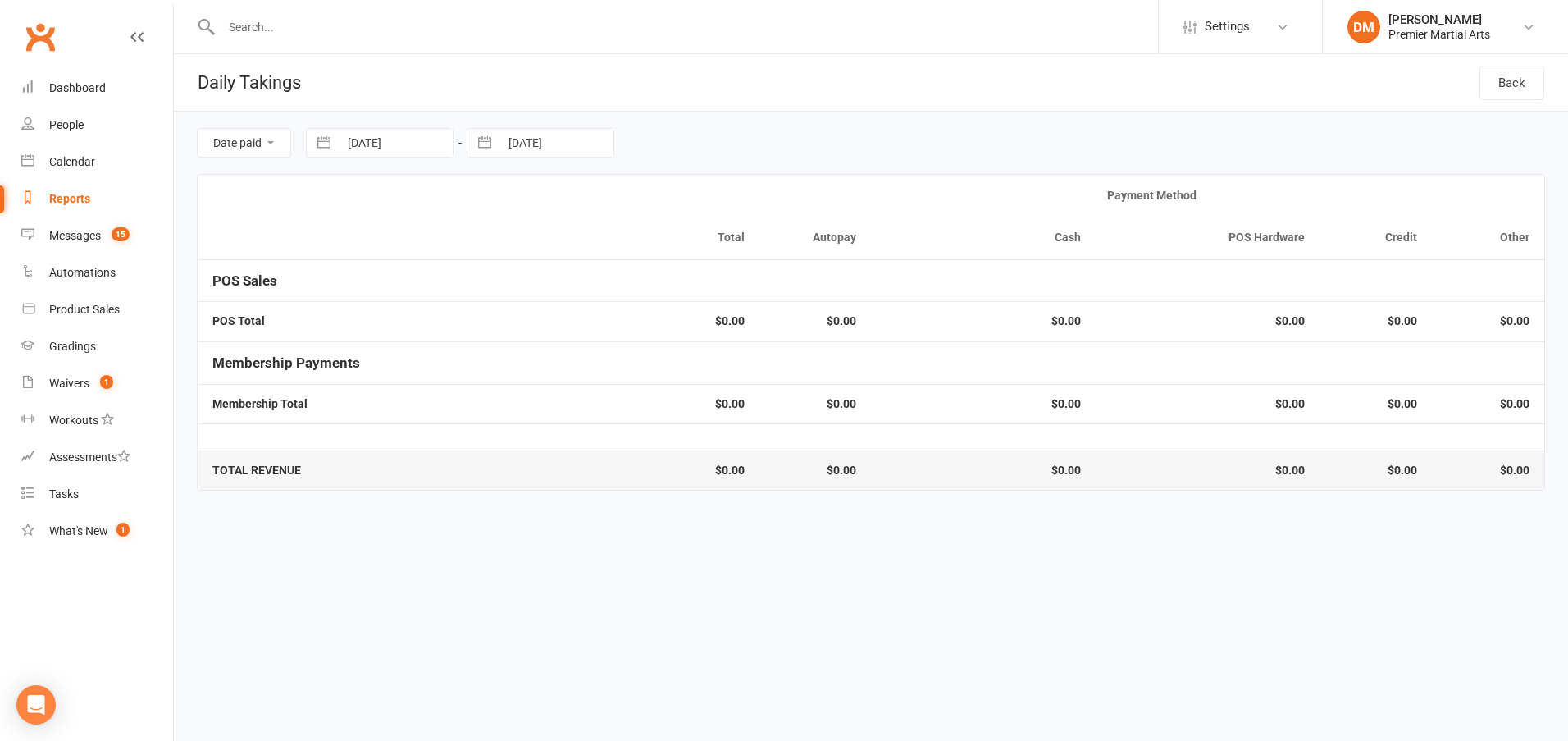
click at [535, 144] on input "[DATE]" at bounding box center [556, 143] width 114 height 28
select select "6"
select select "2025"
select select "7"
select select "2025"
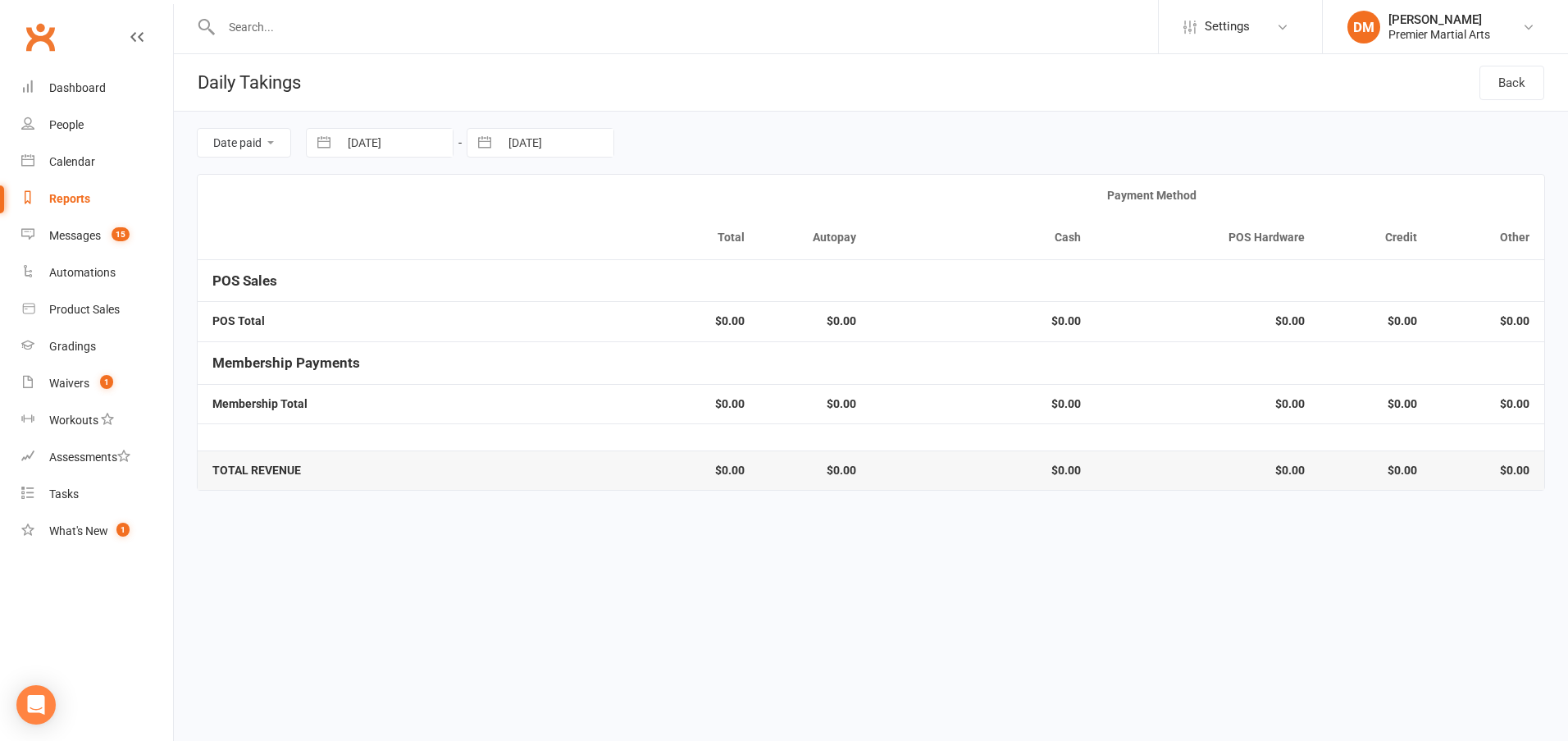
select select "8"
select select "2025"
click at [600, 335] on td "13" at bounding box center [597, 332] width 32 height 31
type input "[DATE]"
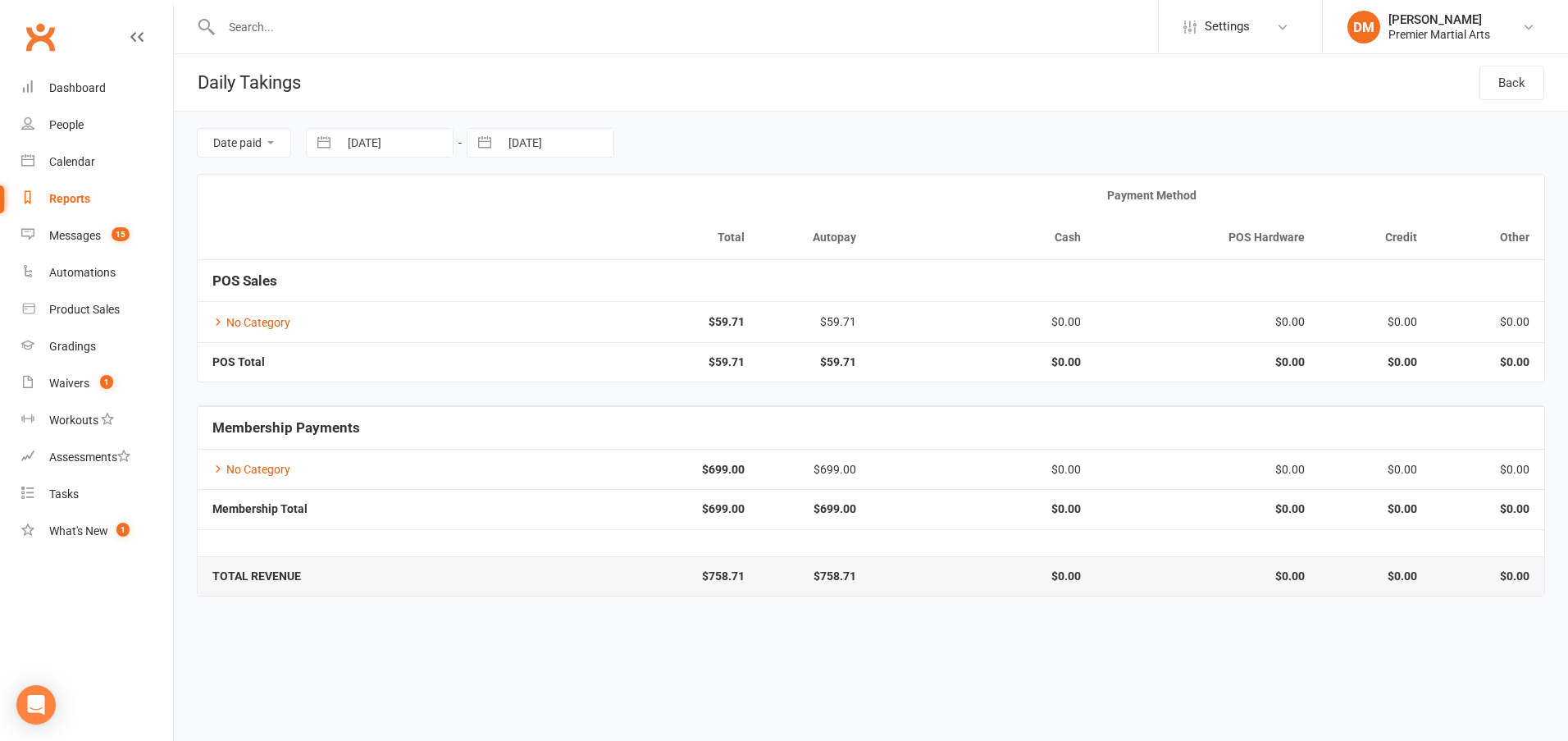
click at [380, 140] on input "[DATE]" at bounding box center [396, 143] width 114 height 28
select select "6"
select select "2025"
select select "7"
select select "2025"
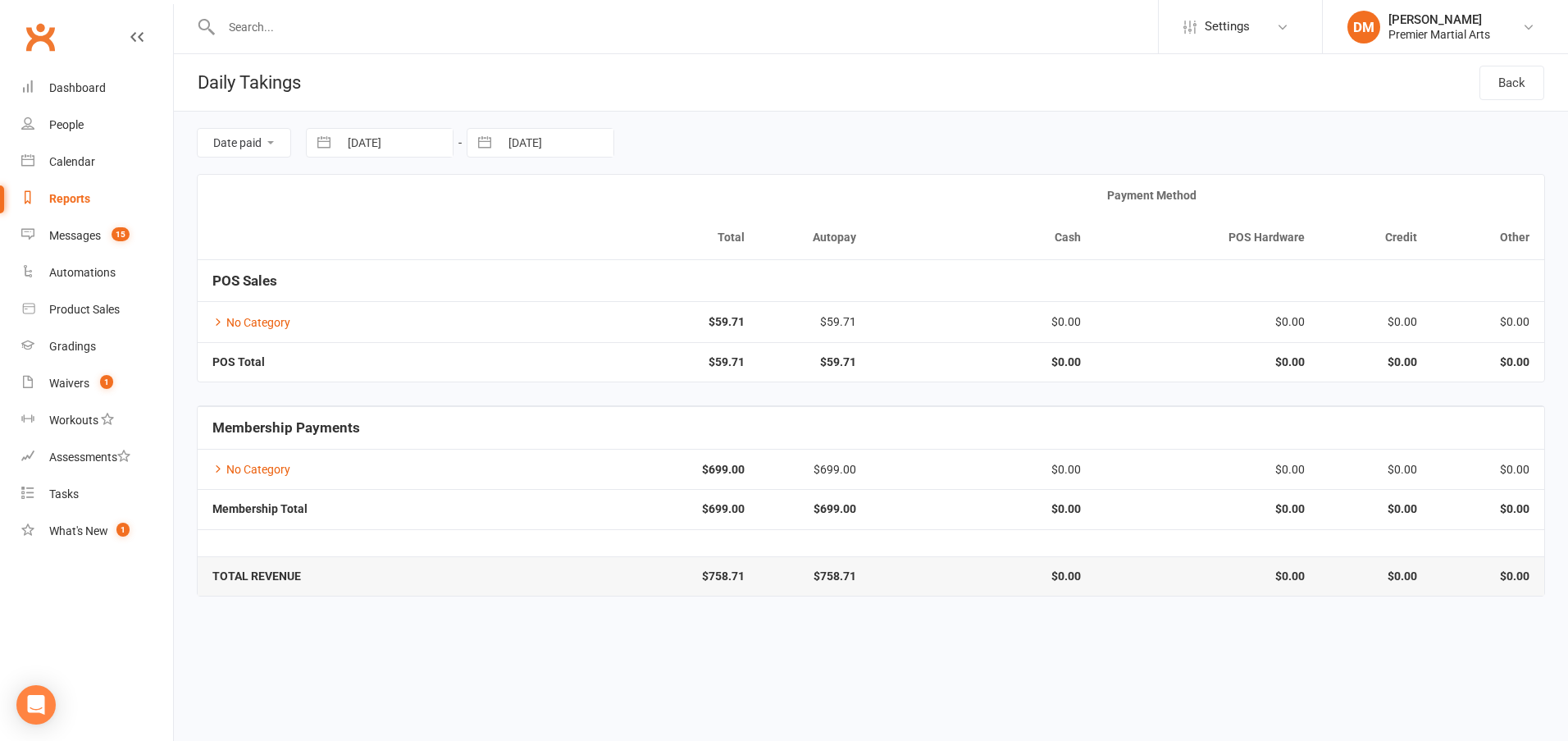
select select "8"
select select "2025"
click at [408, 337] on td "12" at bounding box center [404, 332] width 32 height 31
type input "[DATE]"
click at [383, 149] on input "[DATE]" at bounding box center [396, 143] width 114 height 28
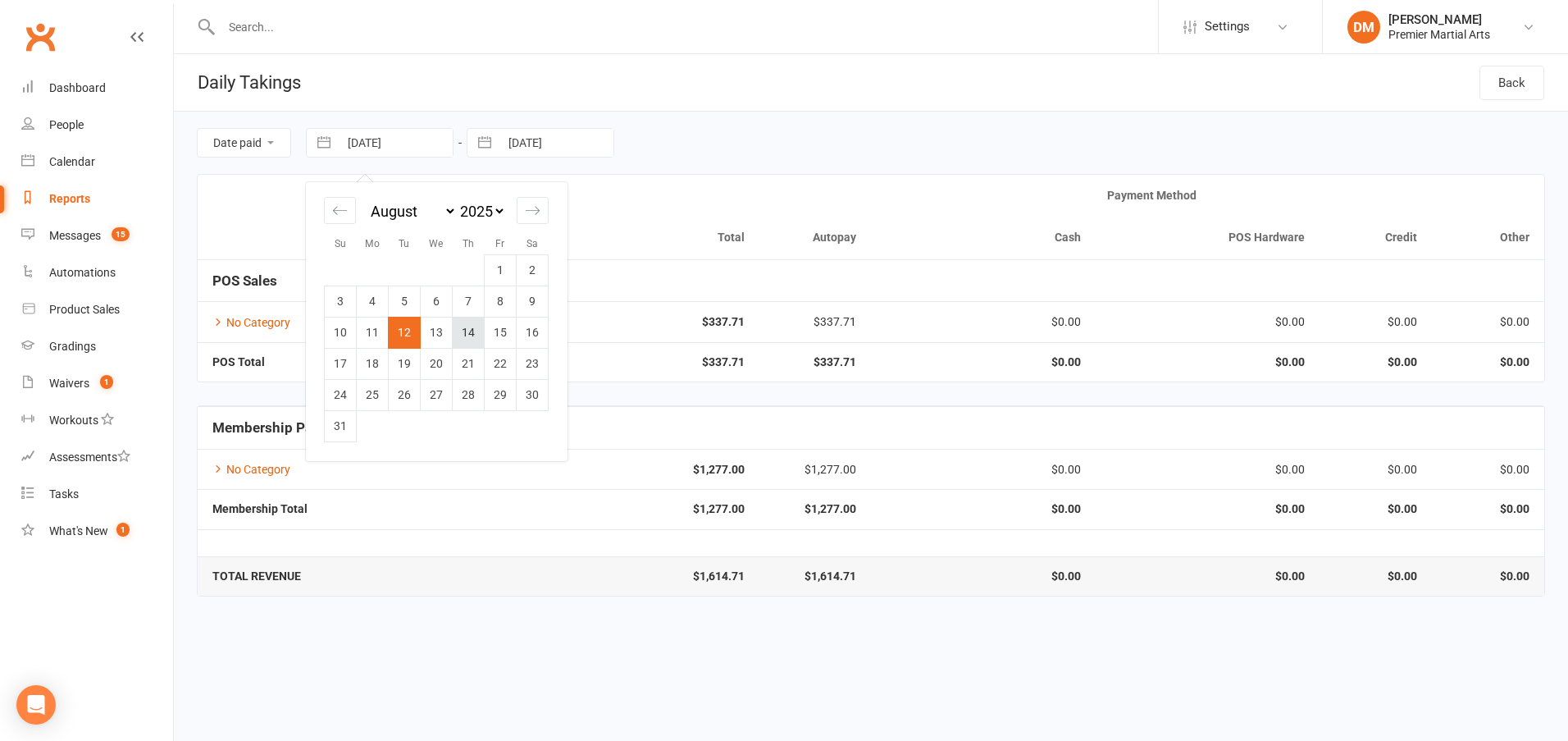
click at [477, 330] on td "14" at bounding box center [468, 332] width 32 height 31
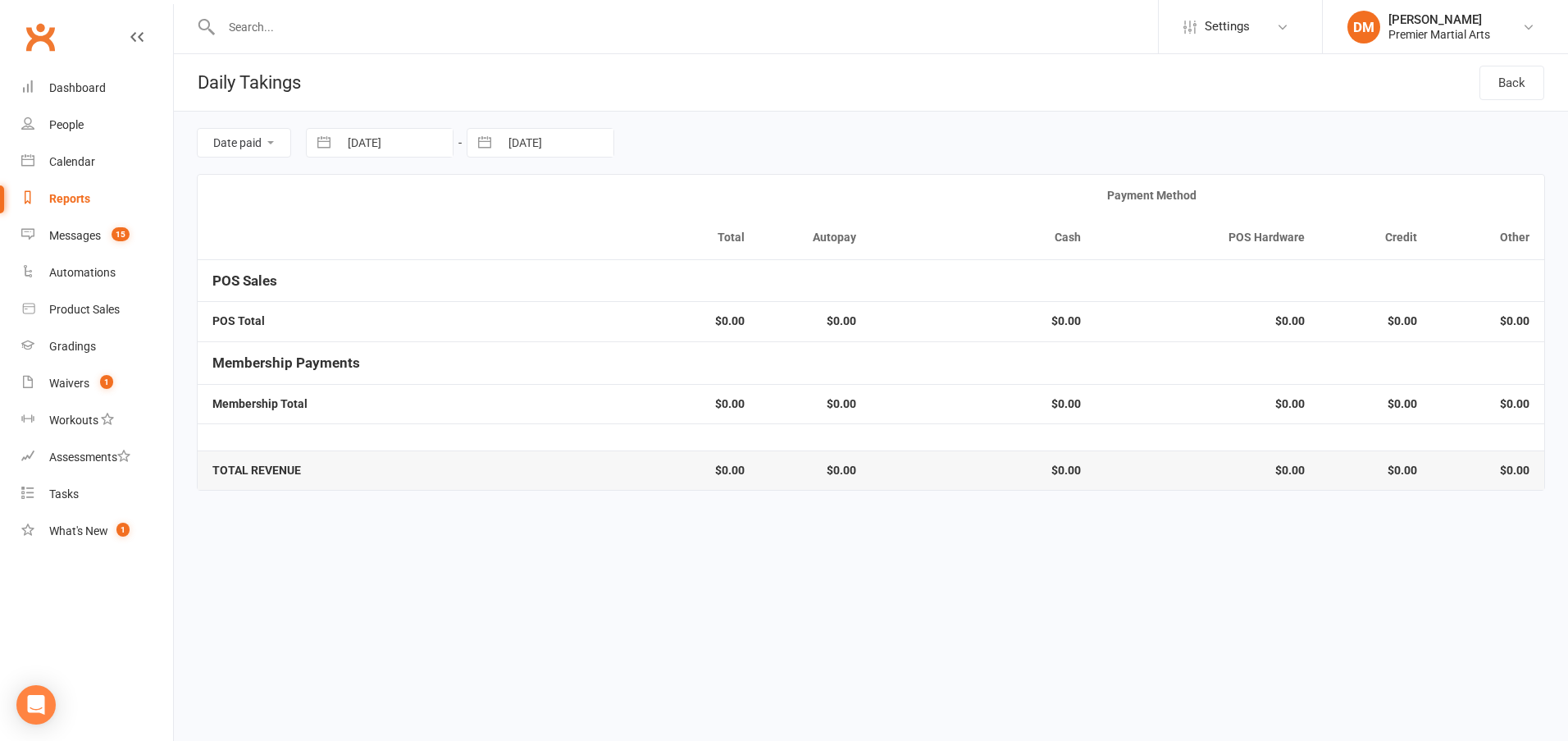
click at [552, 149] on input "[DATE]" at bounding box center [556, 143] width 114 height 28
click at [630, 337] on td "14" at bounding box center [629, 332] width 32 height 31
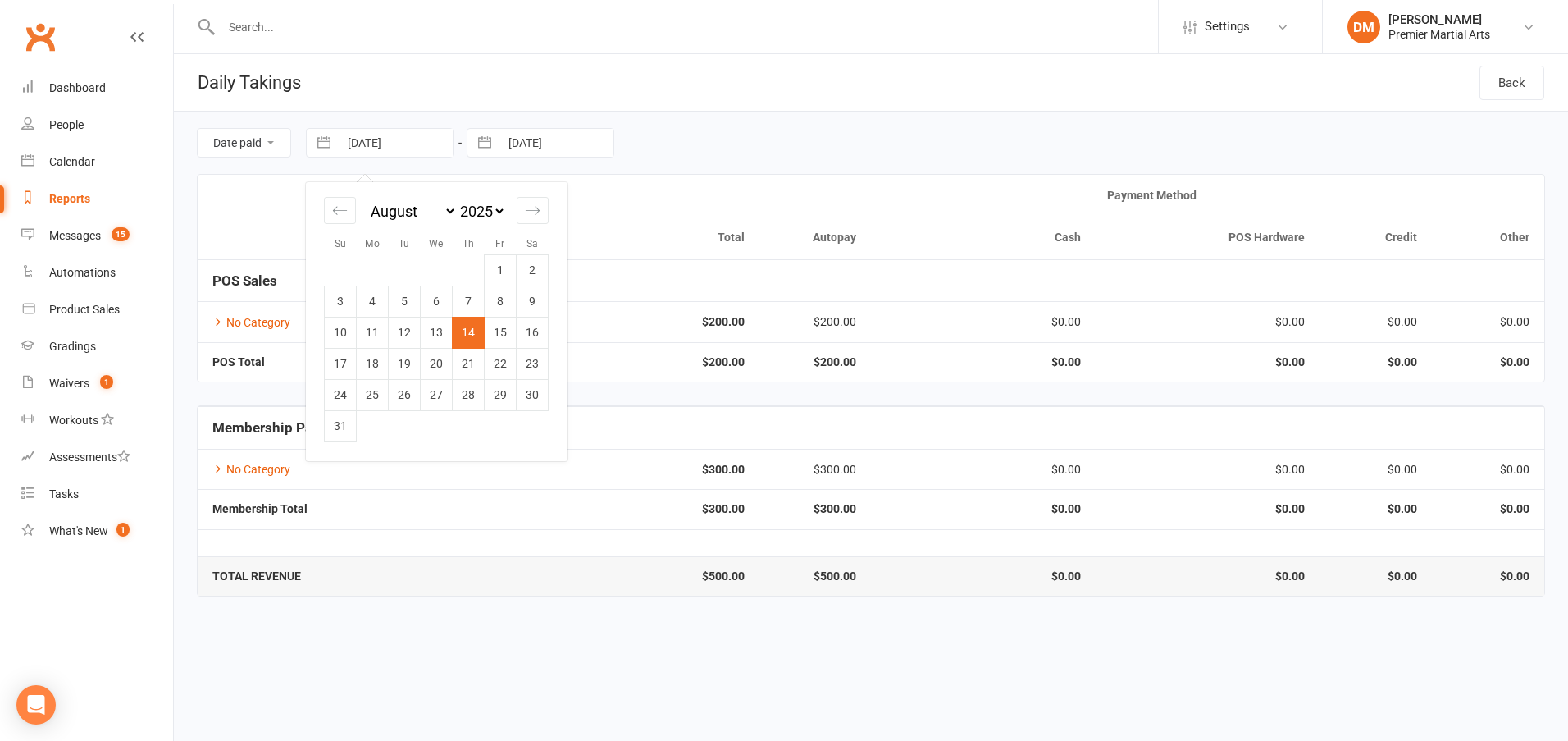
click at [411, 148] on input "[DATE]" at bounding box center [396, 143] width 114 height 28
click at [505, 332] on td "15" at bounding box center [500, 332] width 32 height 31
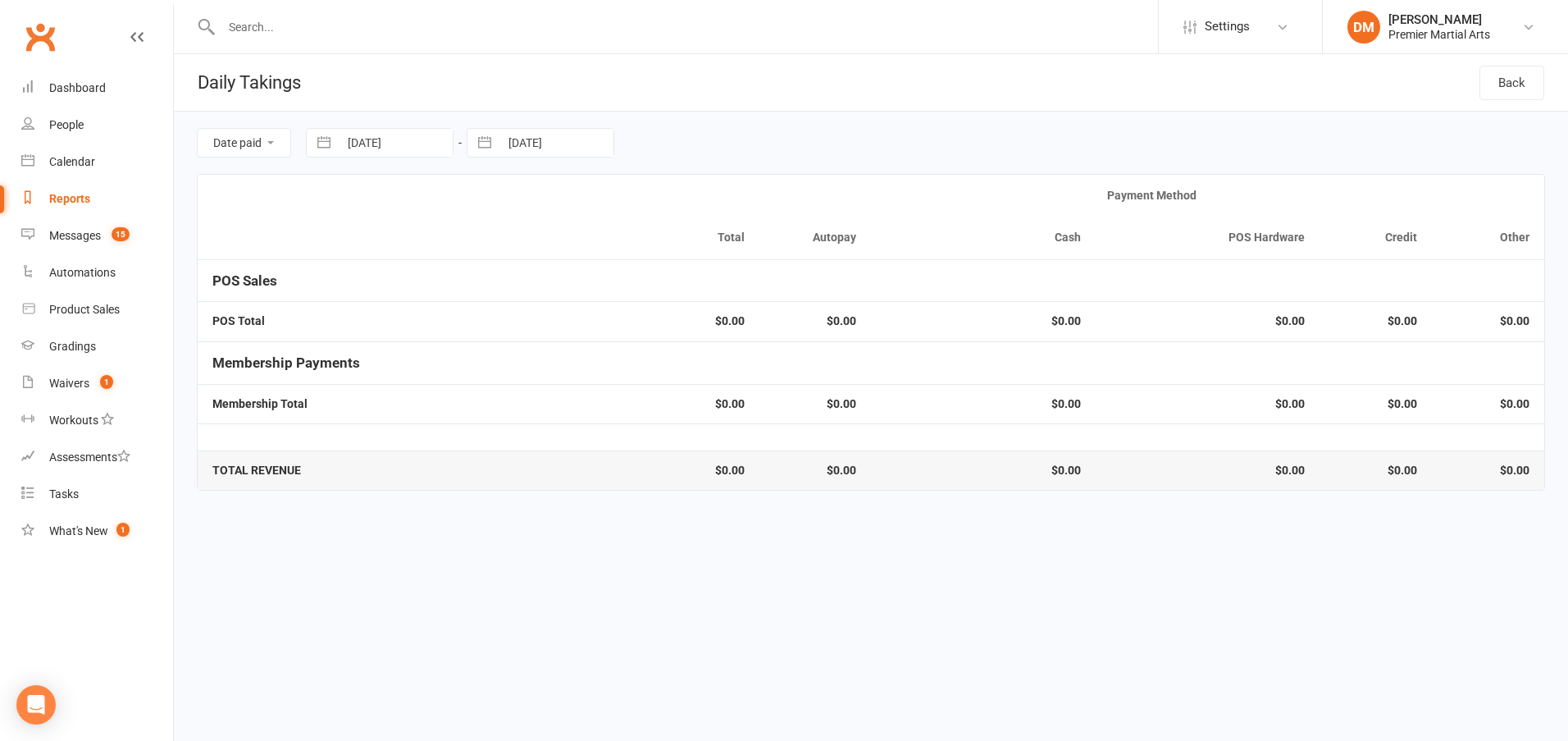
click at [573, 149] on input "[DATE]" at bounding box center [556, 143] width 114 height 28
click at [655, 331] on td "15" at bounding box center [661, 332] width 32 height 31
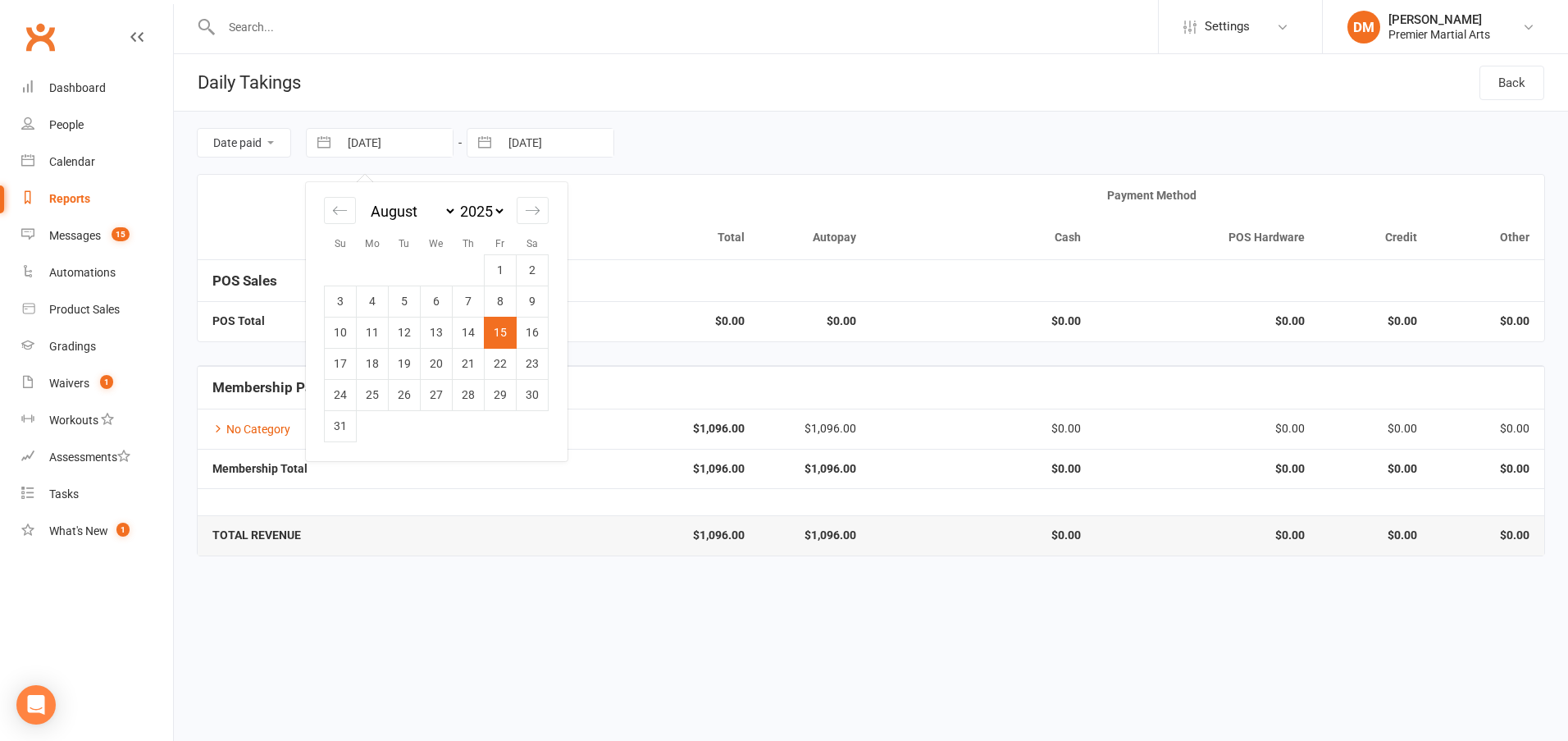
click at [395, 141] on input "[DATE]" at bounding box center [396, 143] width 114 height 28
click at [538, 319] on td "16" at bounding box center [532, 332] width 32 height 31
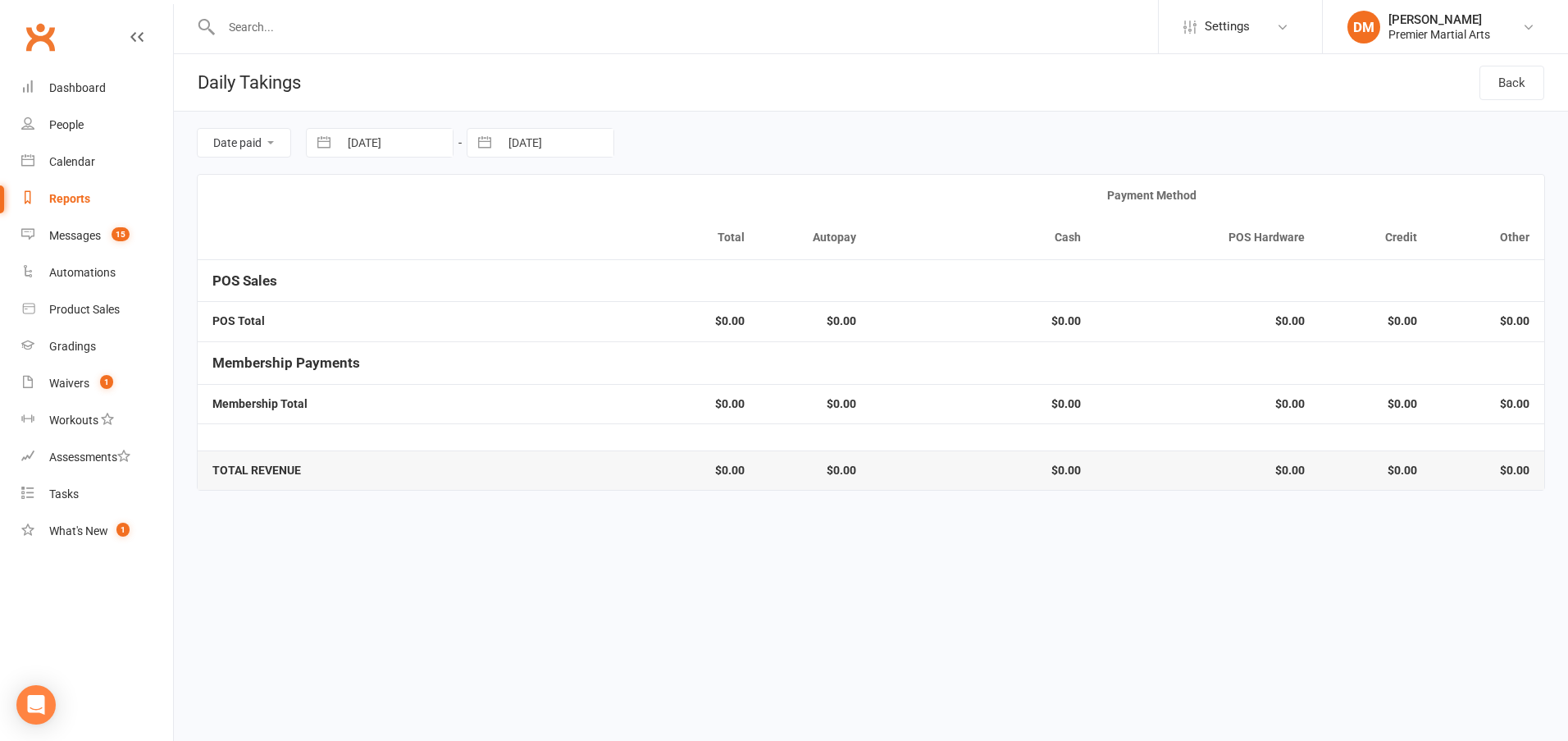
click at [575, 147] on input "[DATE]" at bounding box center [556, 143] width 114 height 28
click at [690, 331] on td "16" at bounding box center [692, 332] width 32 height 31
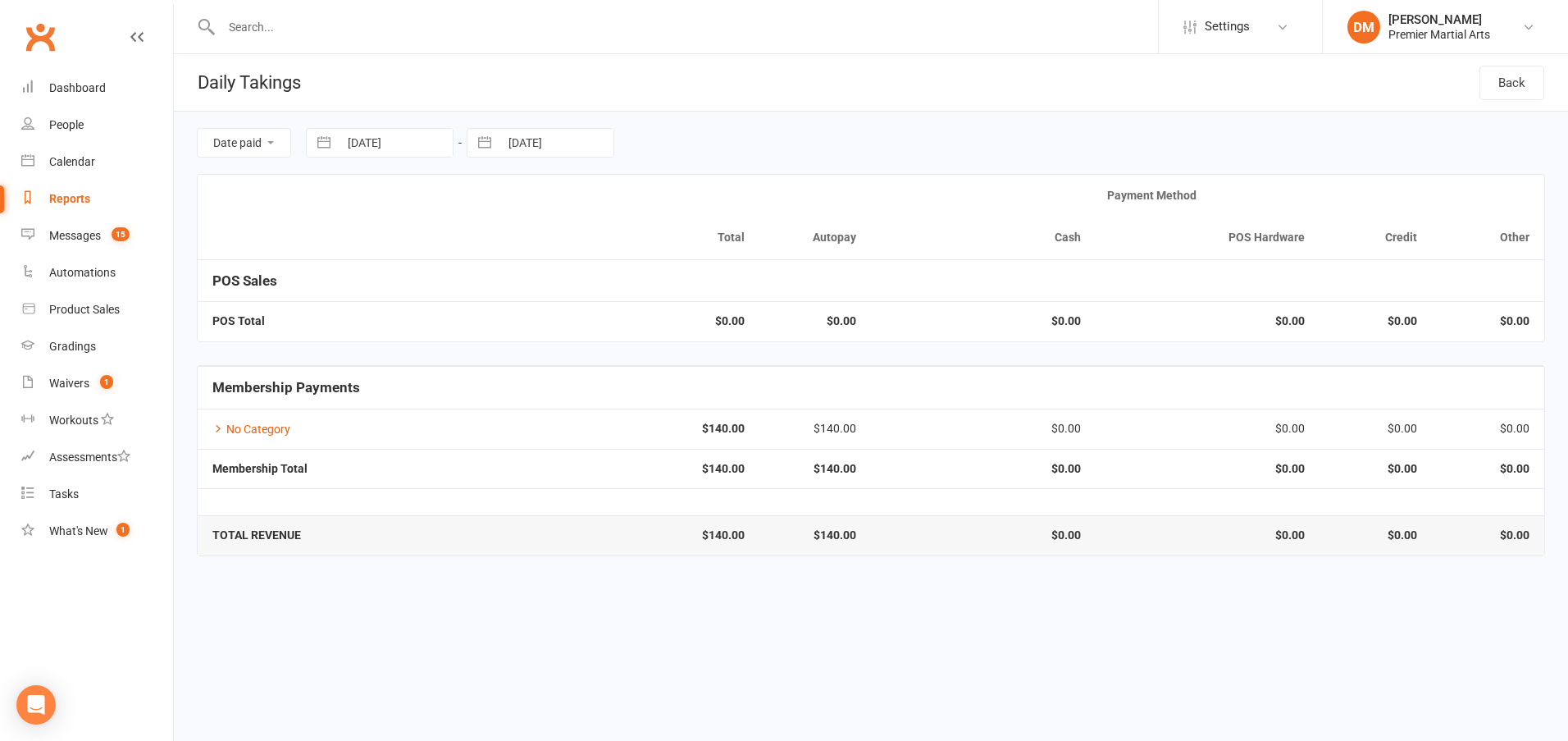
click at [581, 146] on input "[DATE]" at bounding box center [556, 143] width 114 height 28
click at [505, 360] on td "17" at bounding box center [501, 363] width 32 height 31
click at [545, 132] on input "[DATE]" at bounding box center [556, 143] width 114 height 28
click at [527, 361] on td "18" at bounding box center [533, 363] width 32 height 31
click at [429, 144] on input "[DATE]" at bounding box center [396, 143] width 114 height 28
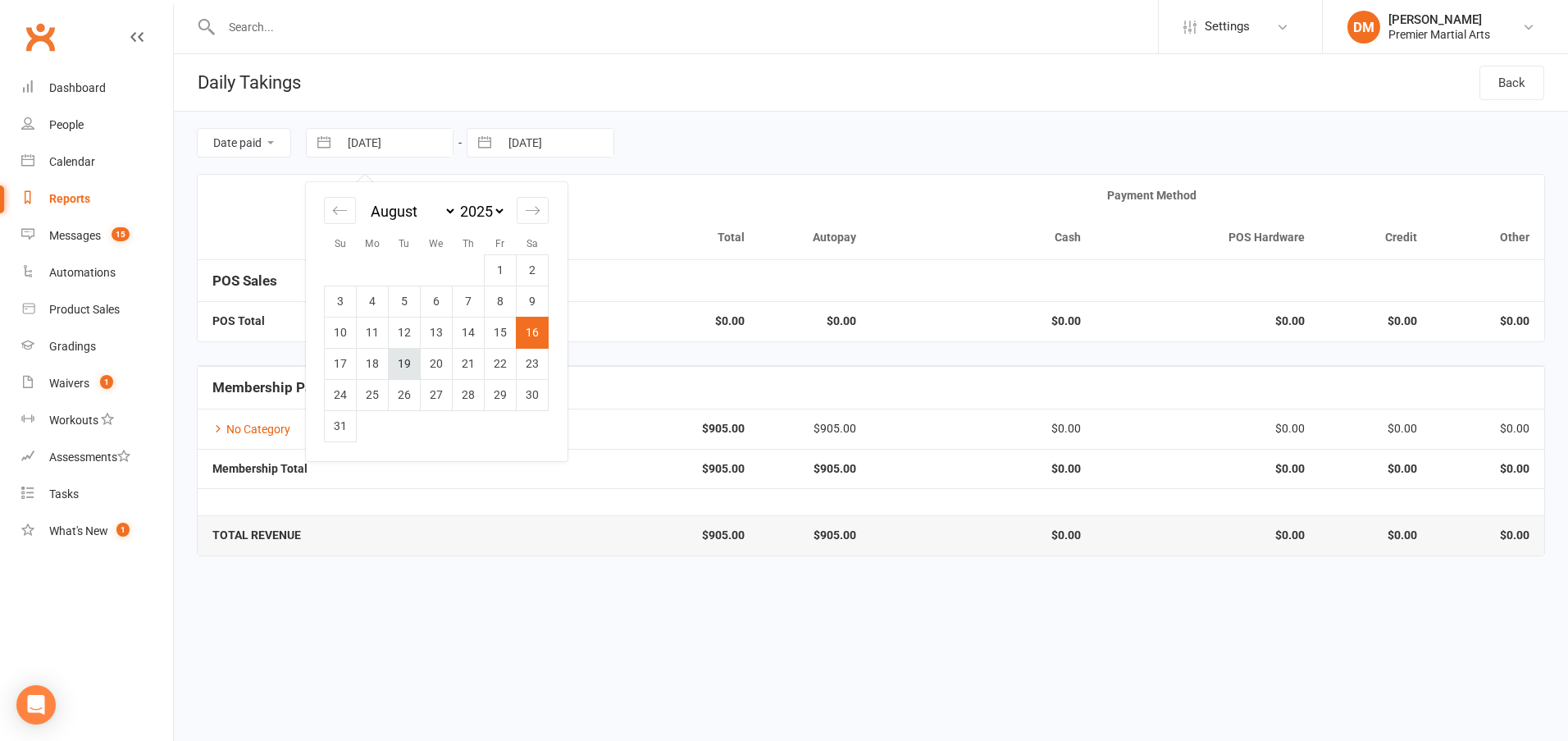
click at [404, 361] on td "19" at bounding box center [404, 363] width 32 height 31
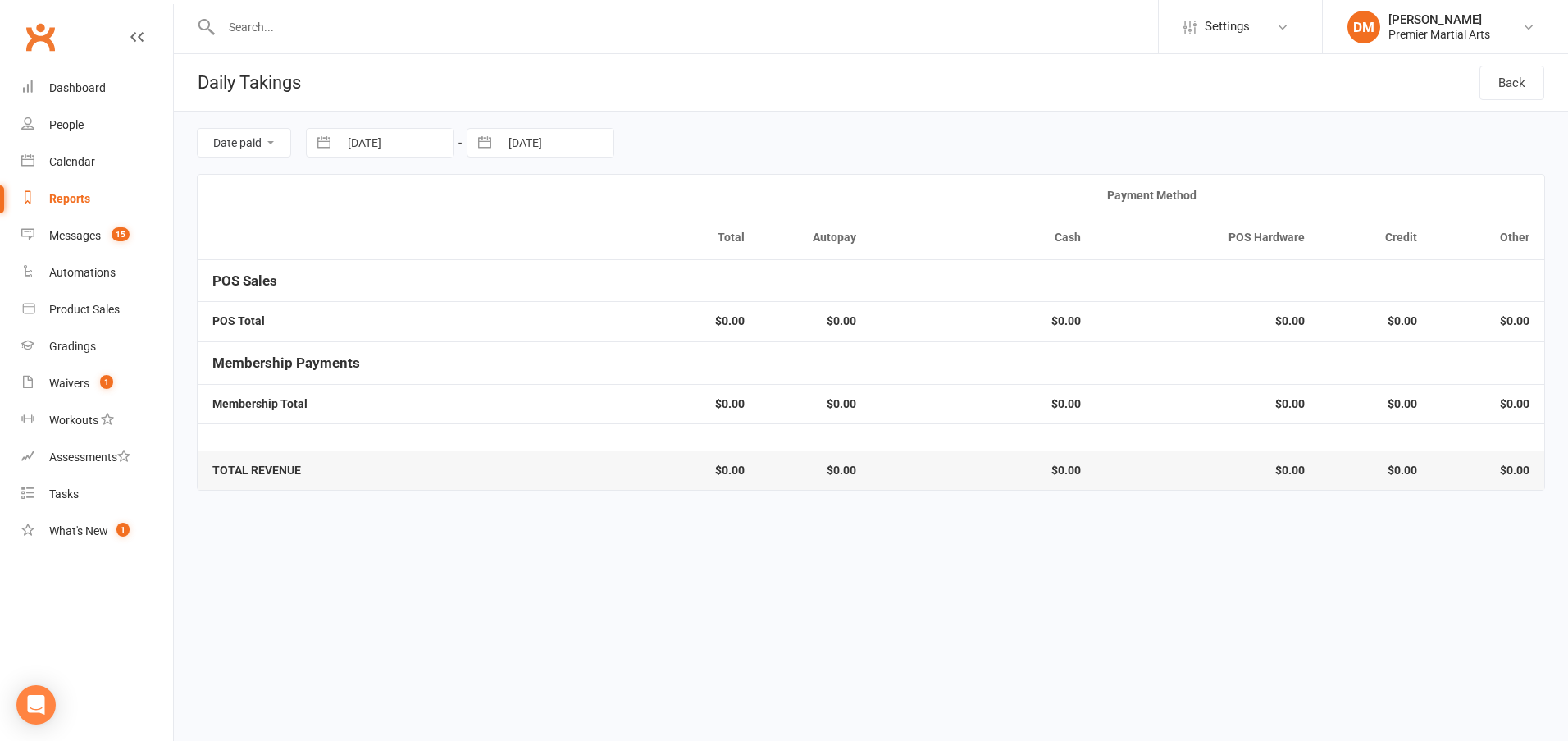
click at [572, 139] on input "[DATE]" at bounding box center [556, 143] width 114 height 28
click at [569, 356] on td "19" at bounding box center [565, 363] width 32 height 31
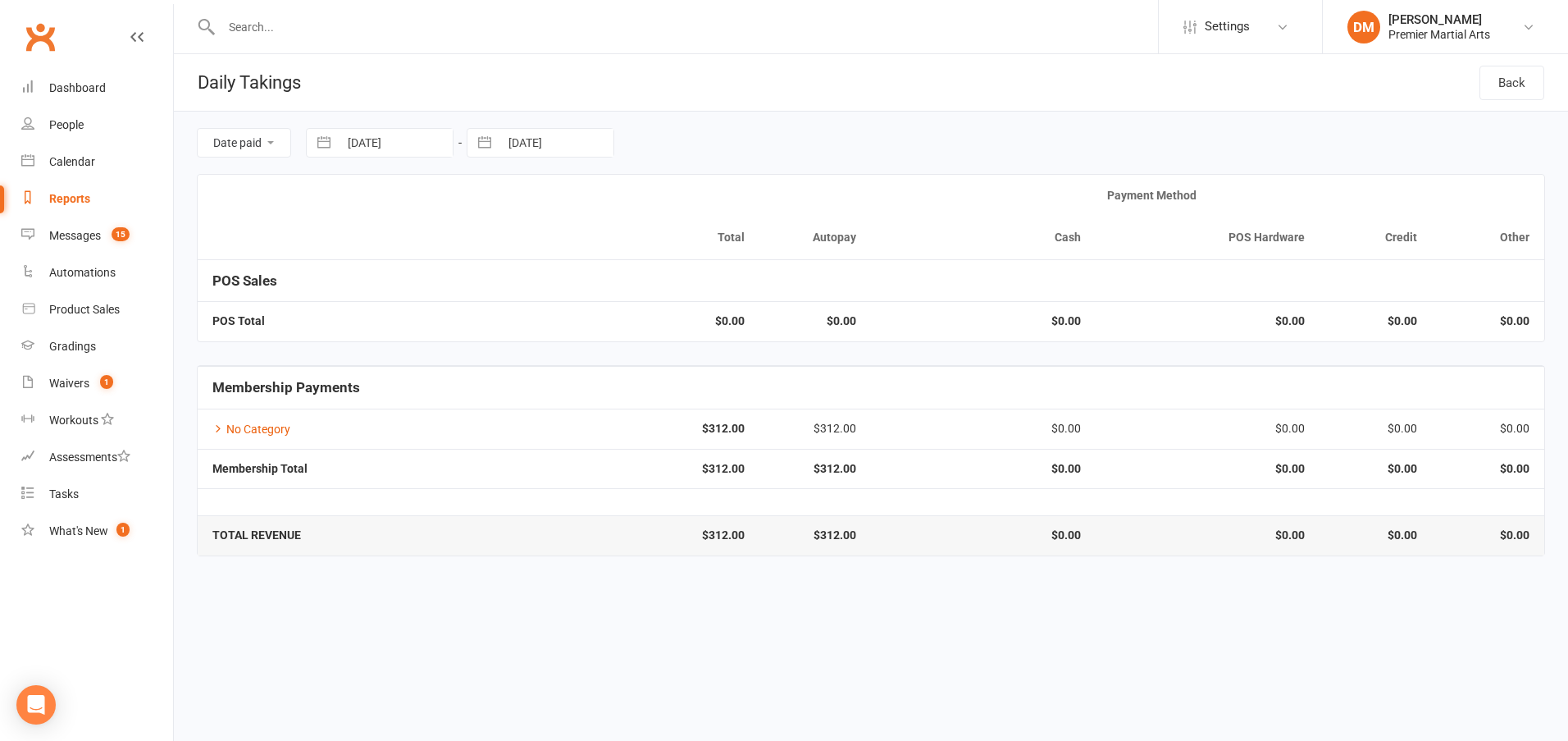
click at [374, 154] on input "[DATE]" at bounding box center [396, 143] width 114 height 28
click at [436, 366] on td "20" at bounding box center [436, 363] width 32 height 31
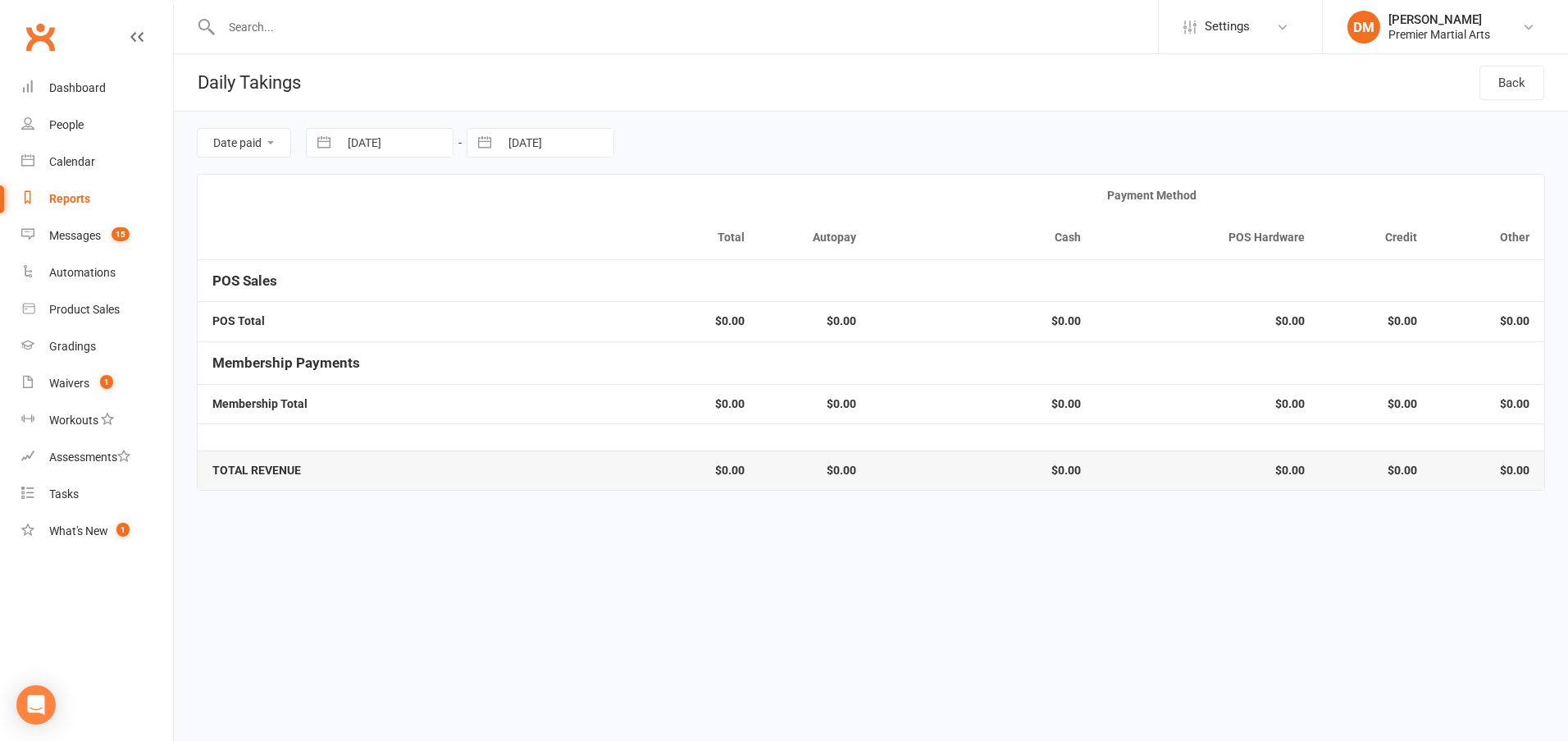
click at [552, 139] on input "[DATE]" at bounding box center [556, 143] width 114 height 28
click at [590, 355] on td "20" at bounding box center [597, 363] width 32 height 31
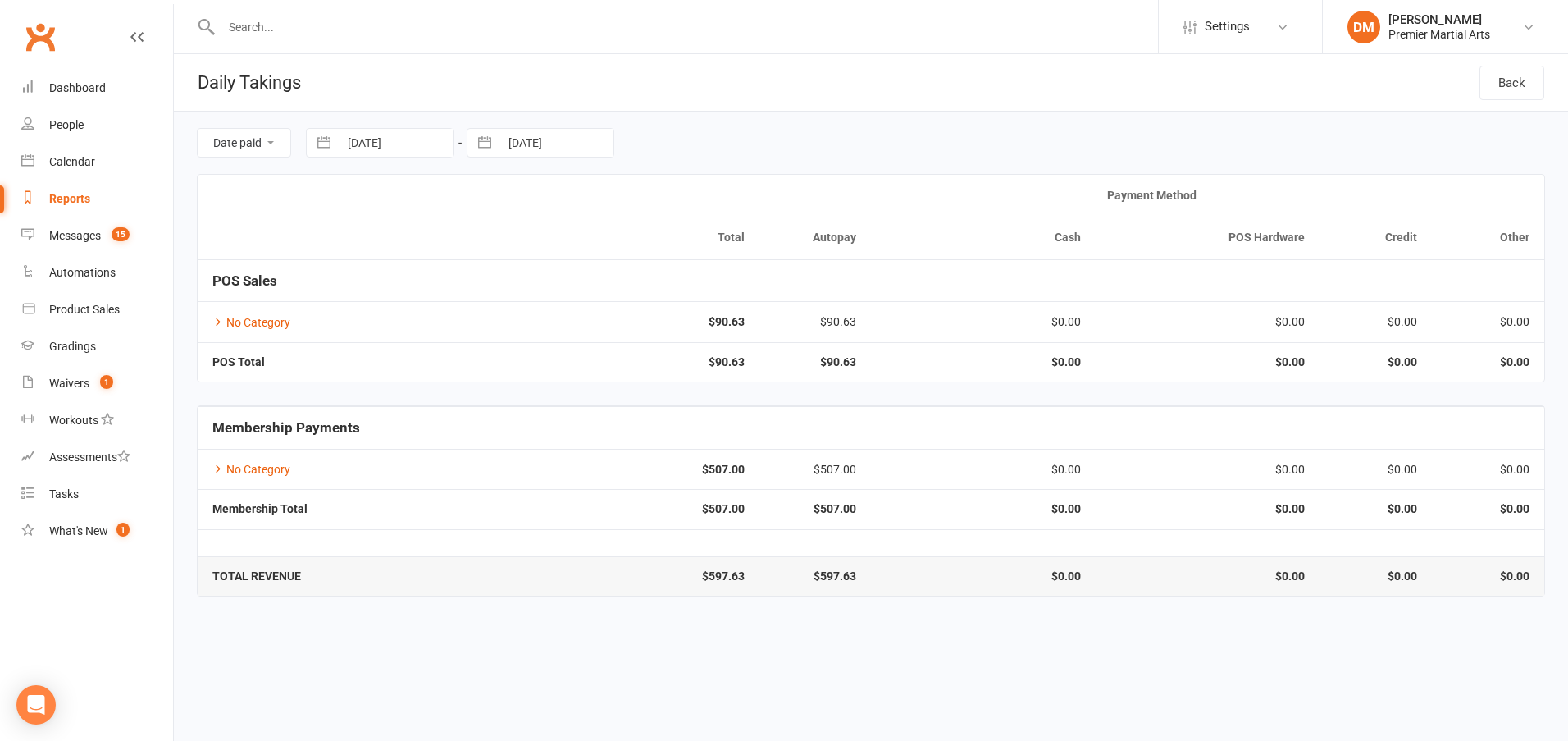
click at [417, 136] on input "[DATE]" at bounding box center [396, 143] width 114 height 28
click at [469, 358] on td "21" at bounding box center [468, 363] width 32 height 31
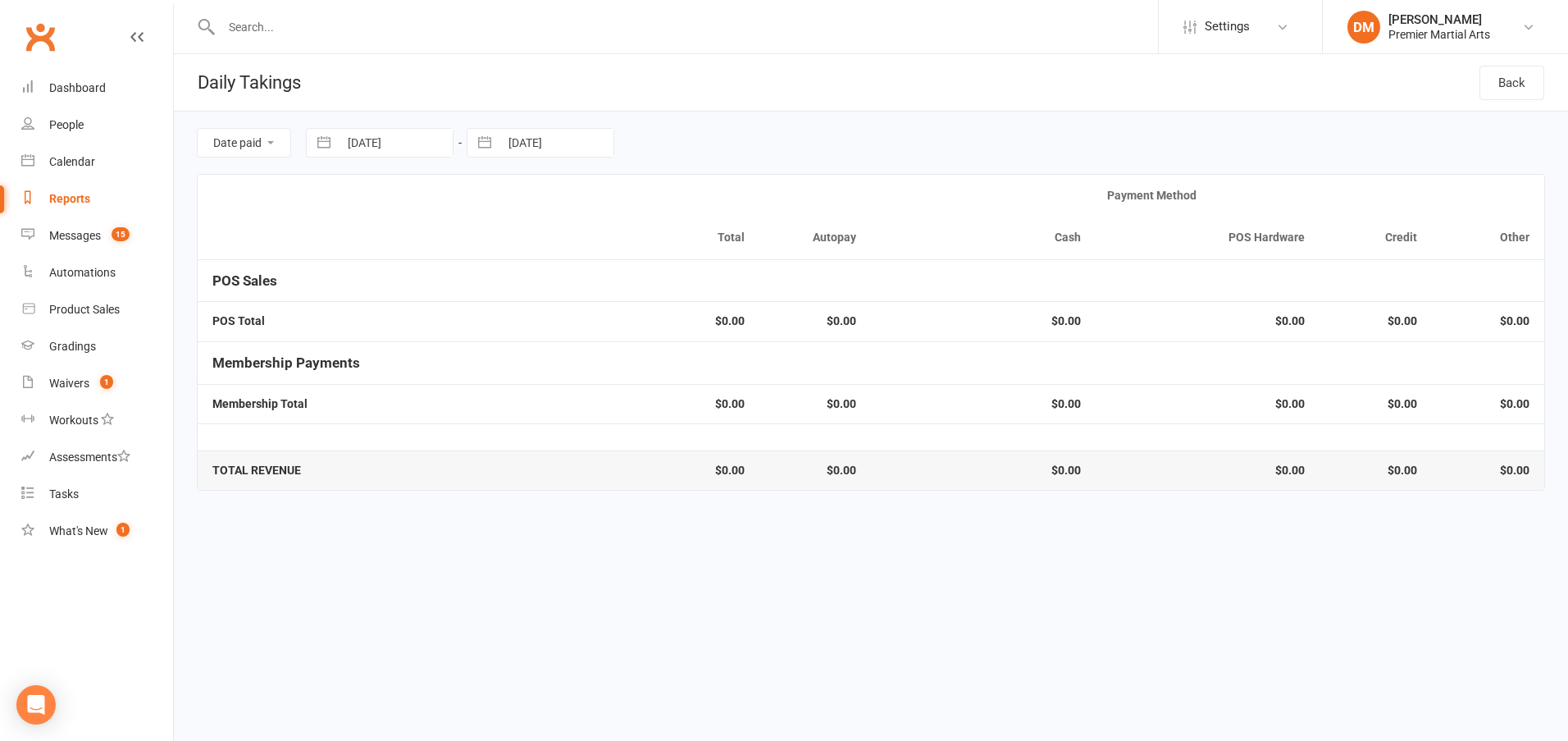
click at [524, 144] on input "[DATE]" at bounding box center [556, 143] width 114 height 28
click at [627, 361] on td "21" at bounding box center [629, 363] width 32 height 31
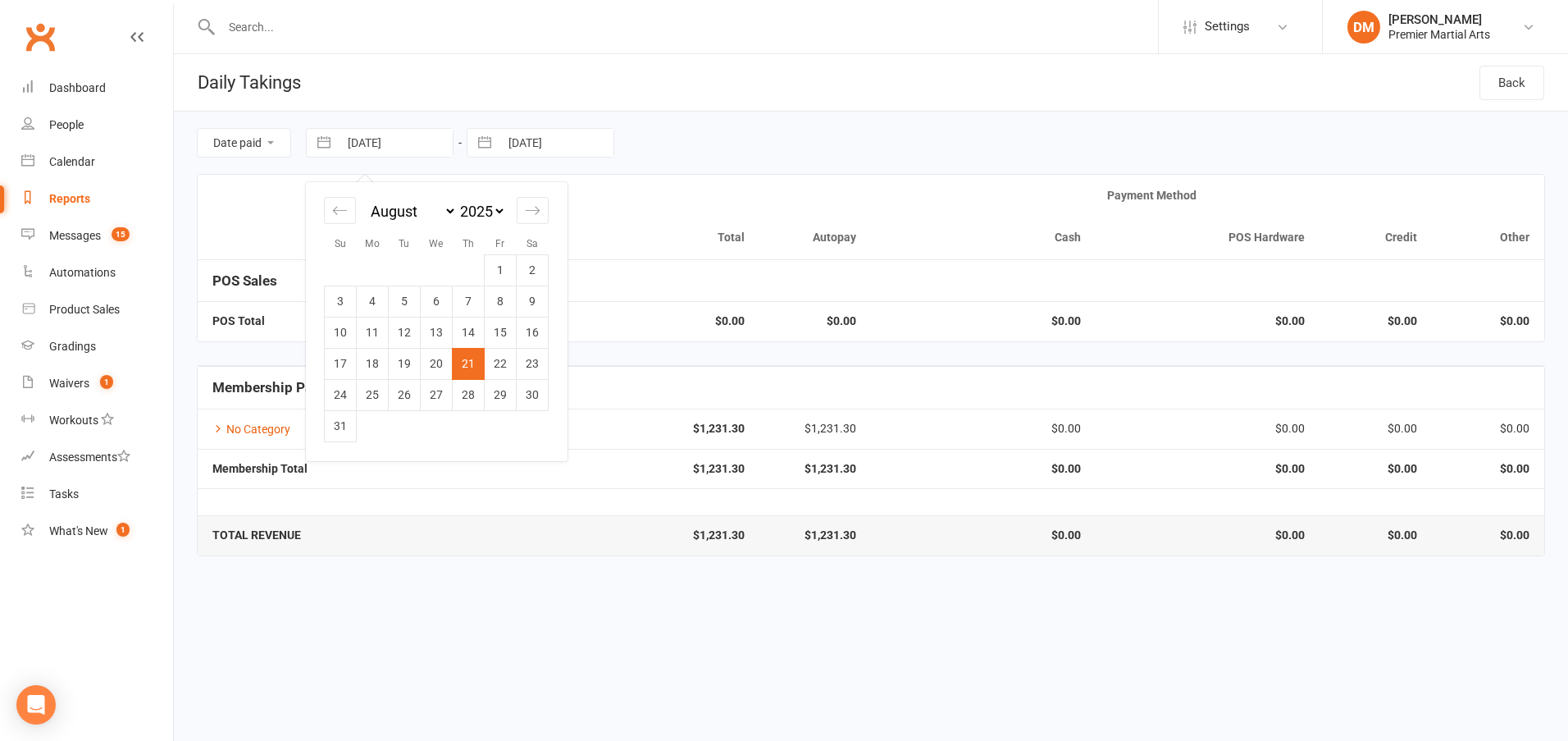
click at [400, 147] on input "[DATE]" at bounding box center [396, 143] width 114 height 28
click at [502, 361] on td "22" at bounding box center [500, 363] width 32 height 31
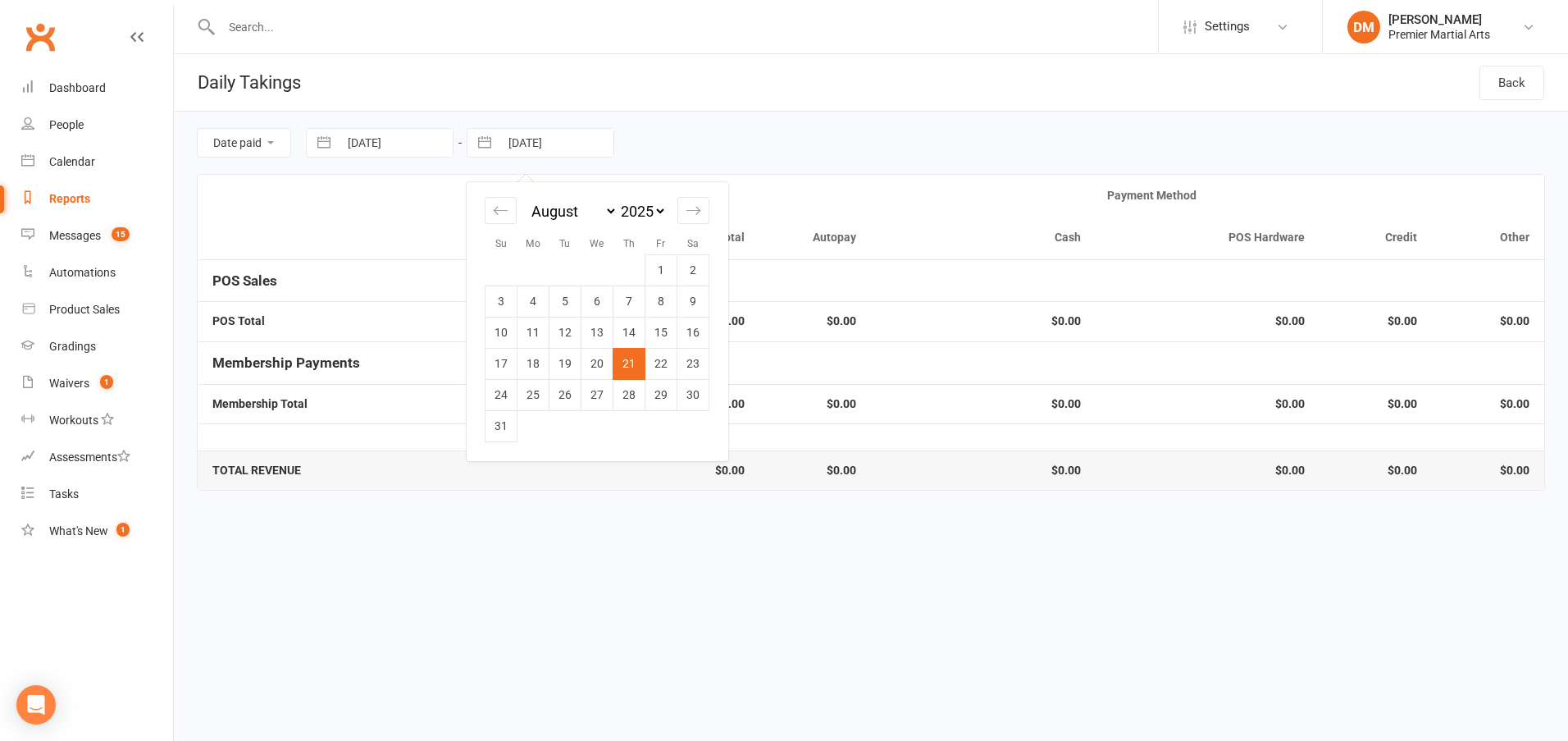
click at [546, 139] on input "[DATE]" at bounding box center [556, 143] width 114 height 28
click at [665, 360] on td "22" at bounding box center [661, 363] width 32 height 31
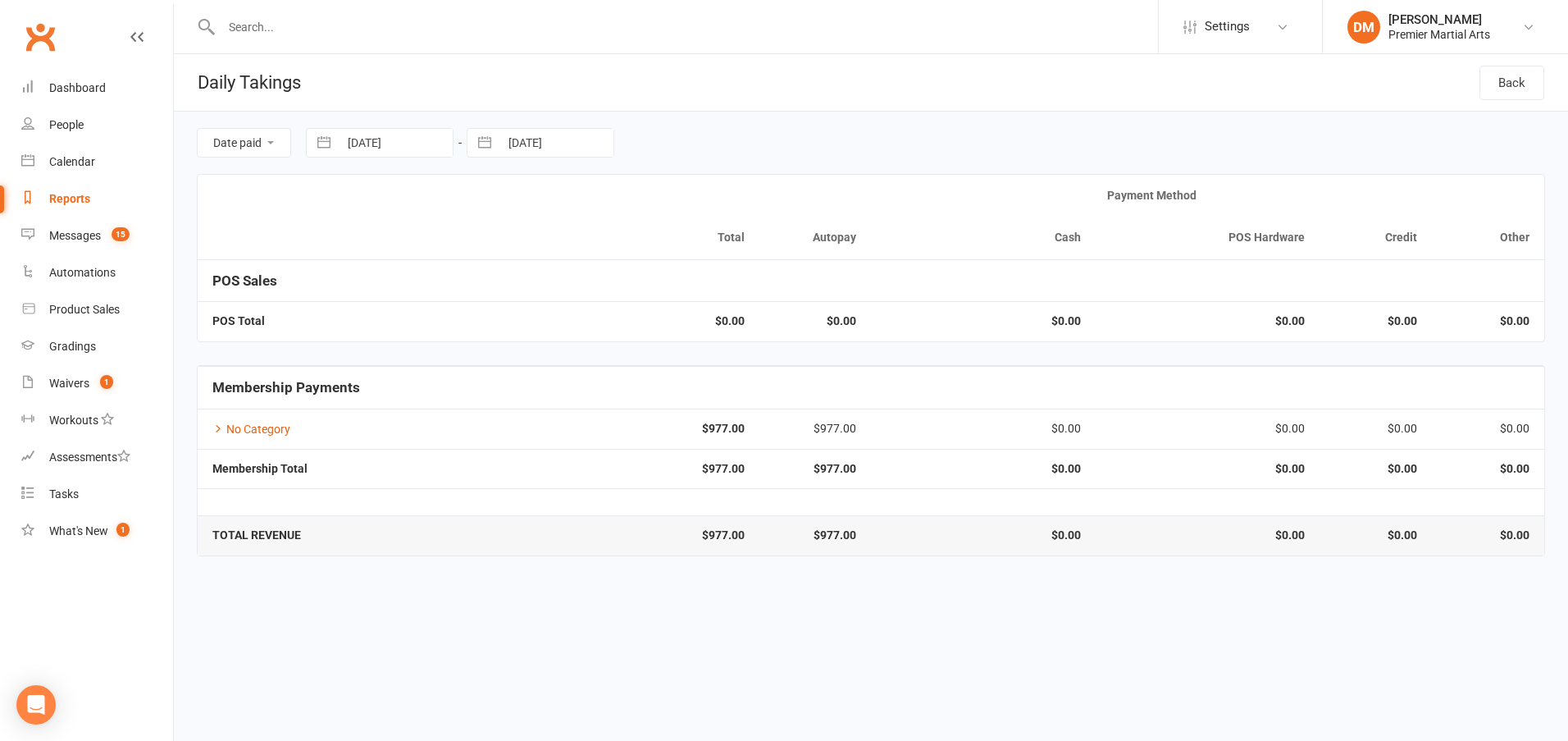
click at [392, 132] on input "[DATE]" at bounding box center [396, 143] width 114 height 28
click at [538, 356] on td "23" at bounding box center [532, 363] width 32 height 31
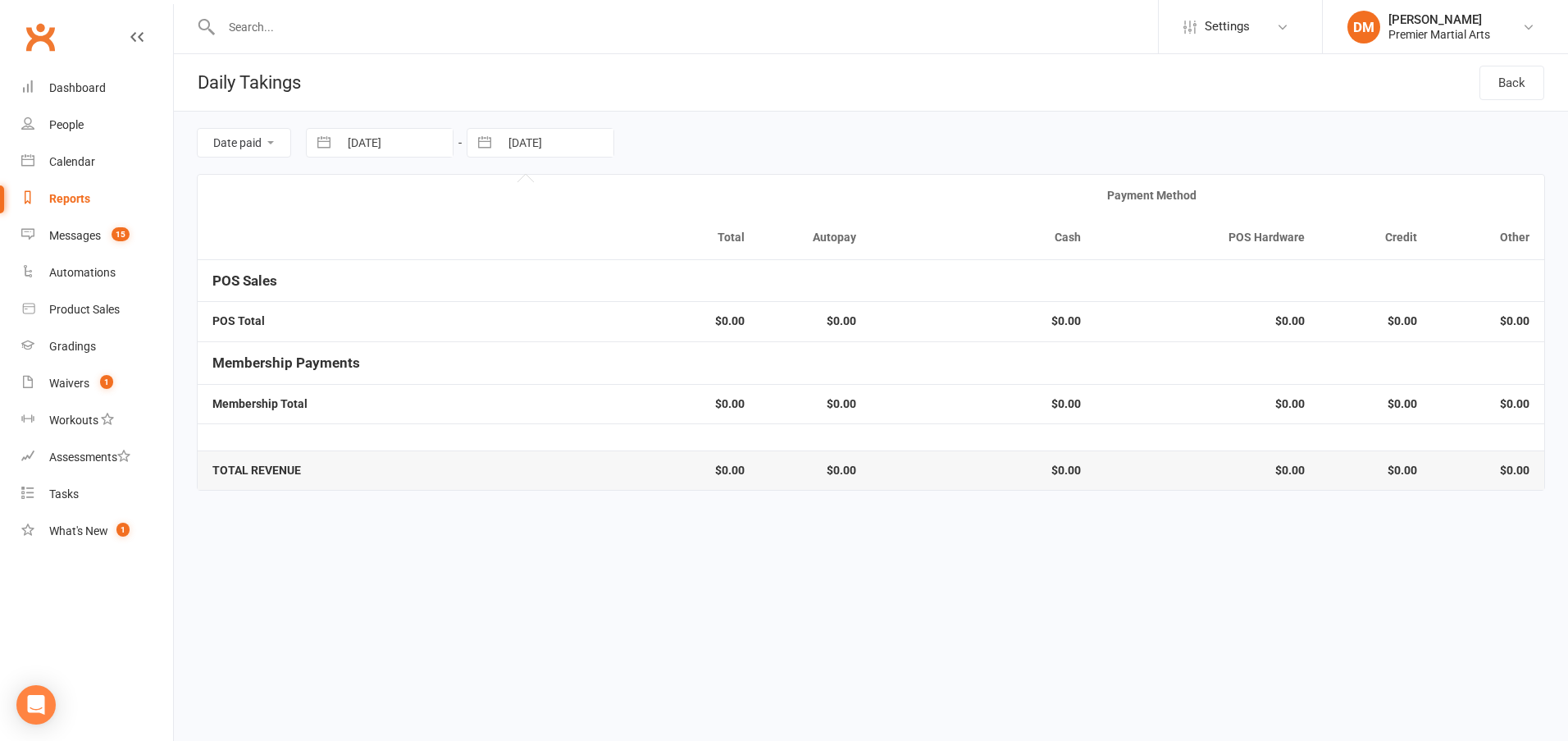
click at [530, 136] on input "[DATE]" at bounding box center [556, 143] width 114 height 28
click at [701, 360] on td "23" at bounding box center [692, 363] width 32 height 31
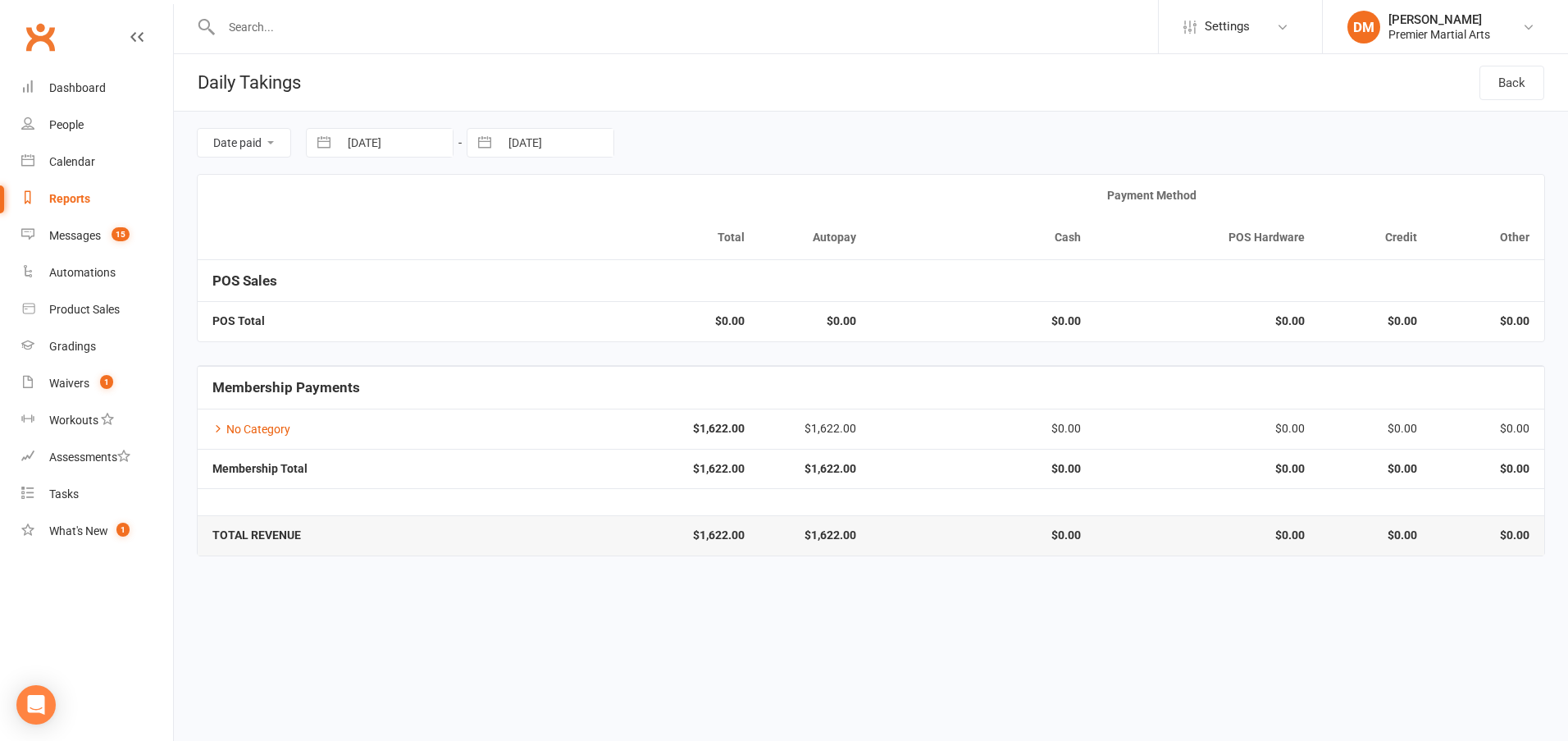
click at [523, 132] on input "[DATE]" at bounding box center [556, 143] width 114 height 28
click at [499, 392] on td "24" at bounding box center [501, 394] width 32 height 31
click at [535, 151] on input "[DATE]" at bounding box center [556, 143] width 114 height 28
click at [527, 404] on td "25" at bounding box center [533, 394] width 32 height 31
click at [405, 139] on input "[DATE]" at bounding box center [396, 143] width 114 height 28
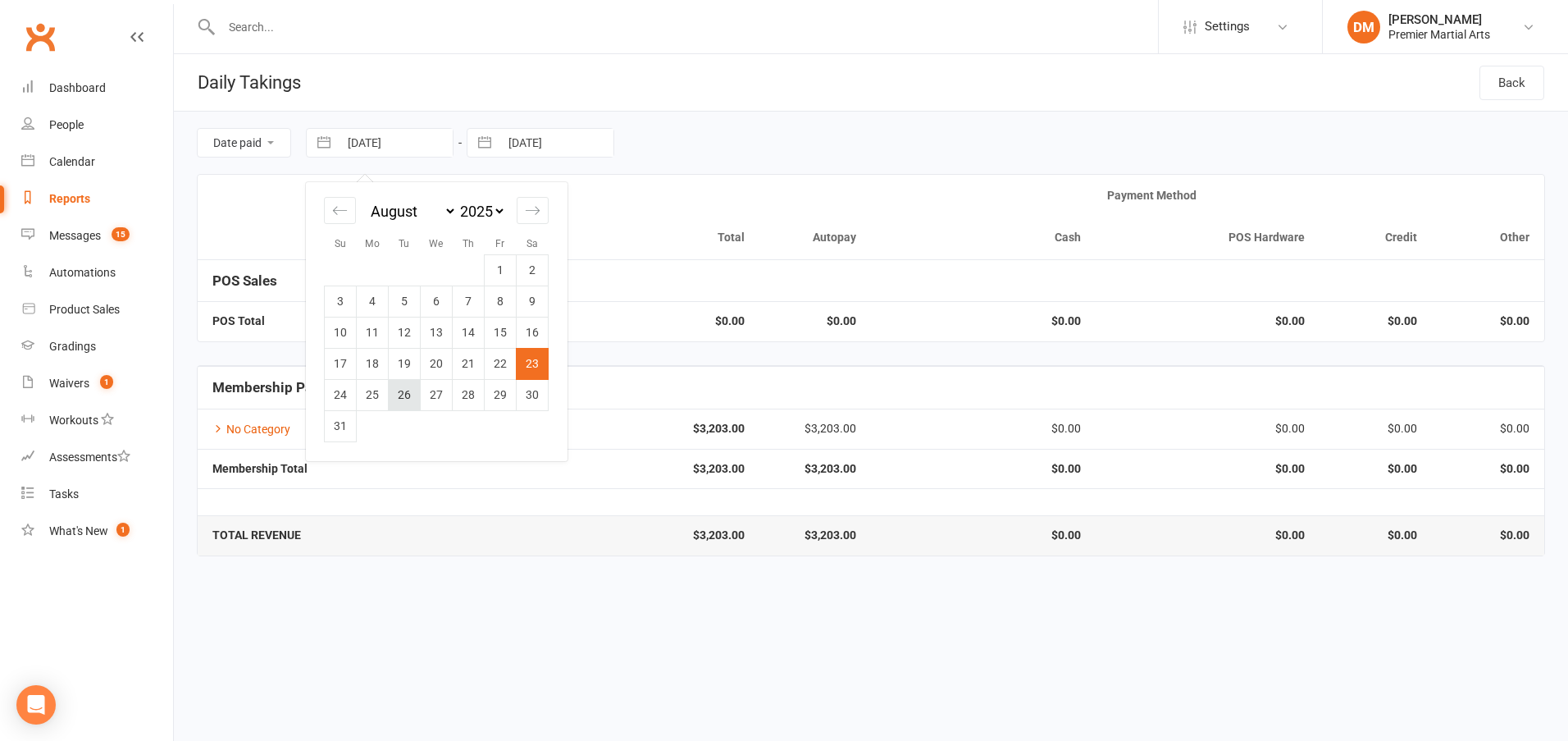
click at [406, 392] on td "26" at bounding box center [404, 394] width 32 height 31
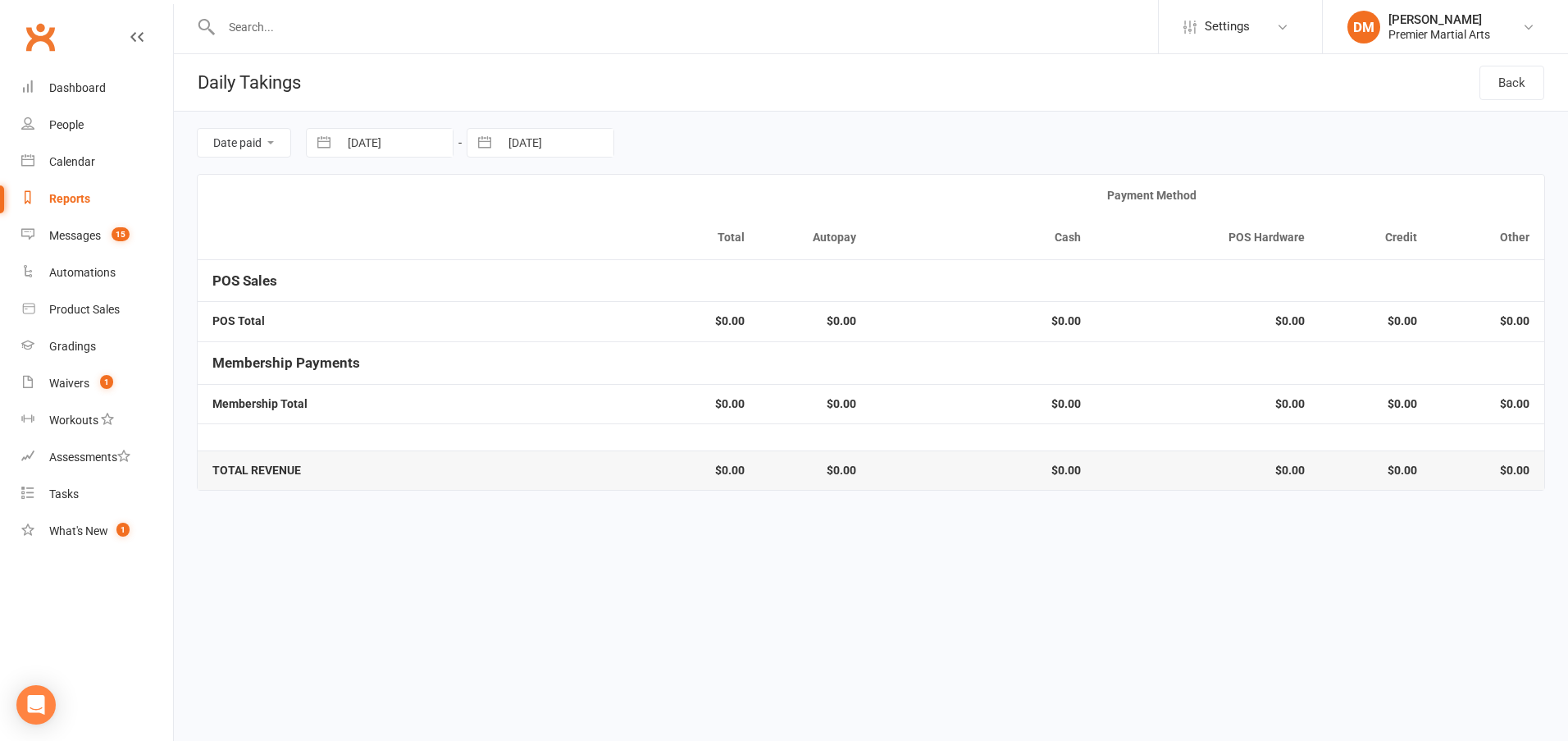
click at [546, 145] on input "[DATE]" at bounding box center [556, 143] width 114 height 28
click at [569, 396] on td "26" at bounding box center [565, 394] width 32 height 31
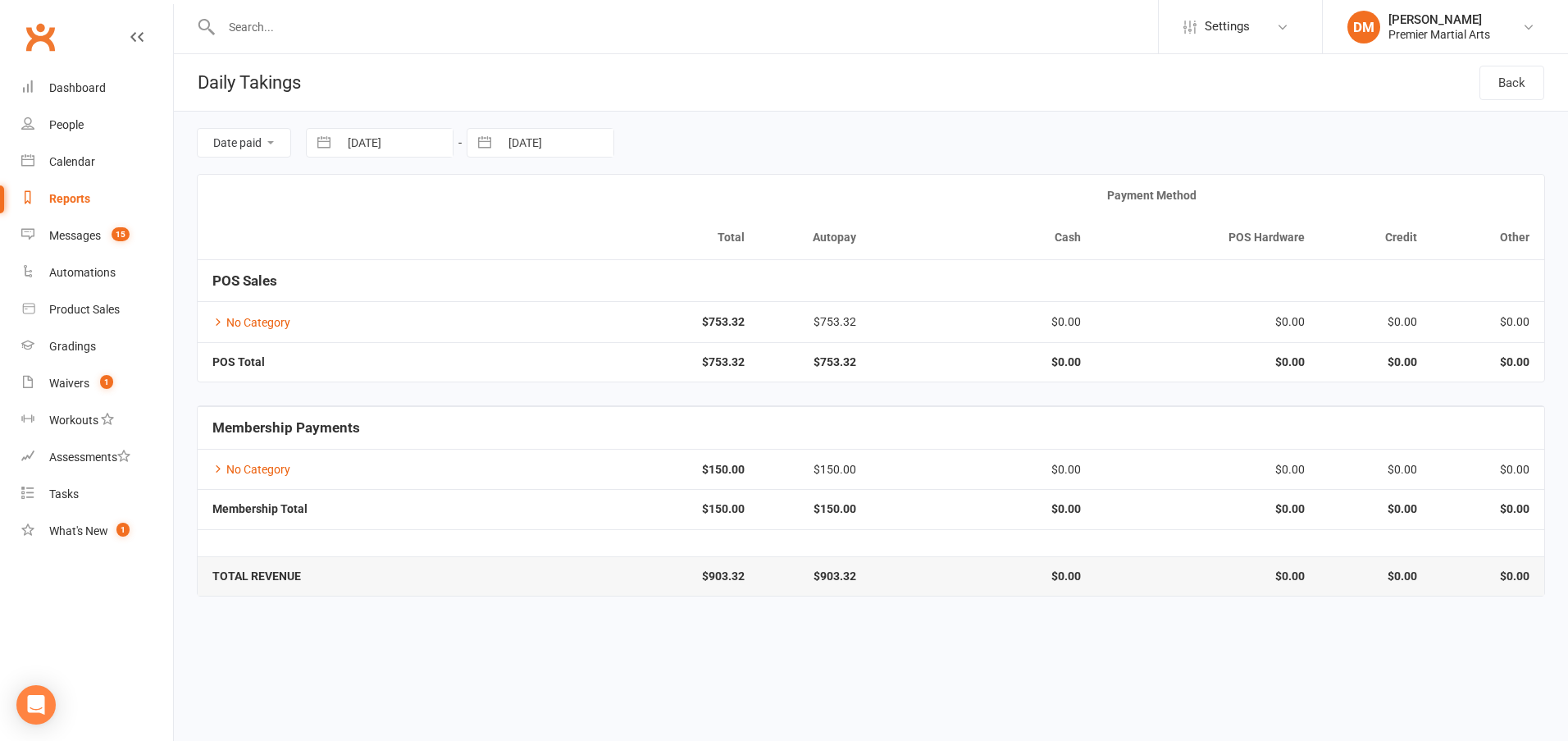
click at [590, 148] on input "[DATE]" at bounding box center [556, 143] width 114 height 28
click at [600, 385] on td "27" at bounding box center [597, 394] width 32 height 31
click at [396, 141] on input "[DATE]" at bounding box center [396, 143] width 114 height 28
click at [477, 391] on td "28" at bounding box center [468, 394] width 32 height 31
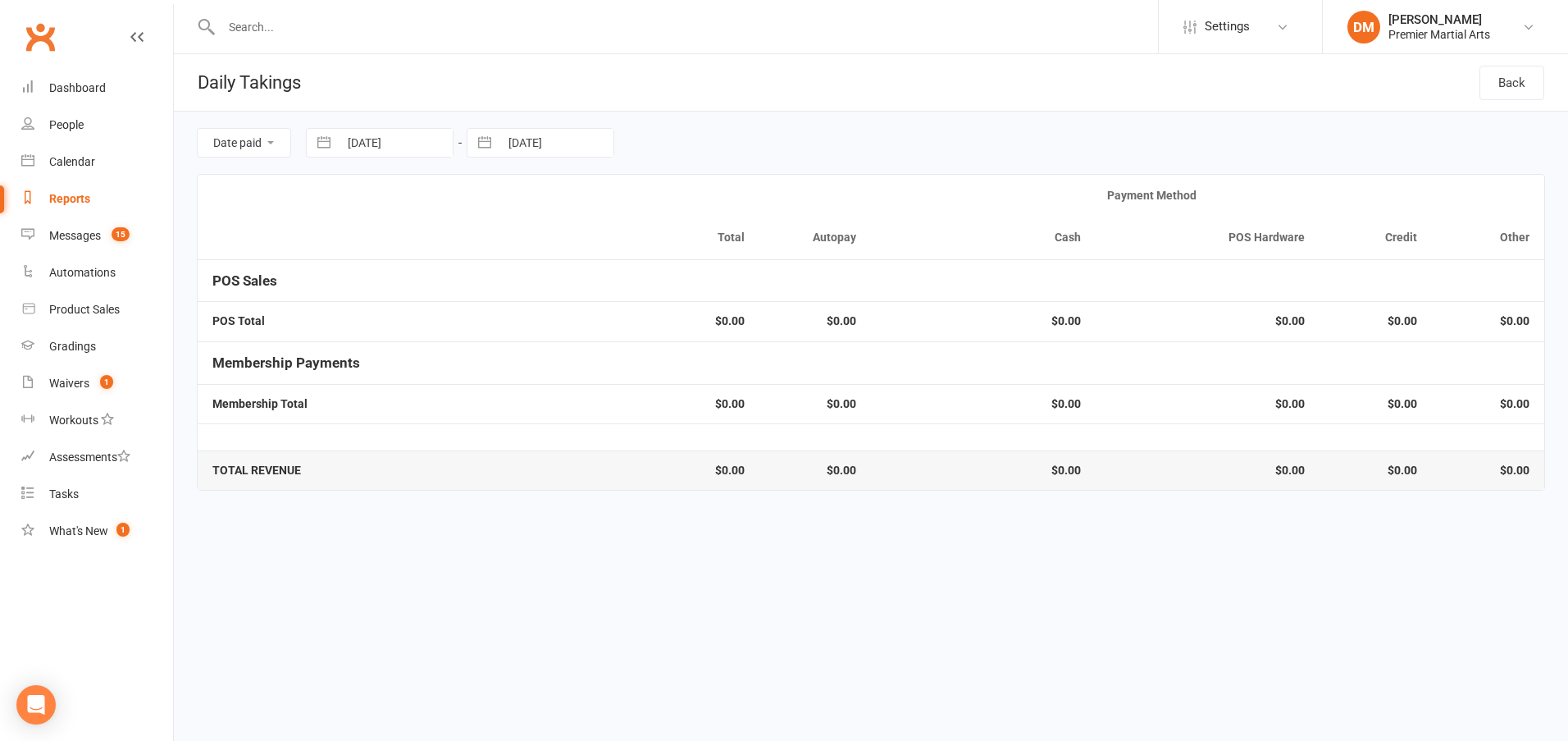
click at [553, 136] on input "[DATE]" at bounding box center [556, 143] width 114 height 28
click at [489, 429] on td "31" at bounding box center [501, 426] width 32 height 31
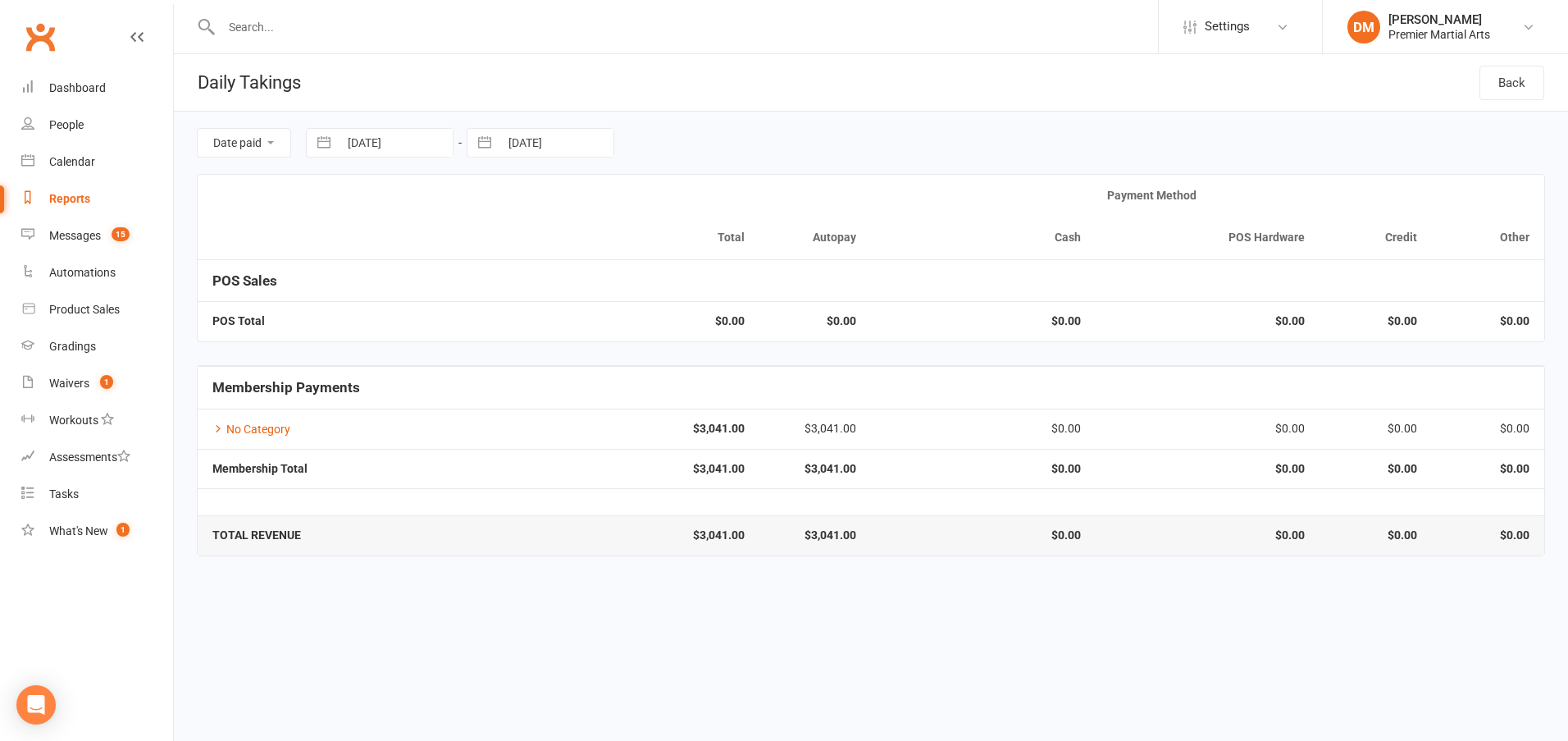
click at [390, 142] on input "[DATE]" at bounding box center [396, 143] width 114 height 28
click at [503, 267] on td "1" at bounding box center [500, 270] width 32 height 31
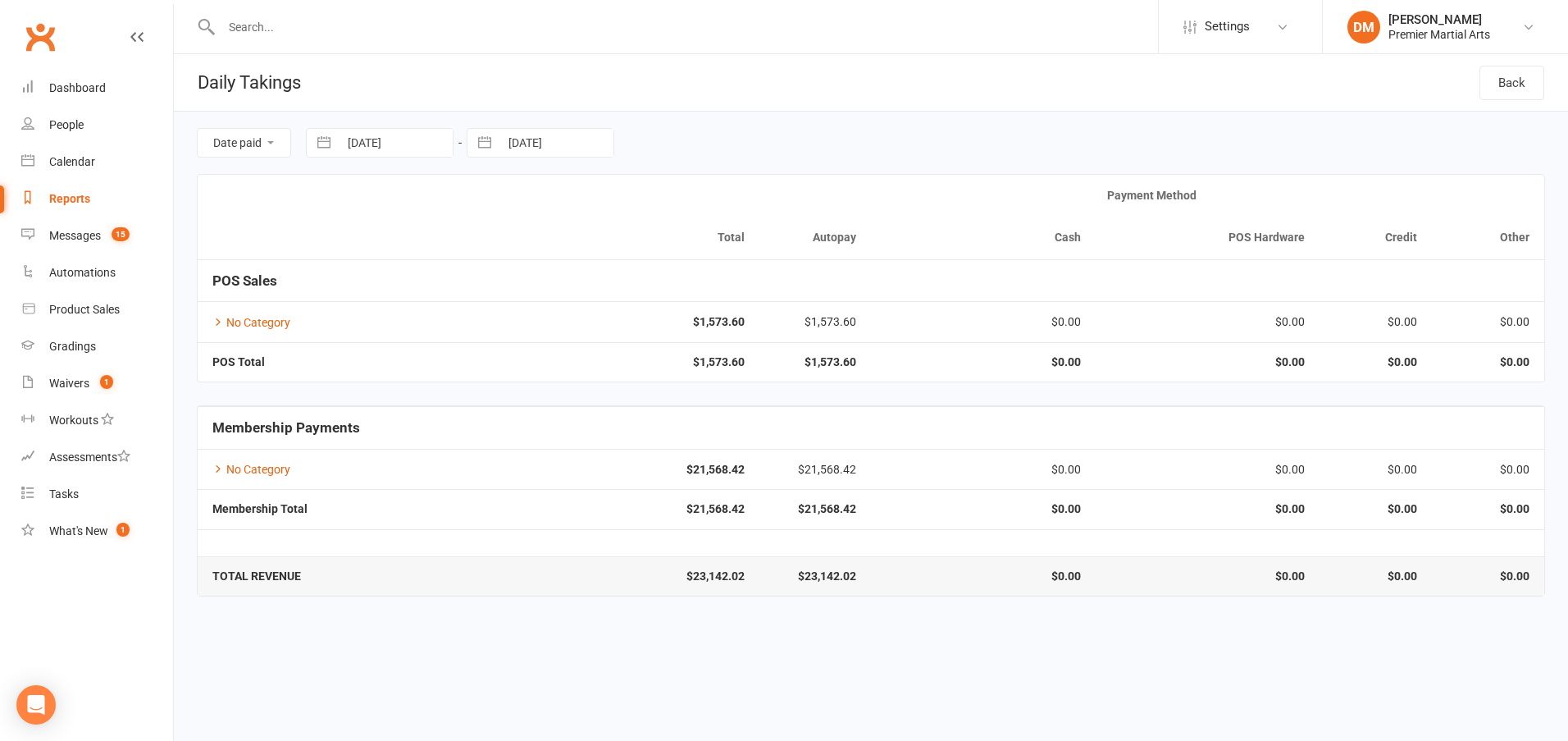
drag, startPoint x: 386, startPoint y: 138, endPoint x: 395, endPoint y: 138, distance: 9.0
click at [386, 138] on input "[DATE]" at bounding box center [396, 143] width 114 height 28
click at [373, 297] on td "4" at bounding box center [372, 301] width 32 height 31
click at [520, 151] on input "[DATE]" at bounding box center [556, 143] width 114 height 28
click at [541, 298] on td "4" at bounding box center [533, 301] width 32 height 31
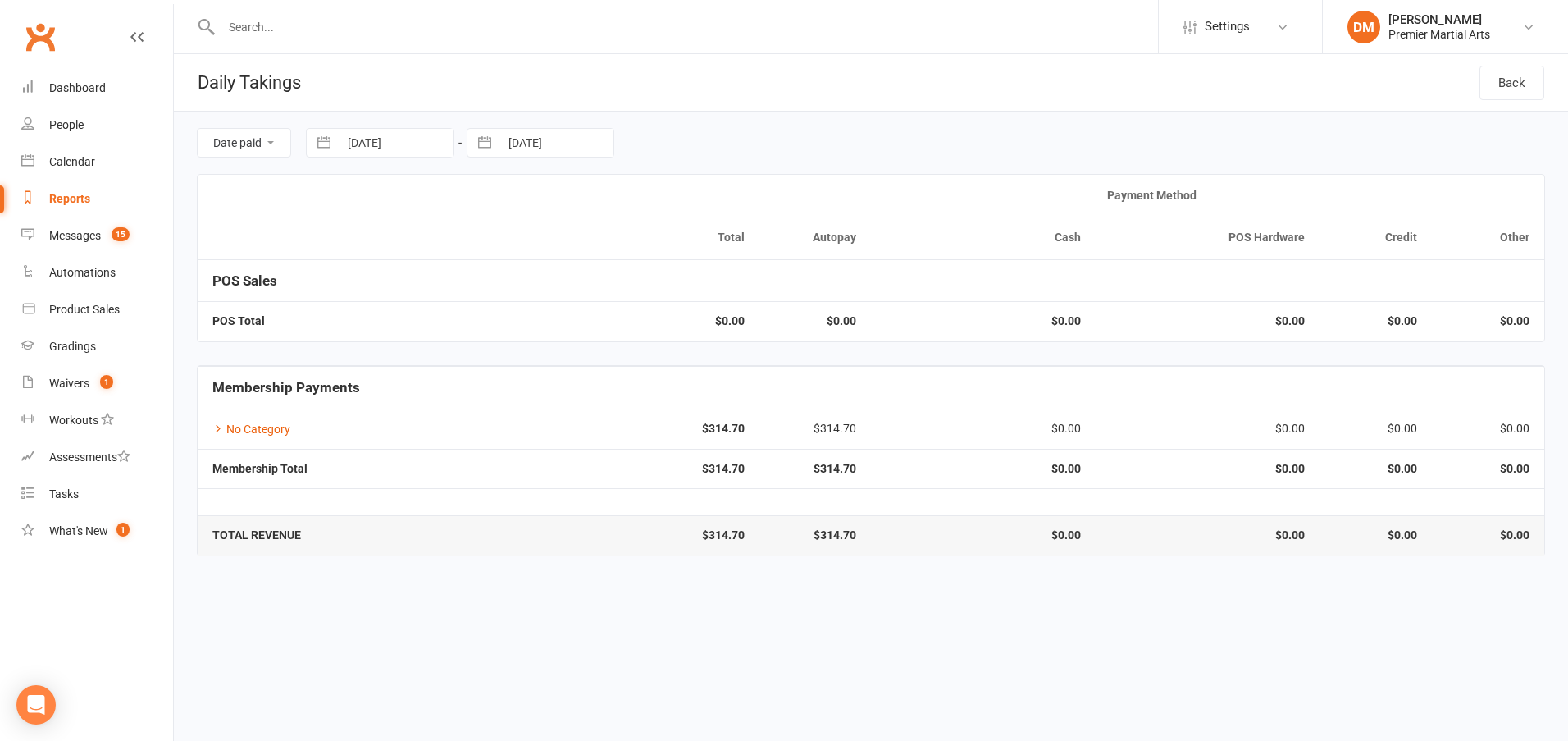
click at [402, 145] on input "[DATE]" at bounding box center [396, 143] width 114 height 28
click at [474, 304] on td "7" at bounding box center [468, 301] width 32 height 31
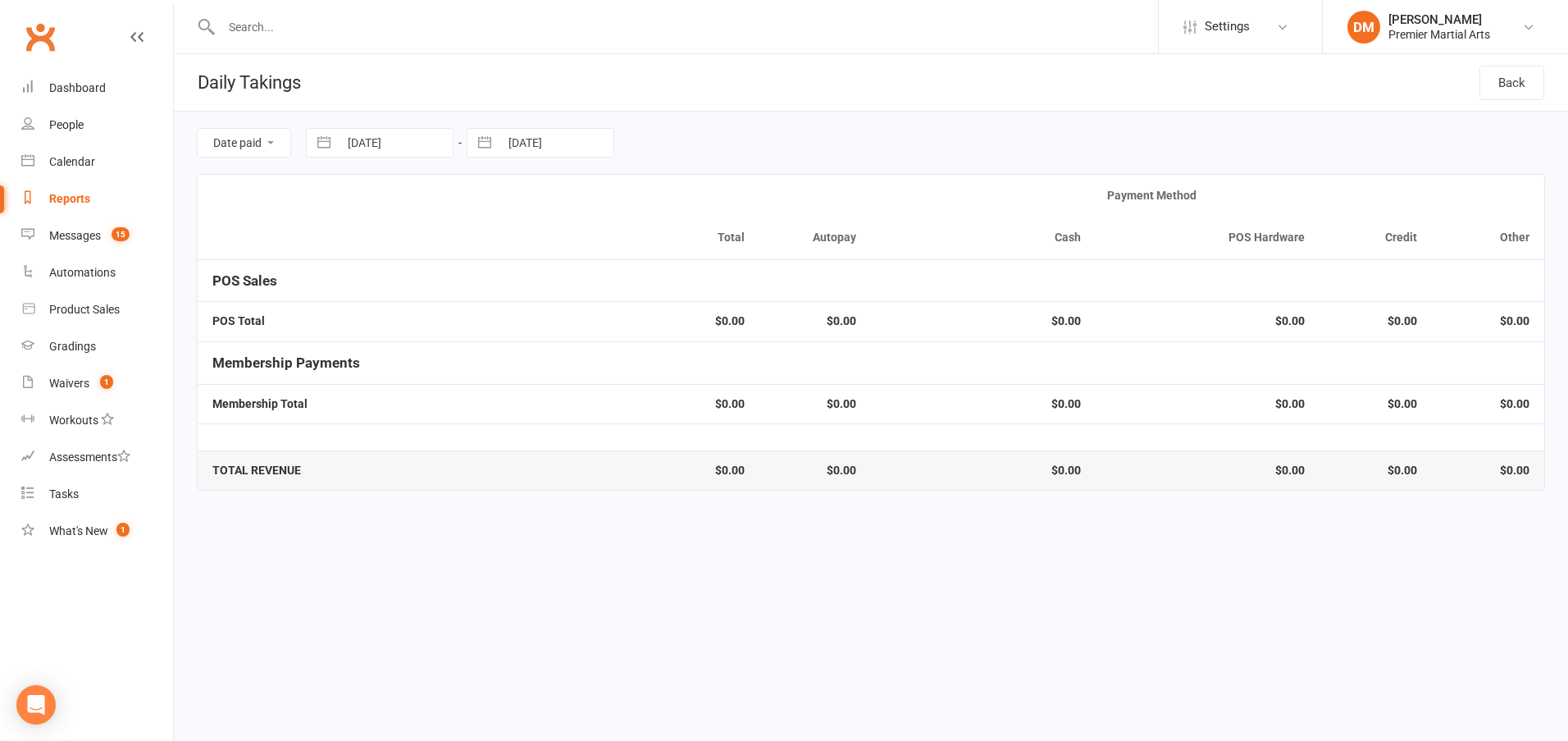
click at [525, 143] on input "[DATE]" at bounding box center [556, 143] width 114 height 28
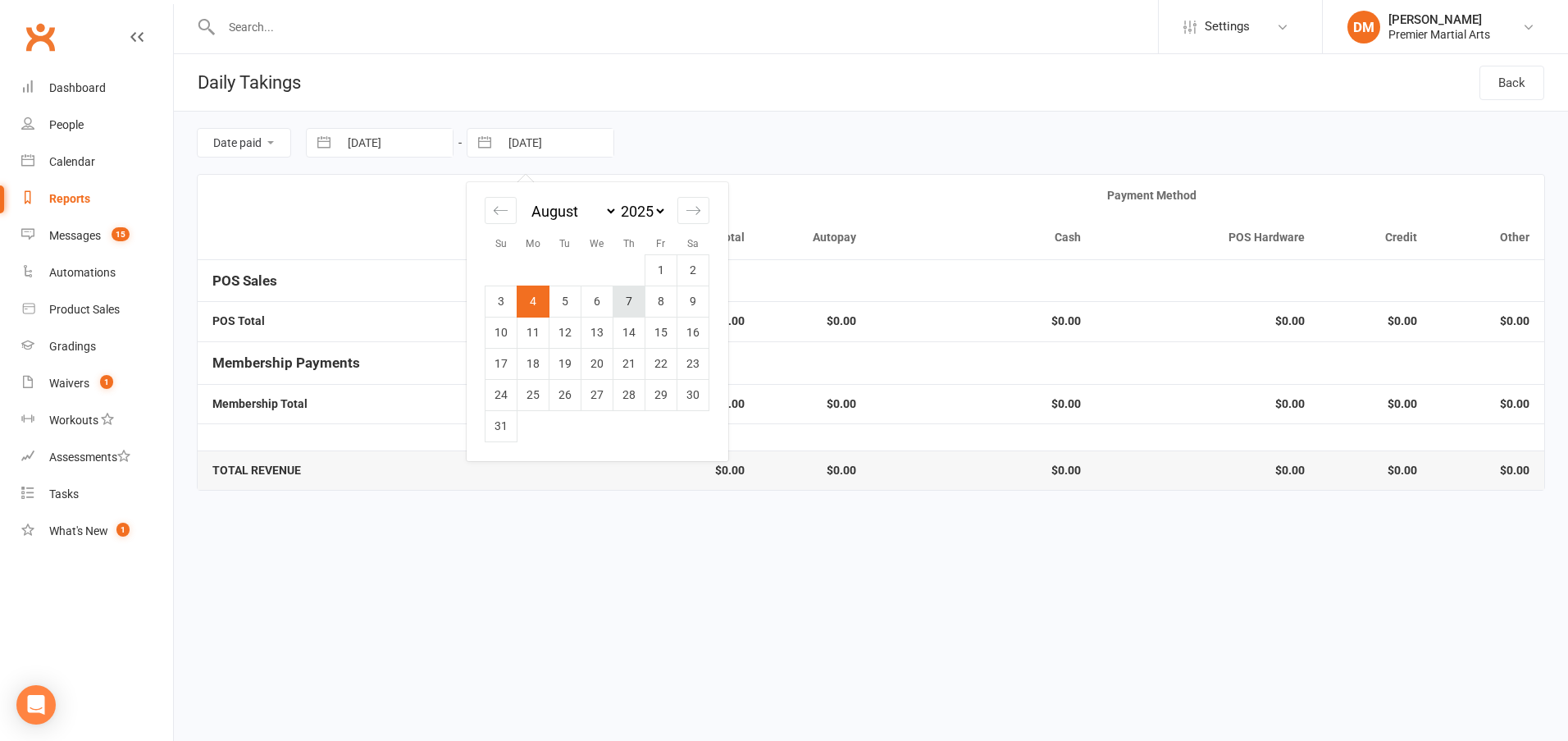
click at [635, 303] on td "7" at bounding box center [629, 301] width 32 height 31
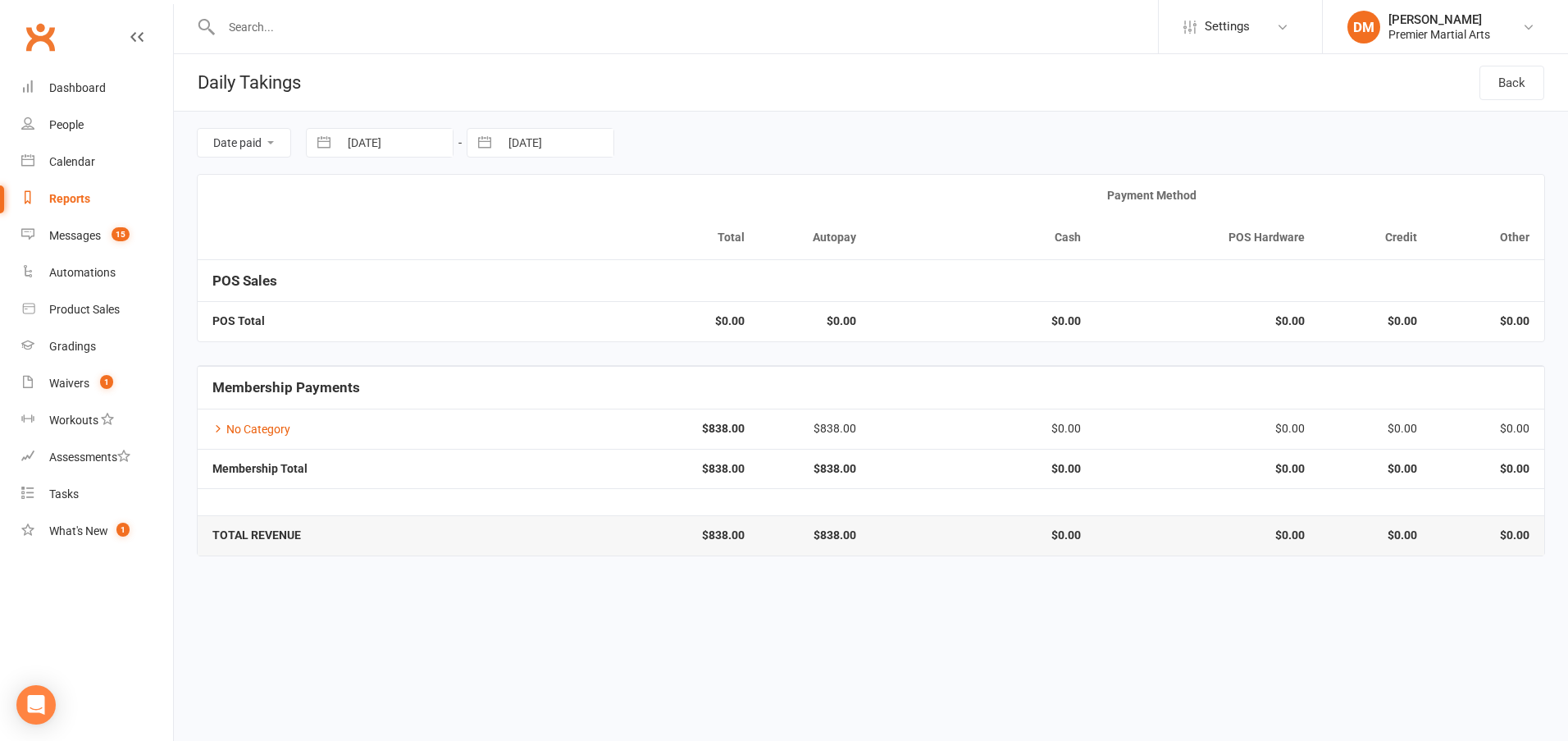
click at [390, 144] on input "[DATE]" at bounding box center [396, 143] width 114 height 28
click at [378, 328] on td "11" at bounding box center [372, 332] width 32 height 31
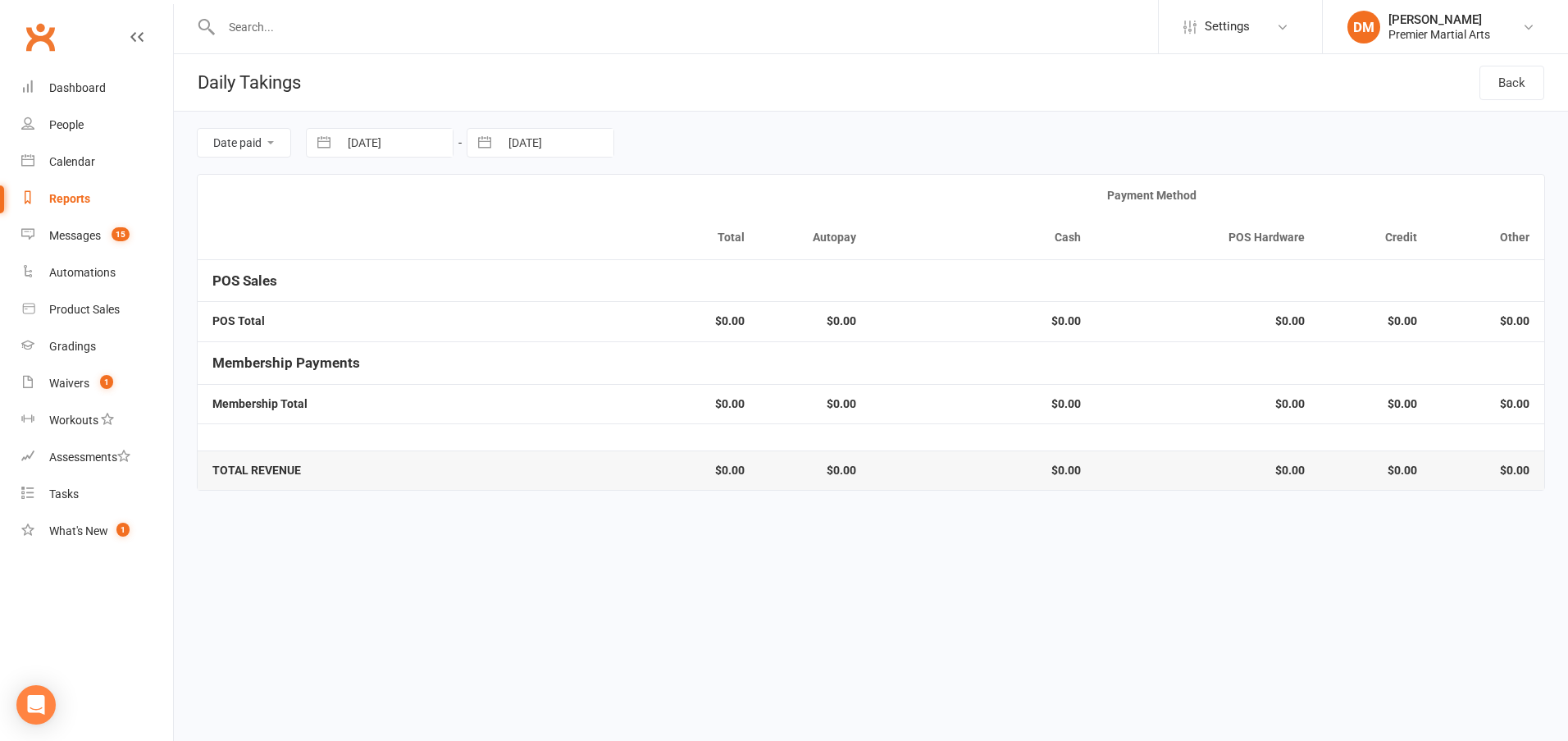
click at [529, 145] on input "[DATE]" at bounding box center [556, 143] width 114 height 28
click at [531, 330] on td "11" at bounding box center [533, 332] width 32 height 31
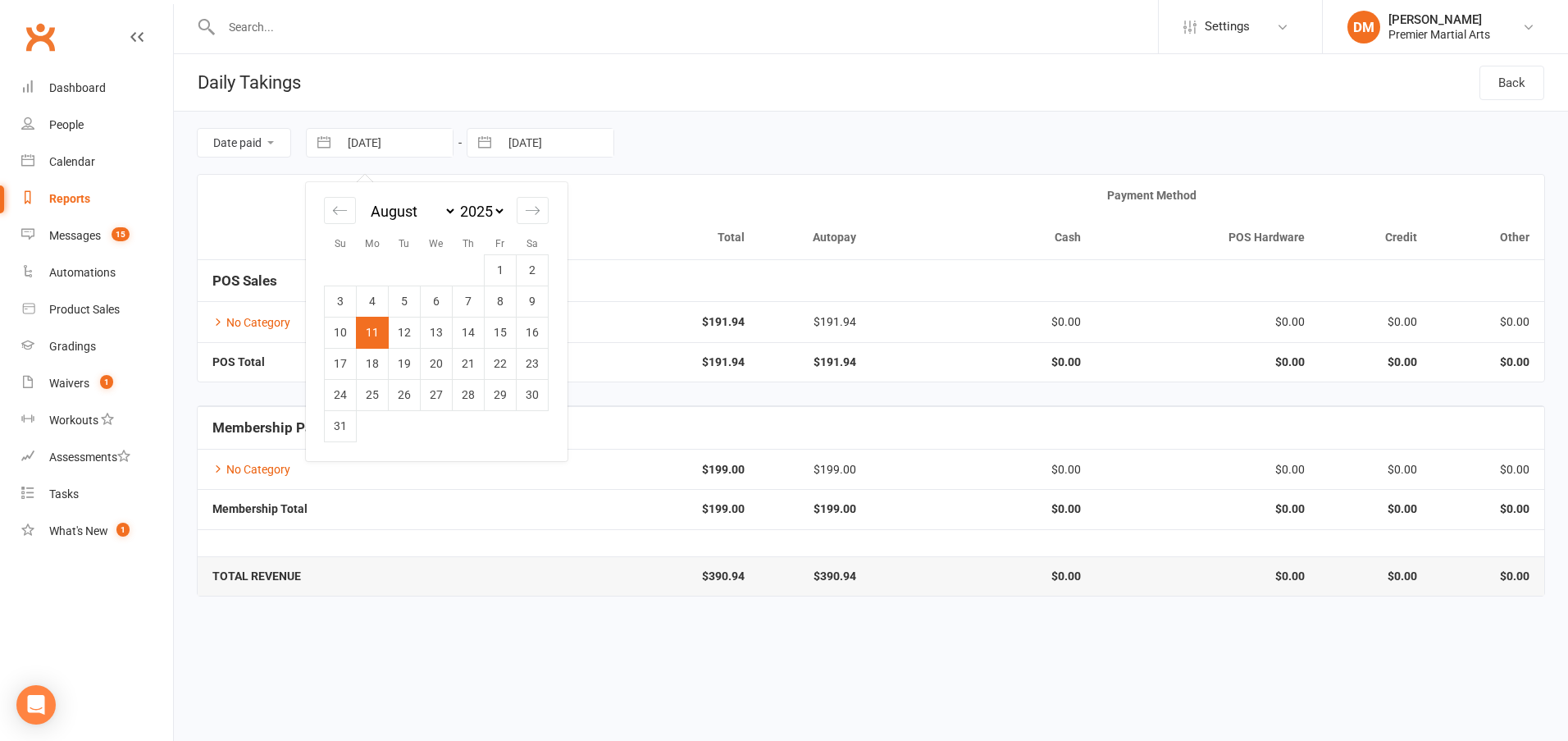
click at [421, 150] on input "[DATE]" at bounding box center [396, 143] width 114 height 28
click at [503, 299] on td "8" at bounding box center [500, 301] width 32 height 31
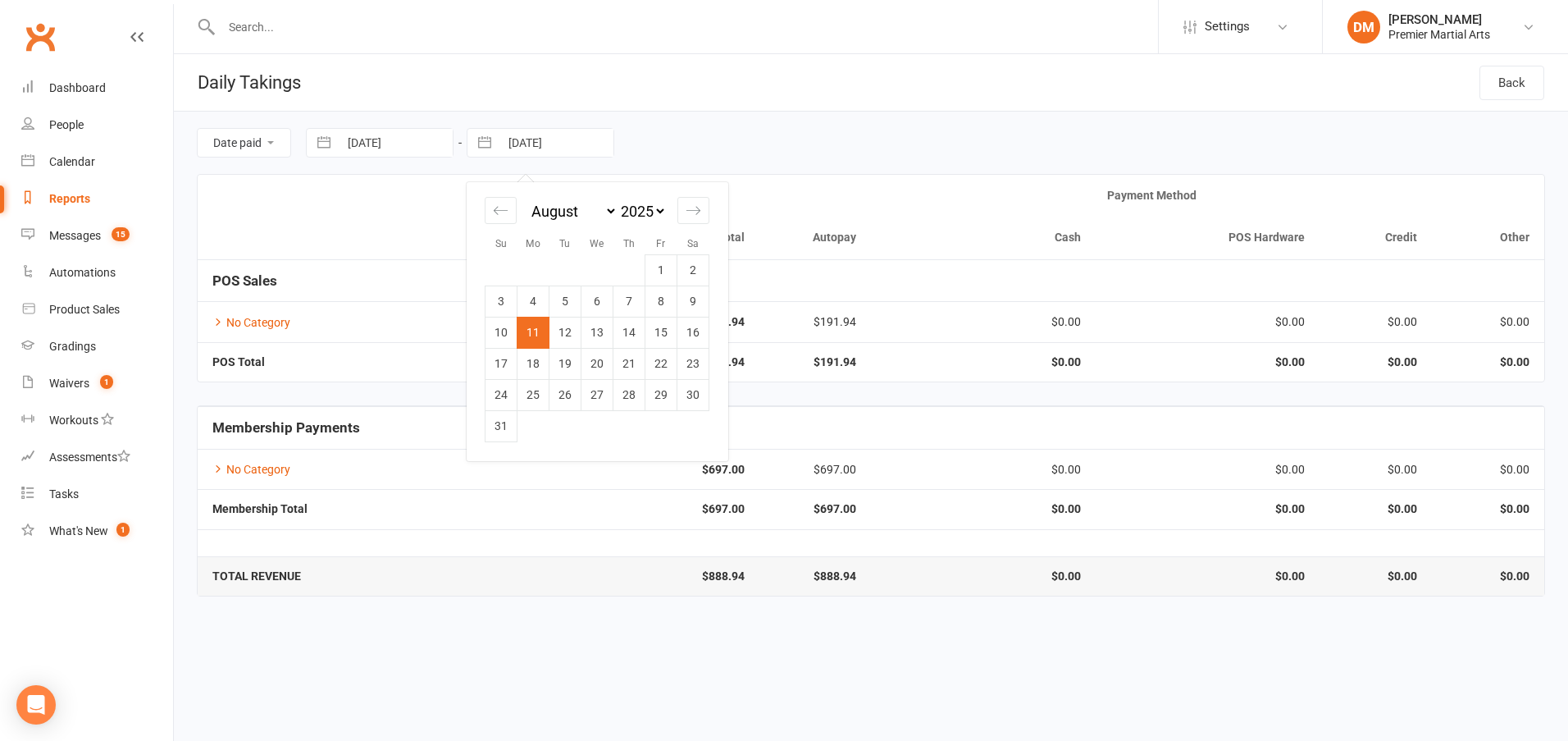
click at [526, 145] on input "[DATE]" at bounding box center [556, 143] width 114 height 28
click at [503, 335] on td "10" at bounding box center [501, 332] width 32 height 31
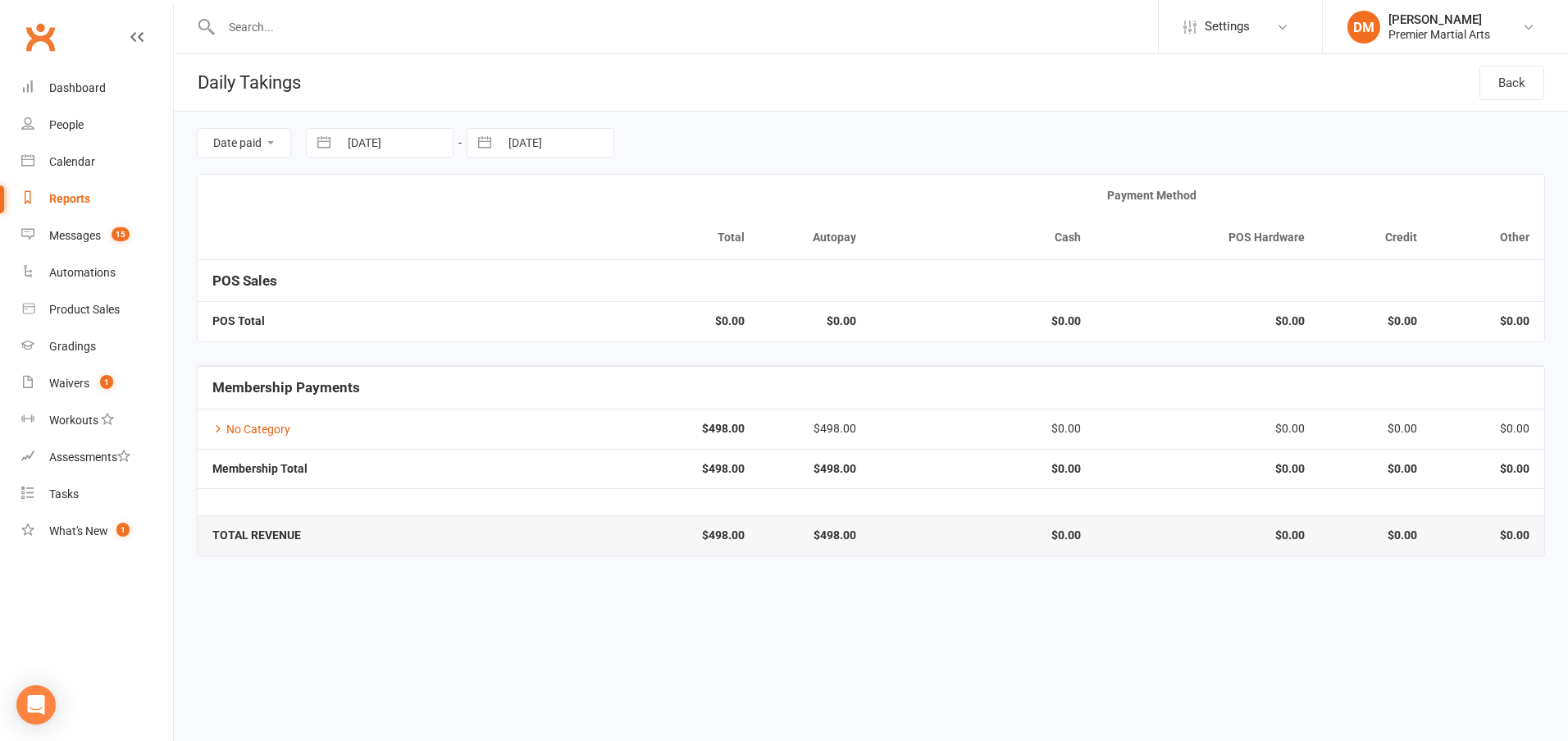
click at [552, 139] on input "[DATE]" at bounding box center [556, 143] width 114 height 28
click at [536, 329] on td "11" at bounding box center [533, 332] width 32 height 31
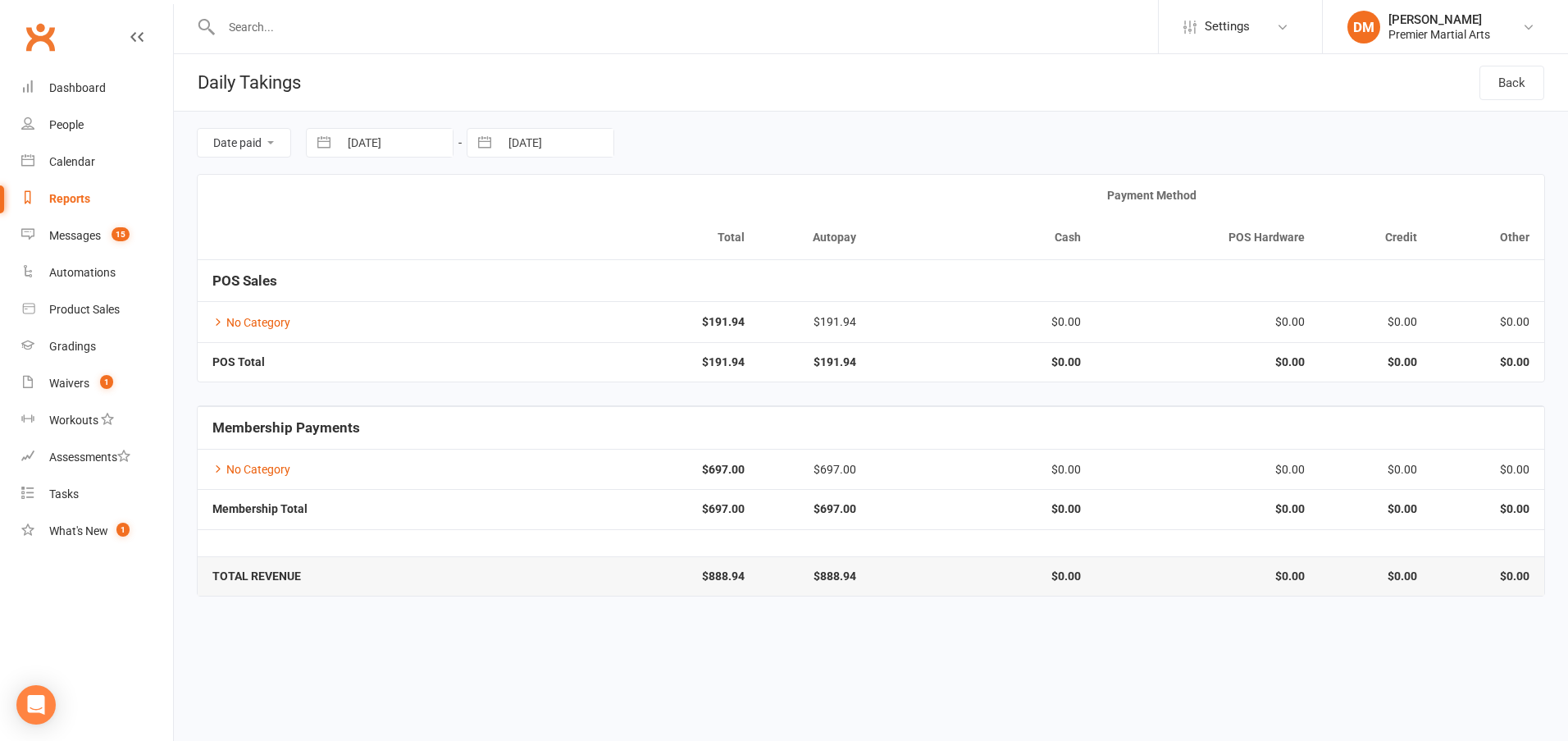
click at [402, 140] on input "[DATE]" at bounding box center [396, 143] width 114 height 28
click at [461, 309] on td "7" at bounding box center [468, 301] width 32 height 31
click at [537, 145] on input "[DATE]" at bounding box center [556, 143] width 114 height 28
click at [622, 306] on td "7" at bounding box center [629, 301] width 32 height 31
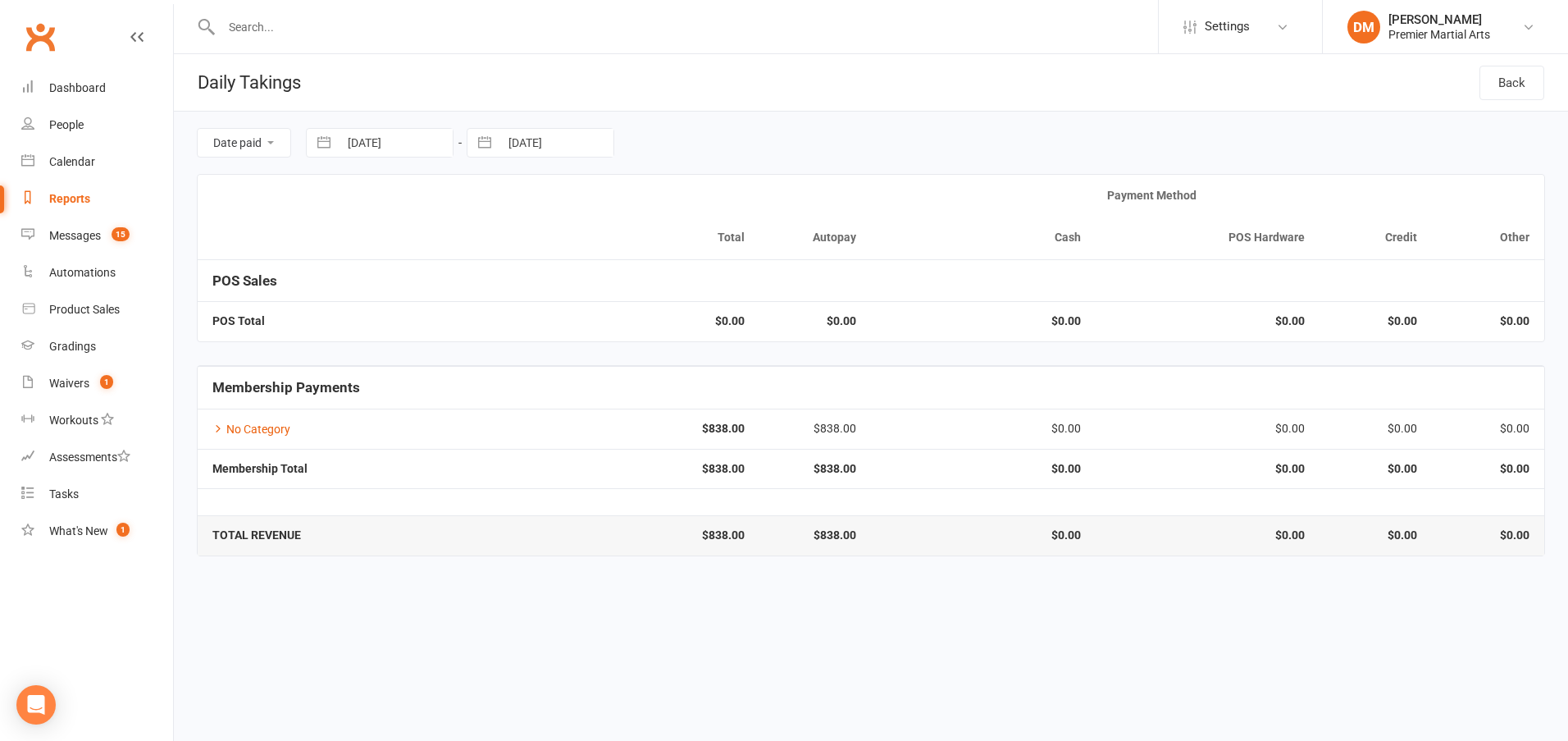
click at [413, 137] on input "[DATE]" at bounding box center [396, 143] width 114 height 28
click at [505, 296] on td "8" at bounding box center [500, 301] width 32 height 31
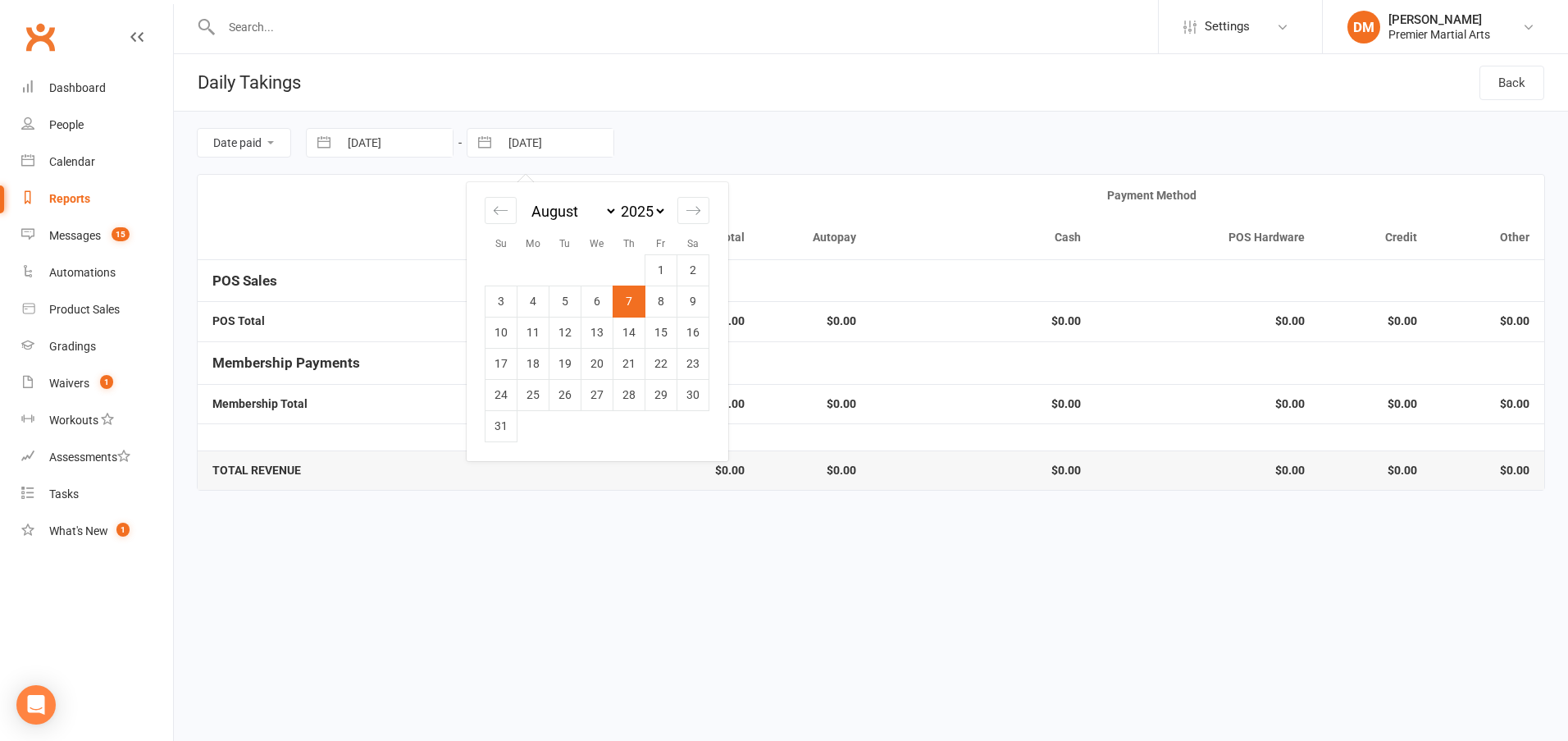
click at [539, 145] on input "[DATE]" at bounding box center [556, 143] width 114 height 28
click at [664, 294] on td "8" at bounding box center [661, 301] width 32 height 31
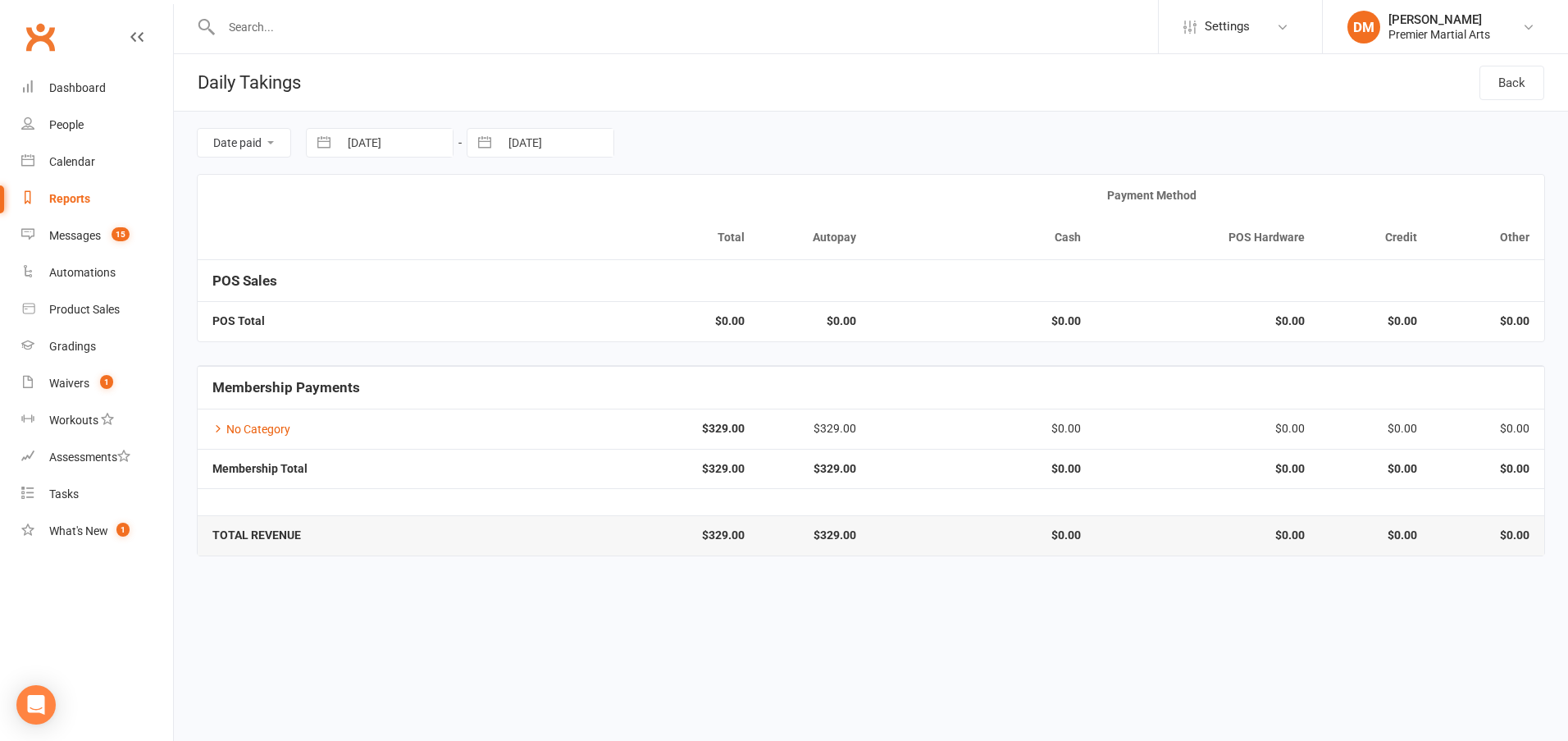
click at [380, 138] on input "[DATE]" at bounding box center [396, 143] width 114 height 28
click at [535, 305] on td "9" at bounding box center [532, 301] width 32 height 31
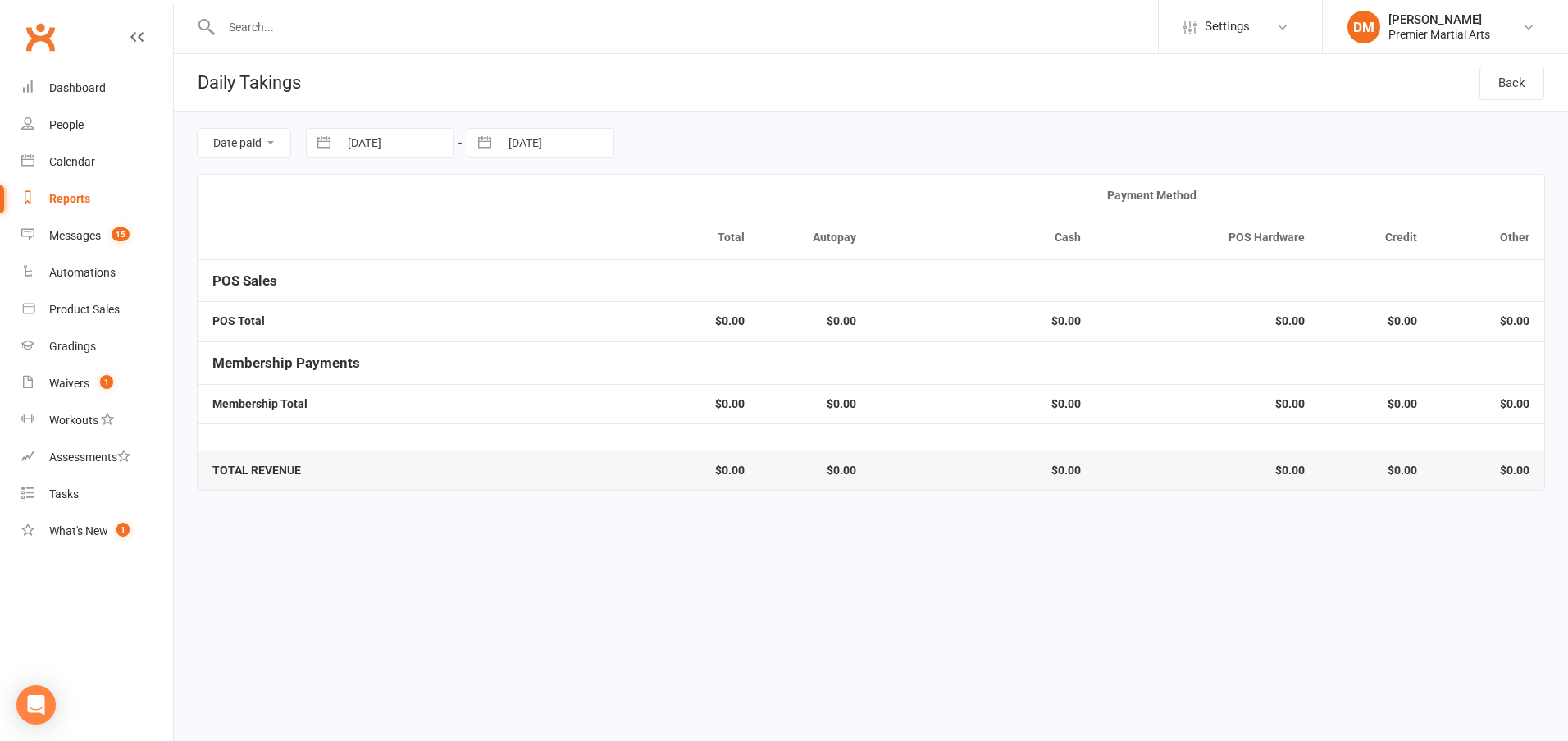
click at [543, 141] on input "[DATE]" at bounding box center [556, 143] width 114 height 28
click at [527, 326] on td "11" at bounding box center [533, 332] width 32 height 31
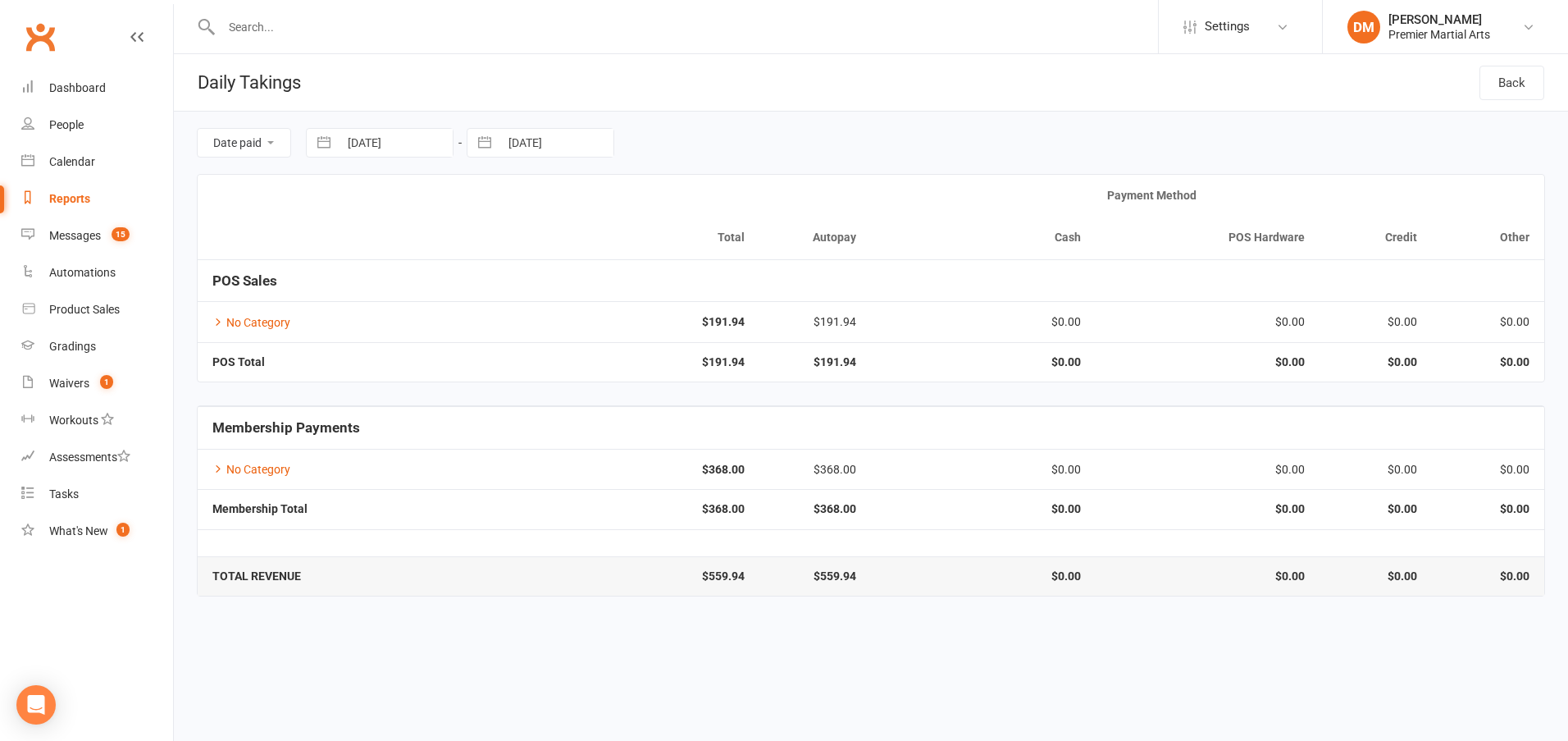
click at [360, 145] on input "[DATE]" at bounding box center [396, 143] width 114 height 28
click at [397, 330] on td "12" at bounding box center [404, 332] width 32 height 31
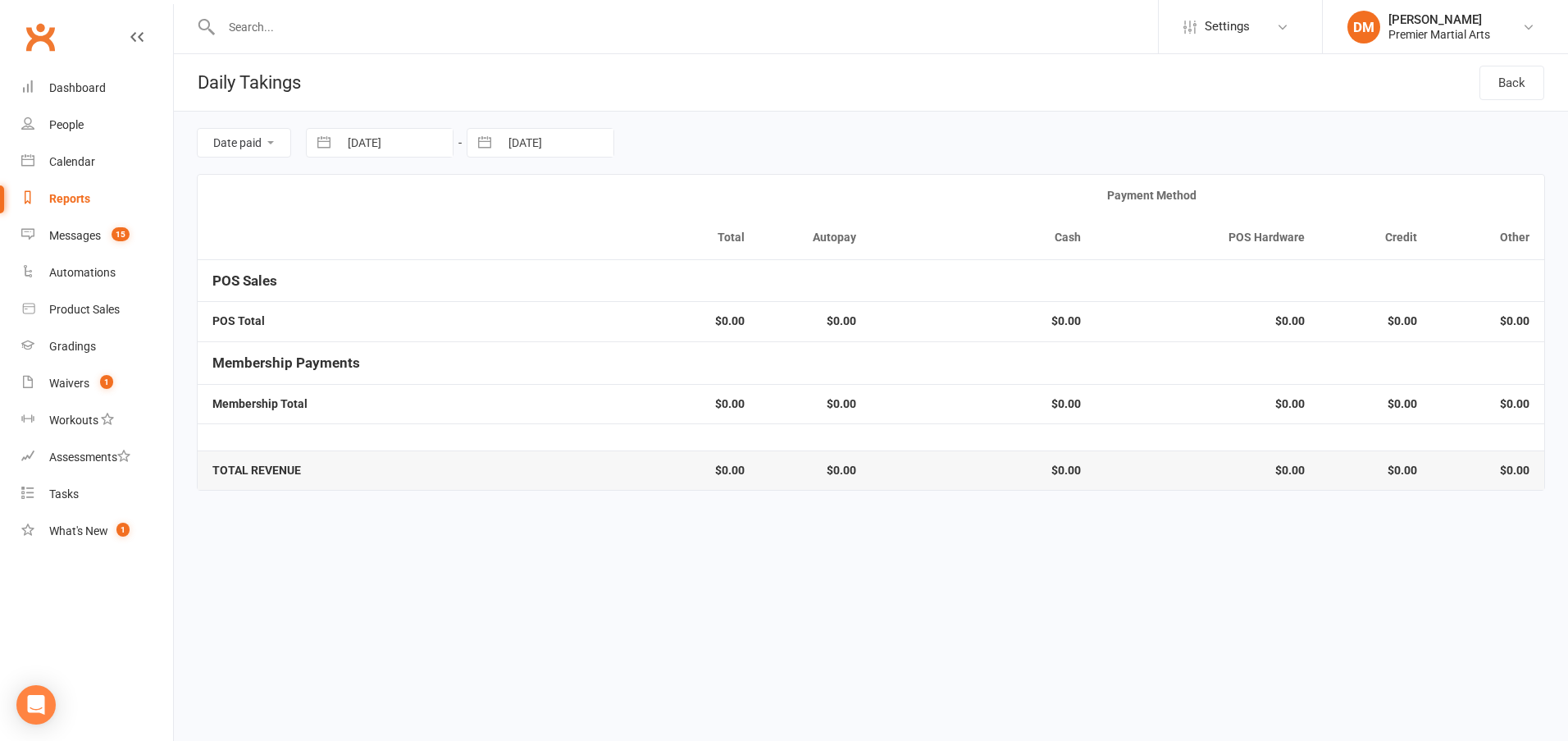
click at [533, 148] on input "[DATE]" at bounding box center [556, 143] width 114 height 28
click at [559, 323] on td "12" at bounding box center [565, 332] width 32 height 31
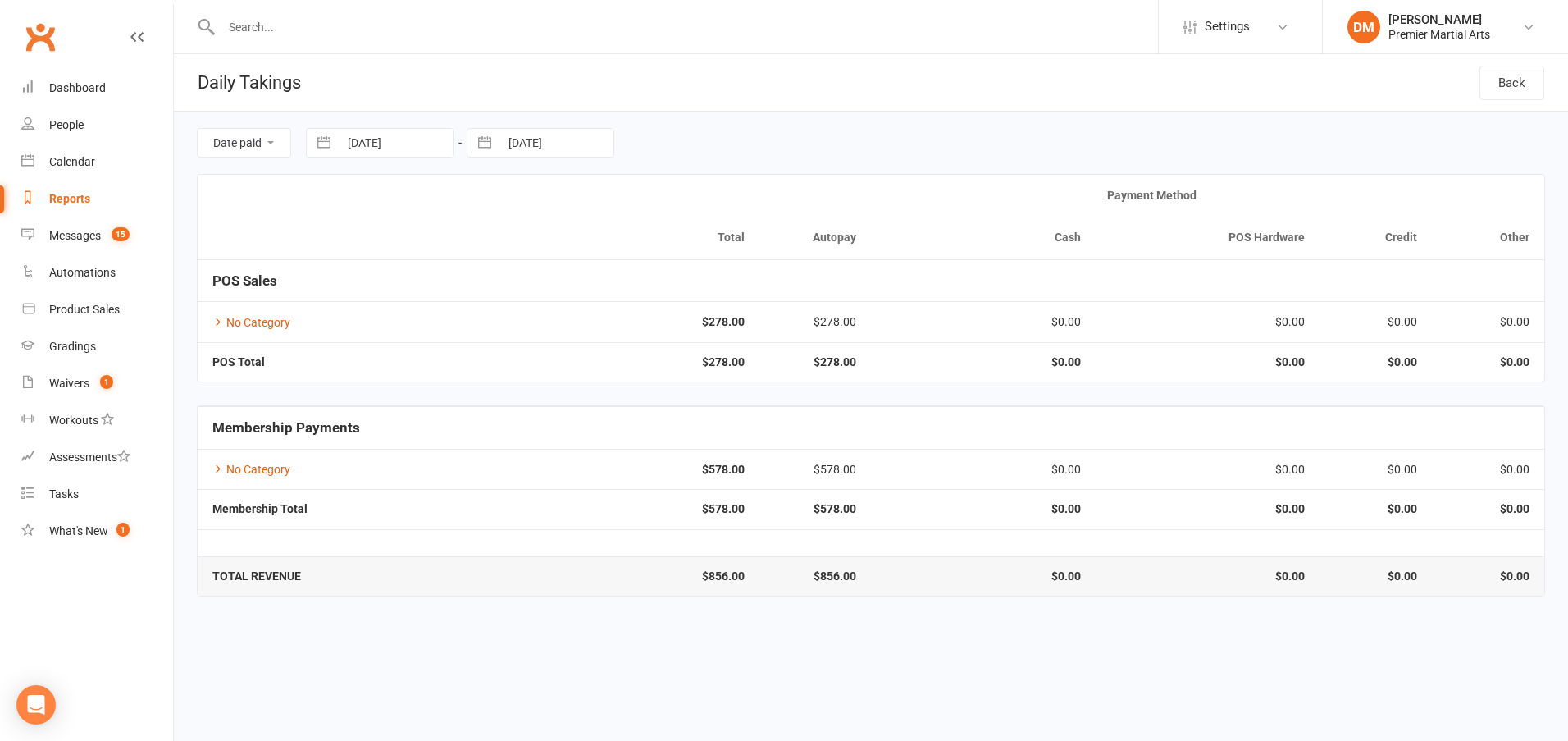
click at [542, 145] on input "[DATE]" at bounding box center [556, 143] width 114 height 28
click at [591, 324] on td "13" at bounding box center [597, 332] width 32 height 31
click at [410, 139] on input "[DATE]" at bounding box center [396, 143] width 114 height 28
click at [497, 267] on td "1" at bounding box center [500, 270] width 32 height 31
click at [554, 139] on input "[DATE]" at bounding box center [556, 143] width 114 height 28
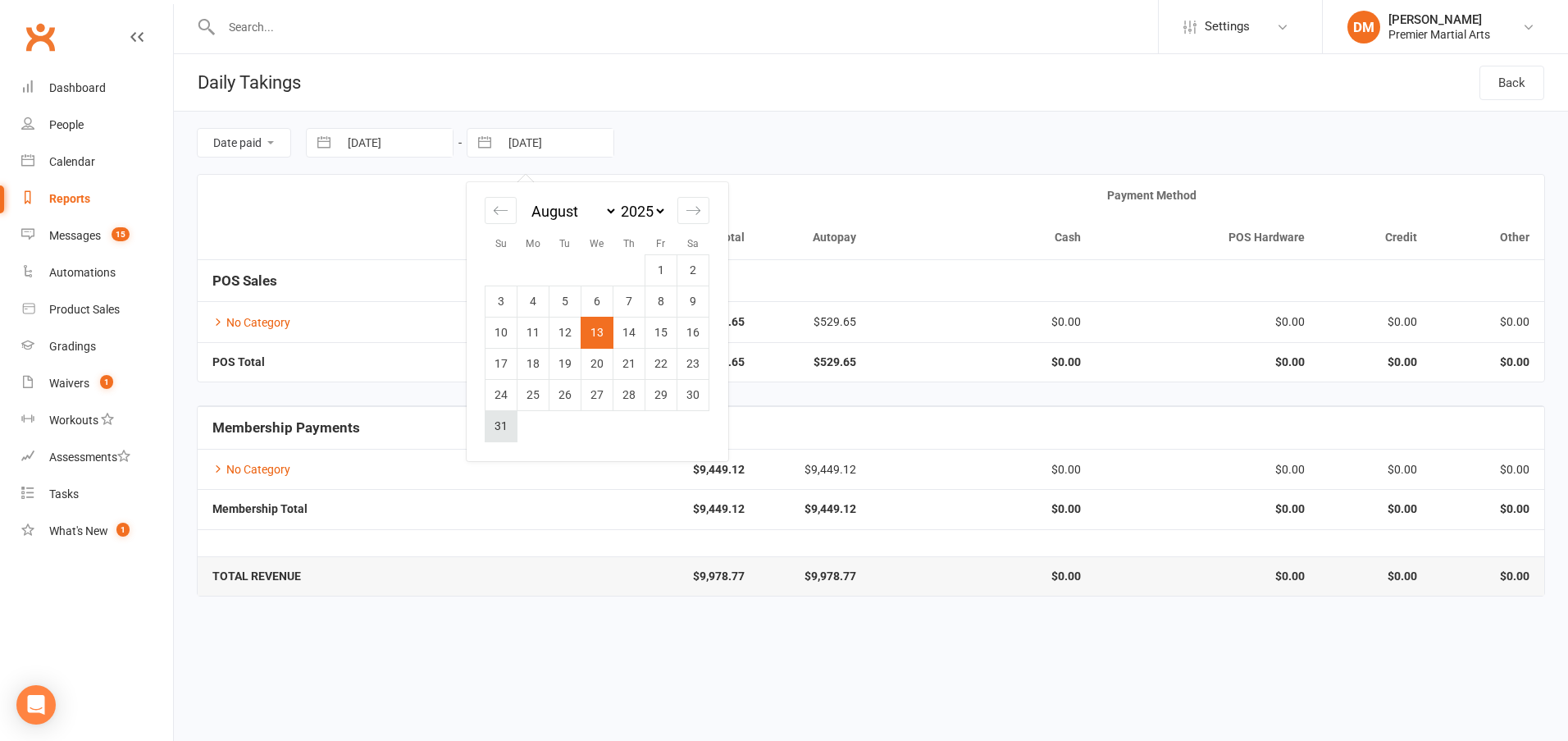
click at [501, 423] on td "31" at bounding box center [501, 426] width 32 height 31
